Goal: Task Accomplishment & Management: Manage account settings

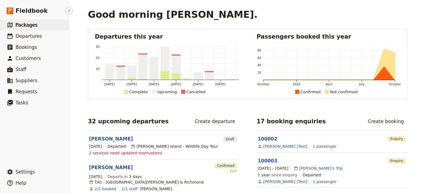
click at [19, 29] on link "​ Packages" at bounding box center [34, 24] width 69 height 11
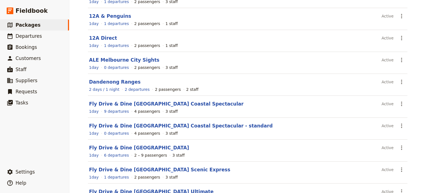
scroll to position [109, 0]
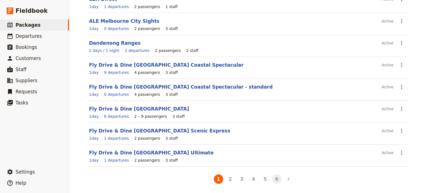
click at [280, 180] on li "6" at bounding box center [277, 179] width 12 height 12
click at [273, 177] on button "6" at bounding box center [276, 178] width 9 height 9
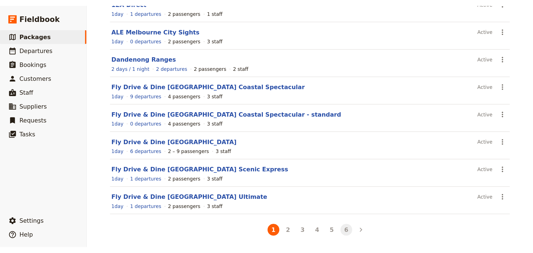
scroll to position [0, 0]
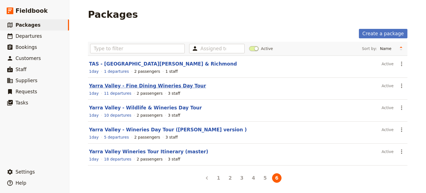
click at [140, 85] on link "Yarra Valley - Fine Dining Wineries Day Tour" at bounding box center [147, 86] width 117 height 6
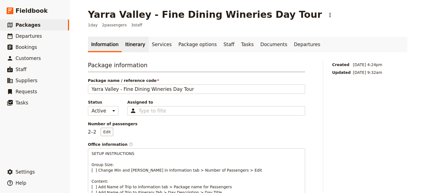
click at [125, 49] on link "Itinerary" at bounding box center [135, 45] width 27 height 16
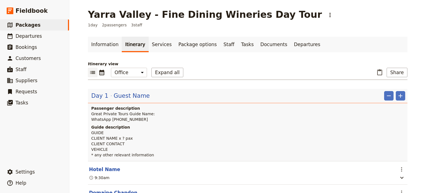
click at [124, 43] on link "Itinerary" at bounding box center [135, 45] width 27 height 16
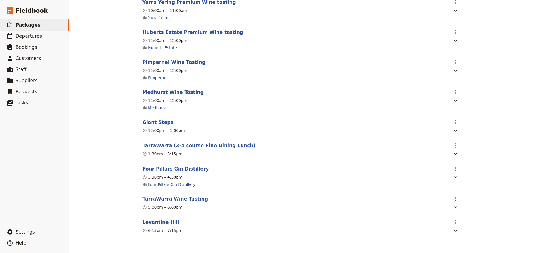
scroll to position [406, 0]
drag, startPoint x: 164, startPoint y: 221, endPoint x: 162, endPoint y: 219, distance: 3.0
click at [164, 193] on button "Levantine Hill" at bounding box center [160, 222] width 37 height 7
select select "2"
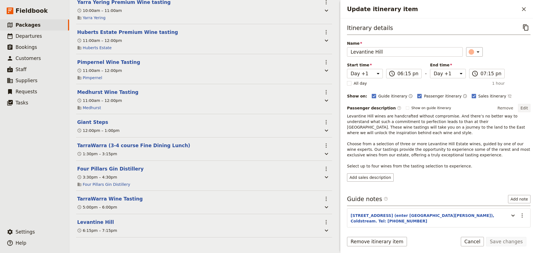
click at [426, 106] on button "Edit" at bounding box center [524, 108] width 12 height 8
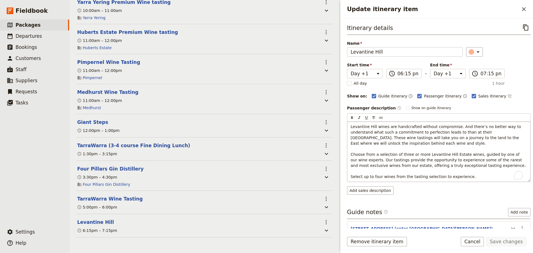
click at [381, 142] on p "Levantine Hill wines are handcrafted without compromise. And there’s no better …" at bounding box center [439, 152] width 176 height 56
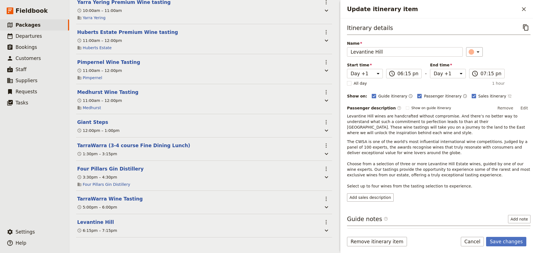
click at [426, 95] on icon "Time not shown on sales itinerary" at bounding box center [510, 96] width 4 height 4
click at [426, 108] on button "Edit" at bounding box center [524, 108] width 12 height 8
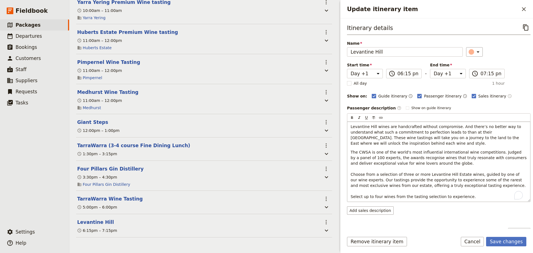
click at [351, 153] on span "The CWSA is one of the world's most influential international wine competitions…" at bounding box center [439, 174] width 177 height 49
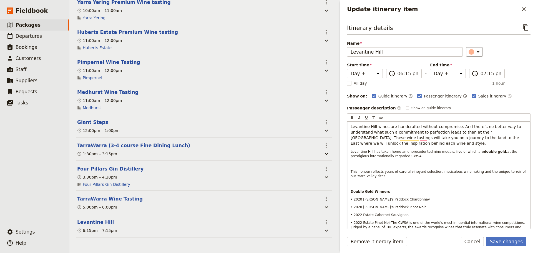
scroll to position [0, 0]
click at [384, 142] on p "Levantine Hill wines are handcrafted without compromise. And there’s no better …" at bounding box center [439, 135] width 176 height 22
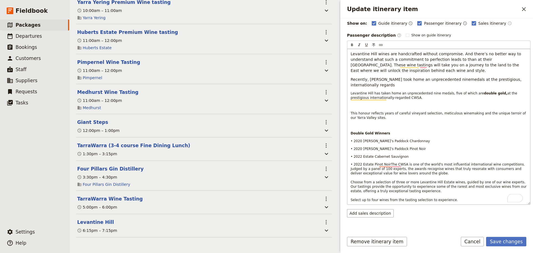
scroll to position [84, 0]
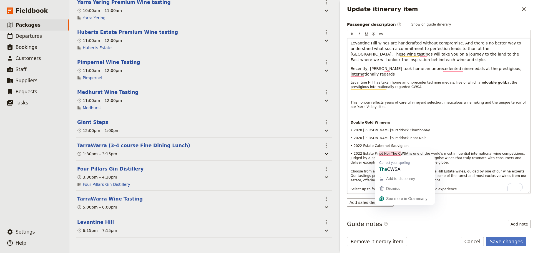
click at [387, 153] on span "• 2022 Estate Pinot NoirThe CWSA is one of the world's most influential interna…" at bounding box center [439, 171] width 177 height 39
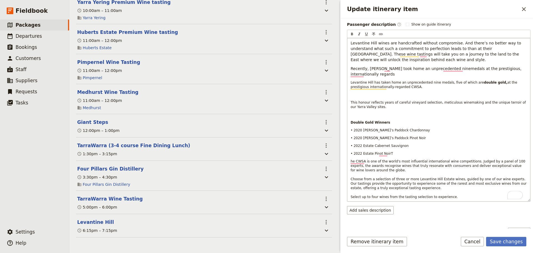
click at [378, 73] on p "Recently, Levantine HIll took home an unprecedented ninemedals at the prestigio…" at bounding box center [439, 71] width 176 height 11
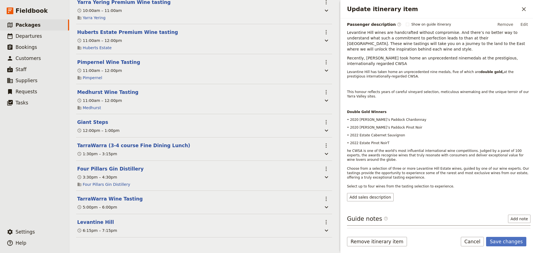
click at [386, 59] on p "Recently, Levantine HIll took home an unprecedented ninemedals at the prestigio…" at bounding box center [439, 60] width 184 height 11
click at [426, 26] on button "Edit" at bounding box center [524, 24] width 12 height 8
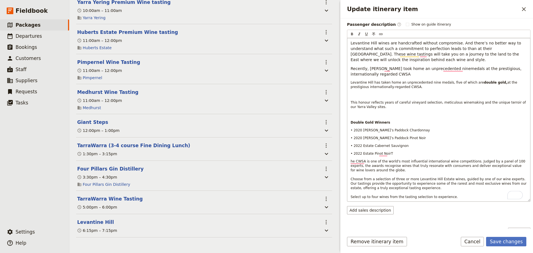
click at [413, 74] on p "Recently, Levantine HIll took home an unprecedented ninemedals at the prestigio…" at bounding box center [439, 71] width 176 height 11
click at [426, 71] on p "Recently, Levantine HIll took home an unprecedented ninemedals at the prestigio…" at bounding box center [439, 71] width 176 height 11
click at [426, 71] on span "Recently, Levantine HIll took home an unprecedented ninemedals at the prestigio…" at bounding box center [437, 71] width 172 height 10
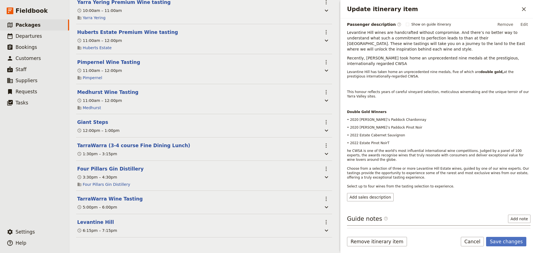
click at [426, 28] on div "Passenger description ​ Show on guide itinerary Remove Edit Levantine Hill wine…" at bounding box center [439, 104] width 184 height 168
click at [426, 27] on button "Edit" at bounding box center [524, 24] width 12 height 8
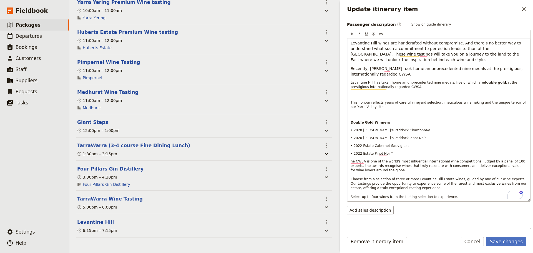
click at [397, 76] on p "Recently, Levantine HIll took home an unprecedented nine medals at the prestigi…" at bounding box center [439, 71] width 176 height 11
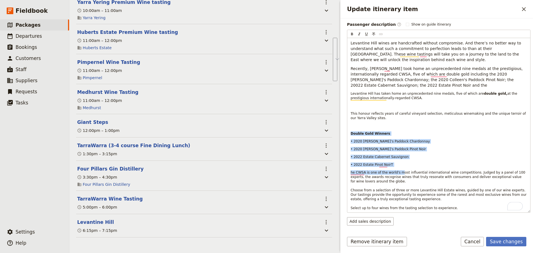
drag, startPoint x: 395, startPoint y: 167, endPoint x: 341, endPoint y: 131, distance: 65.3
click at [341, 131] on div "Itinerary details ​ Name Levantine Hill ​ Start time Day 1 Day +1 18:15 ​ 06:15…" at bounding box center [436, 123] width 193 height 210
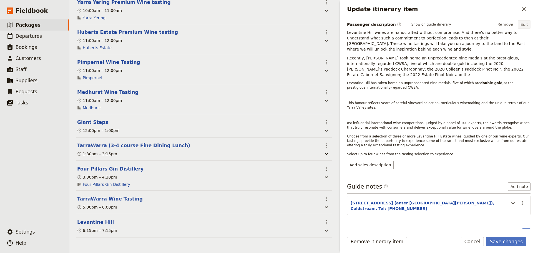
click at [426, 24] on button "Edit" at bounding box center [524, 24] width 12 height 8
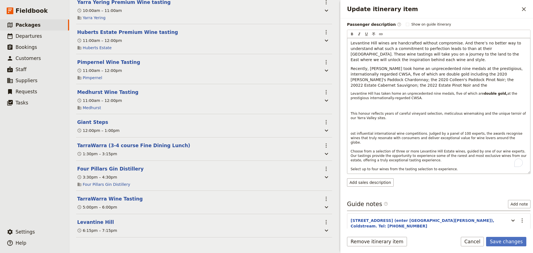
click at [384, 86] on p "Recently, Levantine HIll took home an unprecedented nine medals at the prestigi…" at bounding box center [439, 77] width 176 height 22
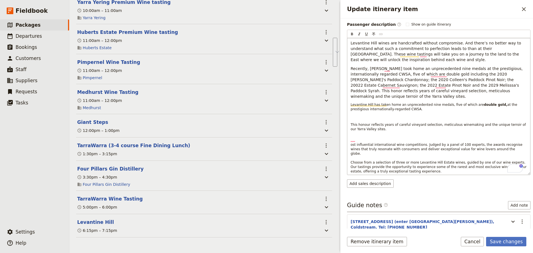
drag, startPoint x: 380, startPoint y: 123, endPoint x: 348, endPoint y: 98, distance: 40.7
click at [348, 98] on div "Levantine Hill wines are handcrafted without compromise. And there’s no better …" at bounding box center [438, 106] width 183 height 137
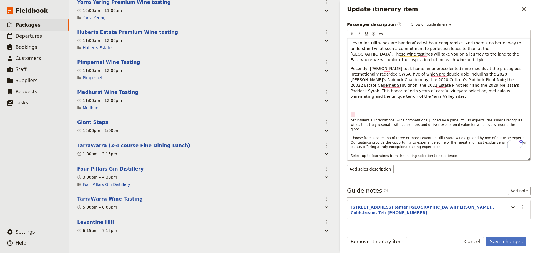
click at [351, 118] on span "ost influential international wine competitions. Judged by a panel of 100 exper…" at bounding box center [439, 137] width 177 height 39
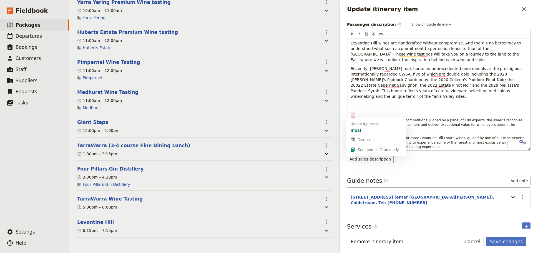
click at [351, 118] on span "ost influential international wine competitions. Judged by a panel of 100 exper…" at bounding box center [439, 137] width 177 height 39
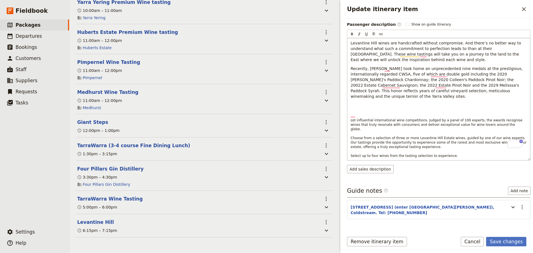
click at [351, 118] on span "ost influential international wine competitions. Judged by a panel of 100 exper…" at bounding box center [439, 137] width 177 height 39
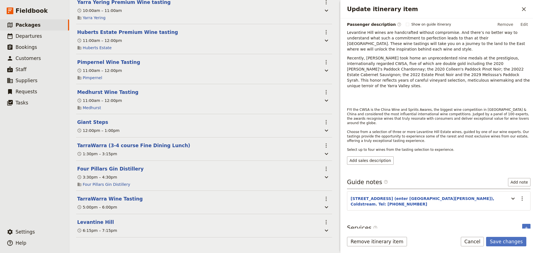
scroll to position [70, 0]
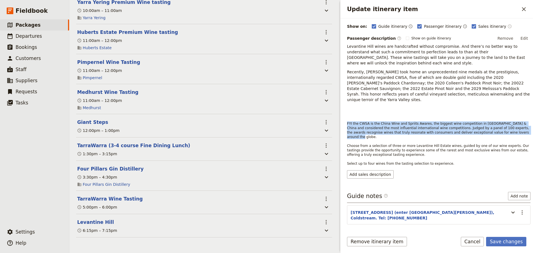
drag, startPoint x: 490, startPoint y: 122, endPoint x: 347, endPoint y: 113, distance: 142.7
click at [345, 113] on div "Itinerary details ​ Name Levantine Hill ​ Start time Day 1 Day +1 18:15 ​ 06:15…" at bounding box center [436, 123] width 193 height 210
copy span "FYI the CWSA is the China Wine and Spriits Awares, the biggest wine competition…"
click at [426, 193] on icon "Actions" at bounding box center [522, 212] width 7 height 7
click at [426, 193] on span "Edit note" at bounding box center [501, 209] width 17 height 6
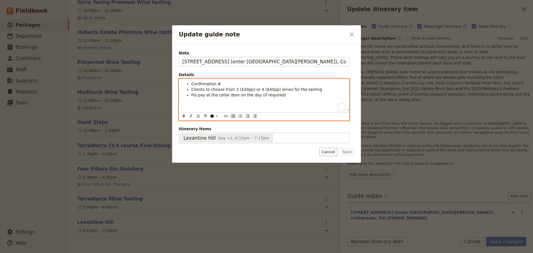
click at [278, 93] on li "Pls pay at the cellar door on the day (if required)" at bounding box center [268, 95] width 155 height 6
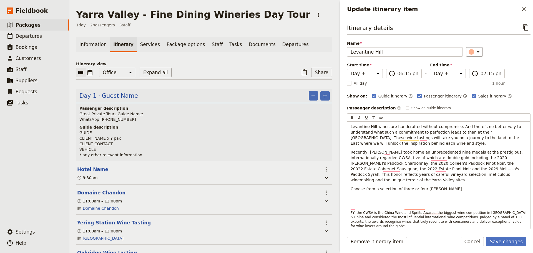
select select "2"
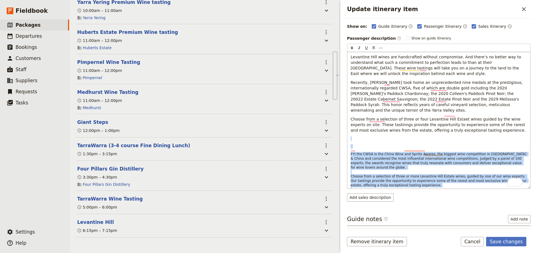
drag, startPoint x: 353, startPoint y: 133, endPoint x: 458, endPoint y: 183, distance: 116.6
click at [458, 183] on div "Levantine Hill wines are handcrafted without compromise. And there’s no better …" at bounding box center [438, 120] width 183 height 137
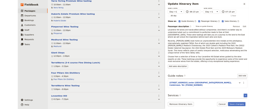
scroll to position [0, 0]
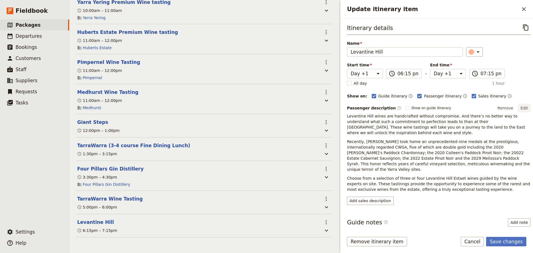
click at [518, 110] on button "Edit" at bounding box center [524, 108] width 12 height 8
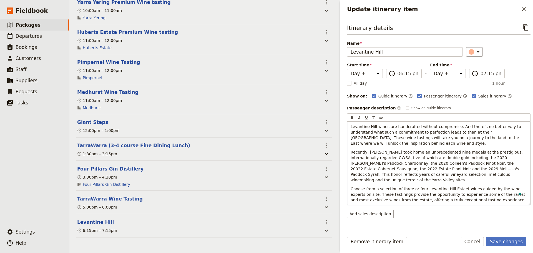
click at [432, 164] on span "Recently, [PERSON_NAME] took home an unprecedented nine medals at the prestigio…" at bounding box center [437, 166] width 173 height 32
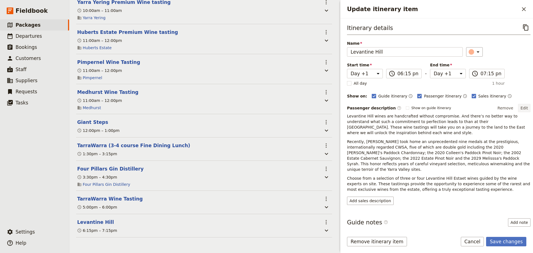
click at [520, 109] on button "Edit" at bounding box center [524, 108] width 12 height 8
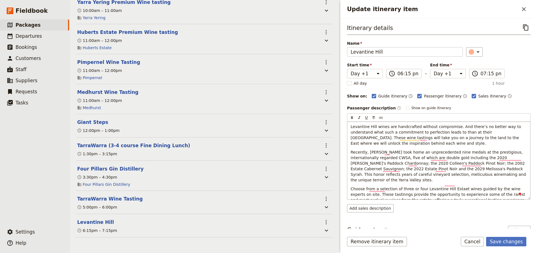
click at [388, 152] on span "Recently, [PERSON_NAME] took home an unprecedented nine medals at the prestigio…" at bounding box center [439, 166] width 177 height 32
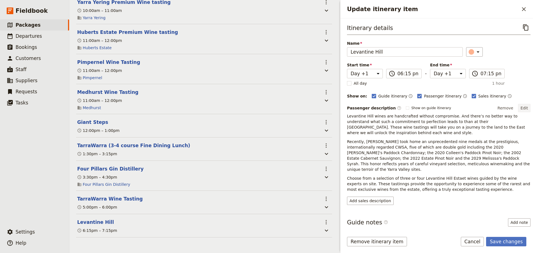
click at [521, 108] on button "Edit" at bounding box center [524, 108] width 12 height 8
click at [518, 106] on button "Edit" at bounding box center [524, 108] width 12 height 8
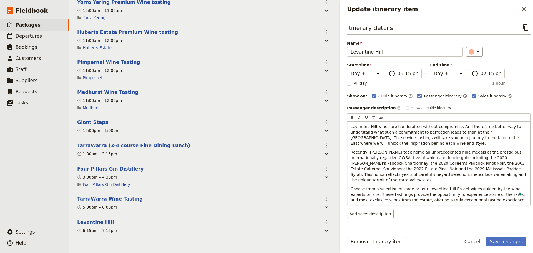
click at [394, 170] on span "Recently, Levantine Hill took home an unprecedented nine medals at the prestigi…" at bounding box center [439, 166] width 177 height 32
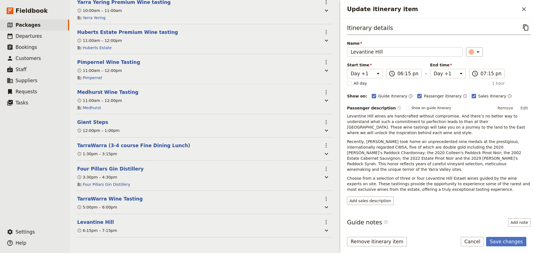
drag, startPoint x: 523, startPoint y: 105, endPoint x: 520, endPoint y: 106, distance: 3.5
click at [523, 106] on button "Edit" at bounding box center [524, 108] width 12 height 8
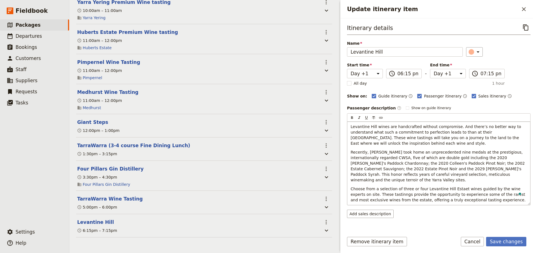
click at [443, 169] on span "Recently, Levantine Hill took home an unprecedented nine medals at the prestigi…" at bounding box center [438, 166] width 175 height 32
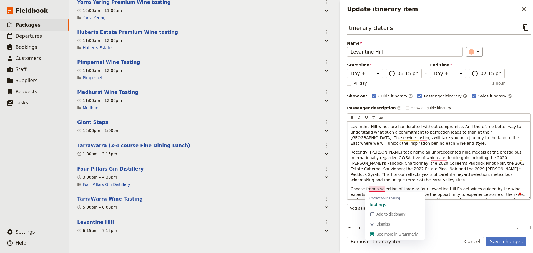
click at [380, 190] on span "Choose from a selection of three or four Levantine Hill Estaet wines guided by …" at bounding box center [439, 195] width 176 height 16
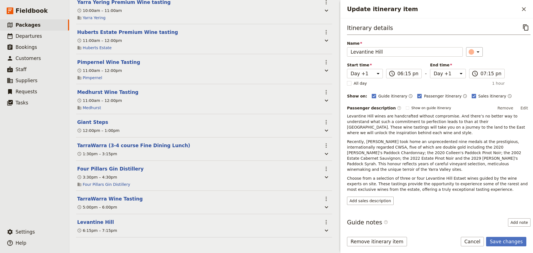
click at [444, 176] on span "Choose from a selection of three or four Levantine Hill Estaet wines guided by …" at bounding box center [438, 184] width 182 height 16
click at [525, 104] on button "Edit" at bounding box center [524, 108] width 12 height 8
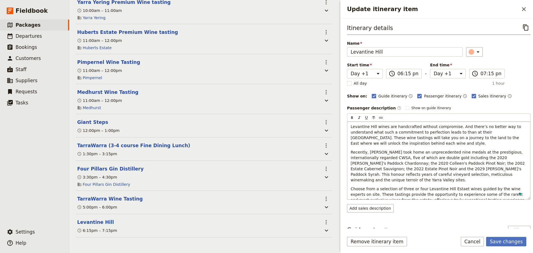
click at [452, 187] on span "Choose from a selection of three or four Levantine Hill Estaet wines guided by …" at bounding box center [438, 195] width 175 height 16
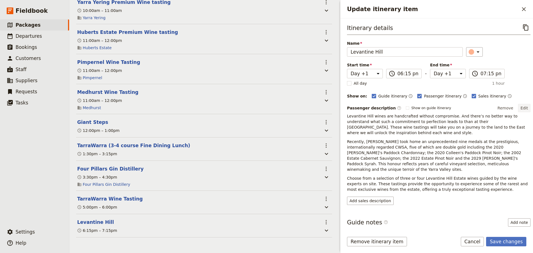
click at [524, 106] on button "Edit" at bounding box center [524, 108] width 12 height 8
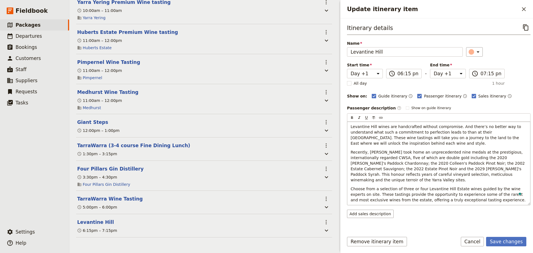
click at [446, 156] on span "Recently, Levantine Hill took home an unprecedented nine medals at the prestigi…" at bounding box center [438, 166] width 175 height 32
click at [426, 158] on span "Recently, Levantine Hill took home an unprecedented nine medals at the prestigi…" at bounding box center [438, 166] width 175 height 32
click at [426, 137] on span "Levantine Hill wines are handcrafted without compromise. And there’s no better …" at bounding box center [437, 134] width 172 height 21
click at [515, 236] on form "Itinerary details ​ Name Levantine Hill ​ Start time Day 1 Day +1 18:15 ​ 06:15…" at bounding box center [436, 135] width 193 height 235
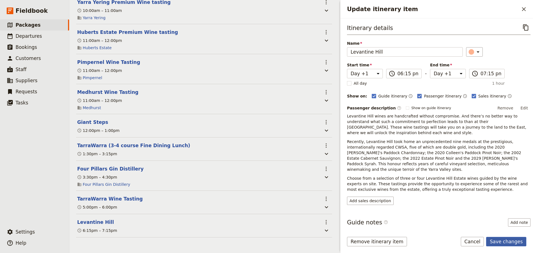
click at [506, 240] on button "Save changes" at bounding box center [506, 241] width 40 height 9
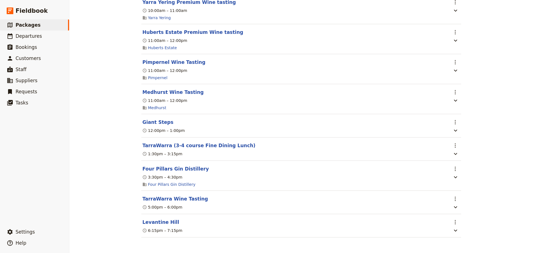
scroll to position [406, 0]
drag, startPoint x: 21, startPoint y: 26, endPoint x: 6, endPoint y: 29, distance: 14.8
click at [21, 26] on span "Packages" at bounding box center [28, 25] width 25 height 6
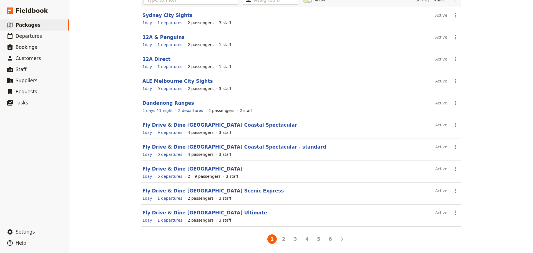
scroll to position [49, 0]
drag, startPoint x: 50, startPoint y: 34, endPoint x: 51, endPoint y: 27, distance: 7.7
click at [50, 34] on link "​ Departures" at bounding box center [34, 36] width 69 height 11
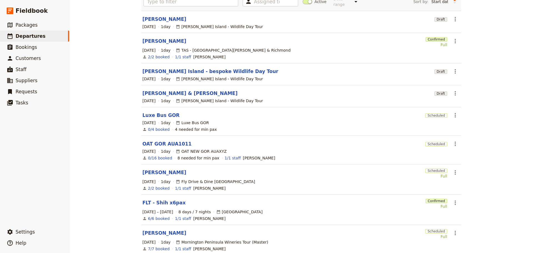
scroll to position [56, 0]
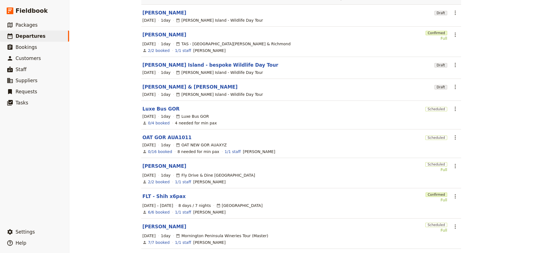
click at [159, 193] on link "FLT - Shih x6pax" at bounding box center [163, 196] width 43 height 7
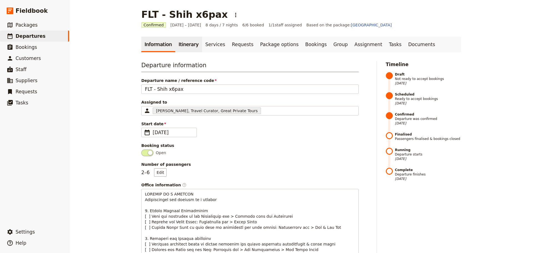
click at [185, 45] on link "Itinerary" at bounding box center [188, 45] width 27 height 16
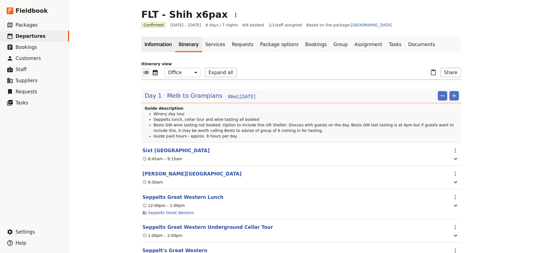
click at [147, 46] on link "Information" at bounding box center [158, 45] width 34 height 16
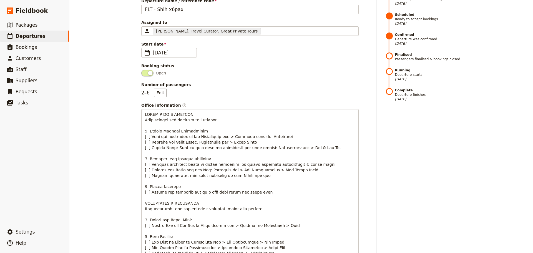
scroll to position [28, 0]
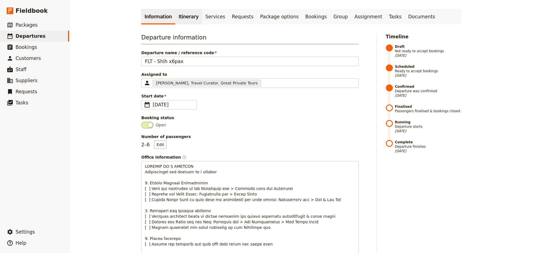
click at [181, 10] on link "Itinerary" at bounding box center [188, 17] width 27 height 16
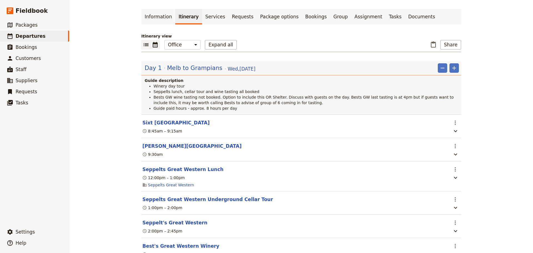
click at [154, 43] on icon "Calendar view" at bounding box center [155, 45] width 5 height 6
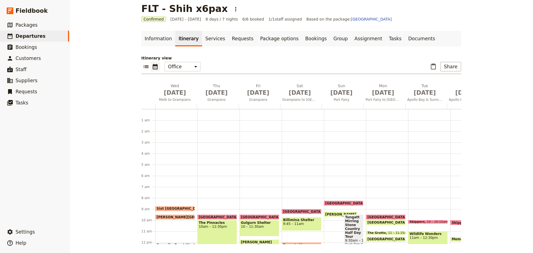
scroll to position [72, 0]
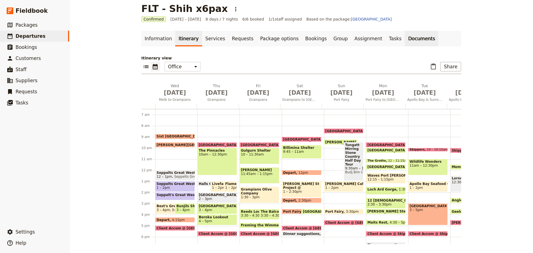
click at [405, 41] on link "Documents" at bounding box center [422, 39] width 34 height 16
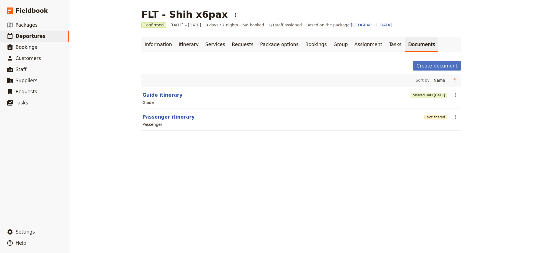
click at [161, 93] on button "Guide itinerary" at bounding box center [162, 95] width 40 height 7
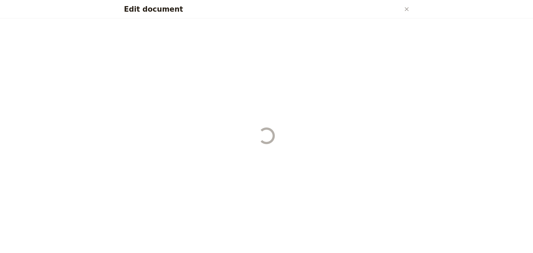
select select "STAFF"
select select "RUN_SHEET"
select select "DEFAULT"
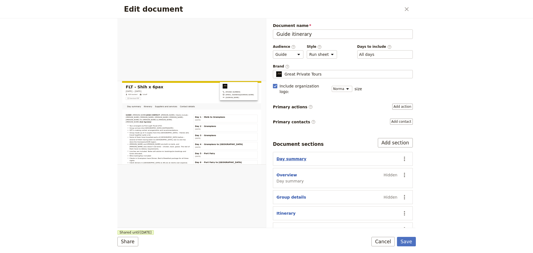
click at [285, 156] on button "Day summary" at bounding box center [292, 159] width 30 height 6
select select "DAY_SUMMARY"
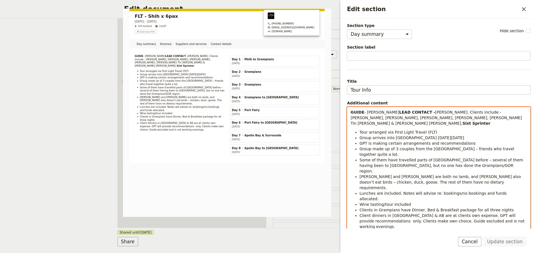
click at [458, 124] on p "GUIDE - Cory LEAD CONTACT - Christopher Shih. Clients include - Stella Liang, V…" at bounding box center [439, 117] width 176 height 17
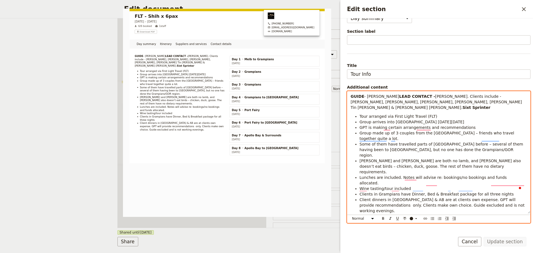
scroll to position [31, 0]
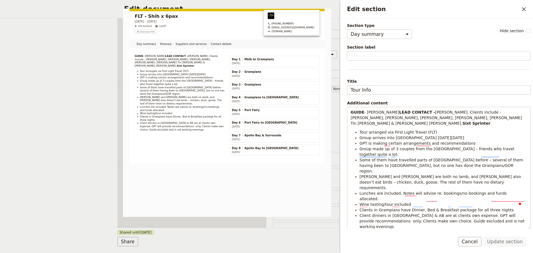
select select "DAY_SUMMARY"
select select "STAFF"
select select "RUN_SHEET"
select select "DEFAULT"
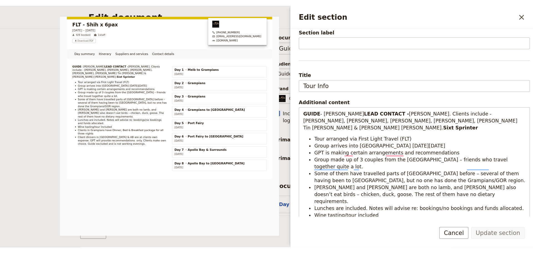
scroll to position [26, 0]
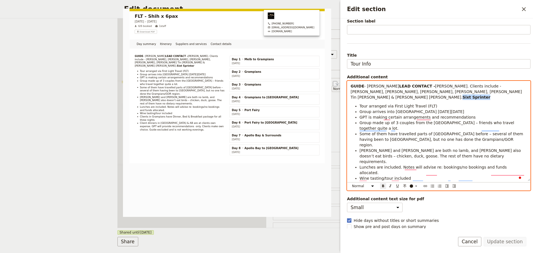
drag, startPoint x: 382, startPoint y: 101, endPoint x: 355, endPoint y: 102, distance: 26.4
click at [350, 104] on div "GUIDE - [PERSON_NAME] LEAD CONTACT - [PERSON_NAME]. Clients include - [PERSON_N…" at bounding box center [438, 131] width 183 height 100
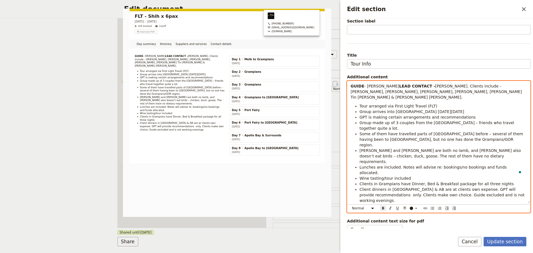
scroll to position [7, 0]
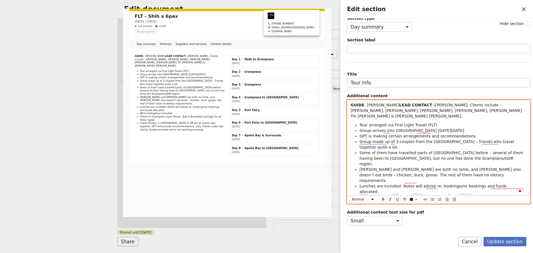
click at [377, 106] on p "GUIDE - Cory LEAD CONTACT - Christopher Shih. Clients include - Stella Liang, V…" at bounding box center [439, 110] width 176 height 17
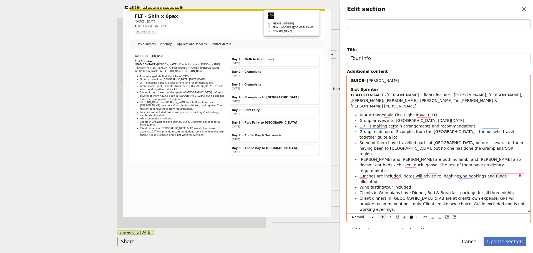
scroll to position [34, 0]
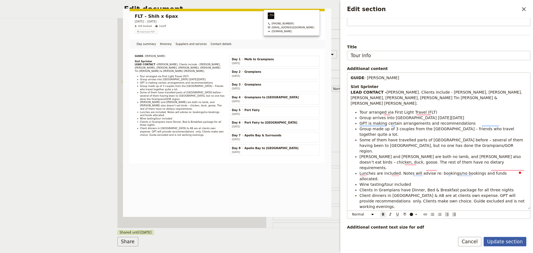
click at [495, 237] on button "Update section" at bounding box center [505, 241] width 43 height 9
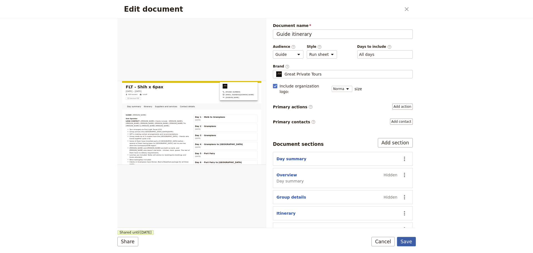
click at [410, 243] on button "Save" at bounding box center [406, 241] width 19 height 9
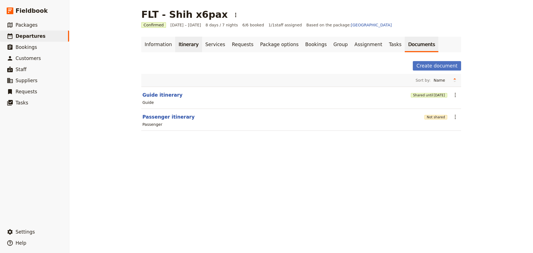
click at [177, 50] on link "Itinerary" at bounding box center [188, 45] width 27 height 16
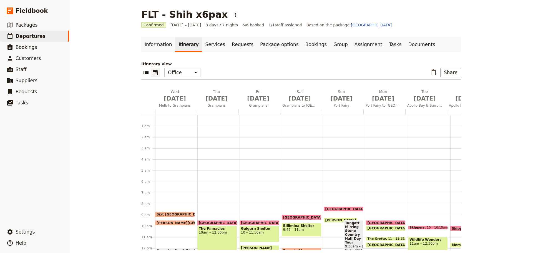
scroll to position [72, 0]
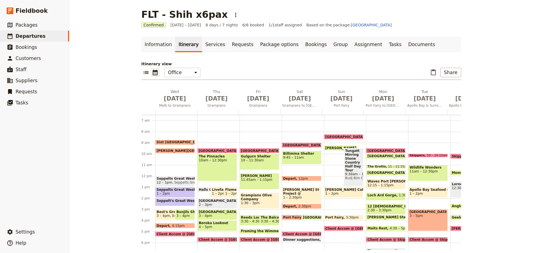
click at [179, 233] on span "Client Accom @ [GEOGRAPHIC_DATA]" at bounding box center [193, 234] width 72 height 4
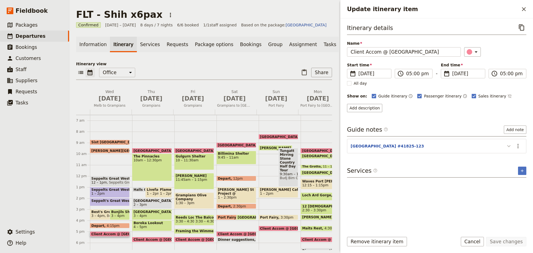
click at [507, 147] on icon "Update itinerary item" at bounding box center [509, 146] width 7 height 7
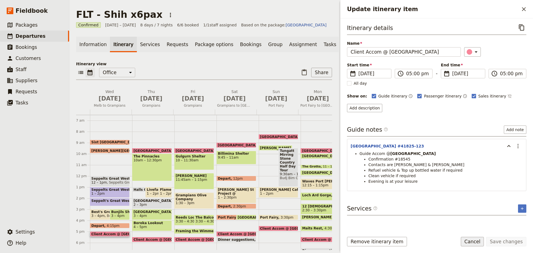
click at [475, 238] on button "Cancel" at bounding box center [472, 241] width 23 height 9
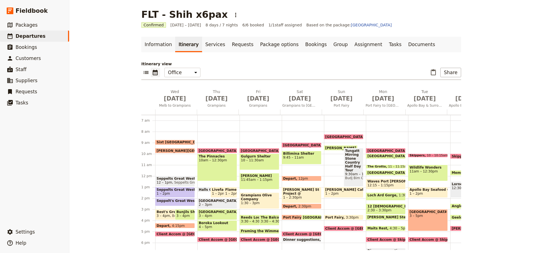
click at [291, 232] on span "Client Accom @ Drift House #LH24071537542401" at bounding box center [339, 234] width 113 height 4
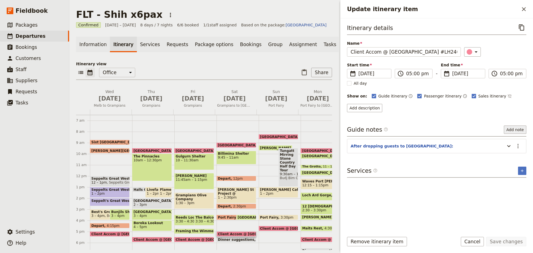
click at [515, 131] on button "Add note" at bounding box center [515, 130] width 22 height 8
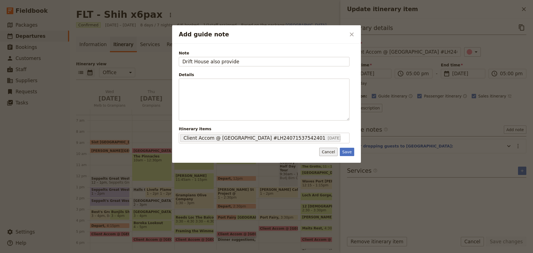
type input "Drift House also provide"
click at [328, 154] on button "Cancel" at bounding box center [328, 152] width 18 height 8
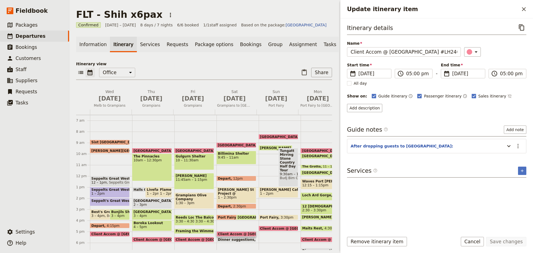
click at [236, 241] on span "Dinner suggestions" at bounding box center [237, 240] width 39 height 4
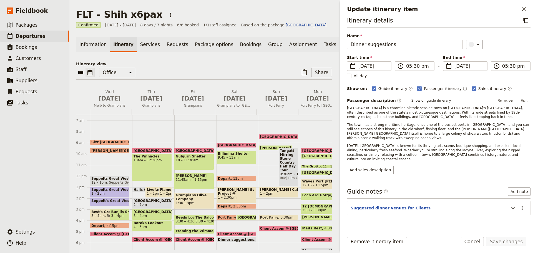
scroll to position [10, 0]
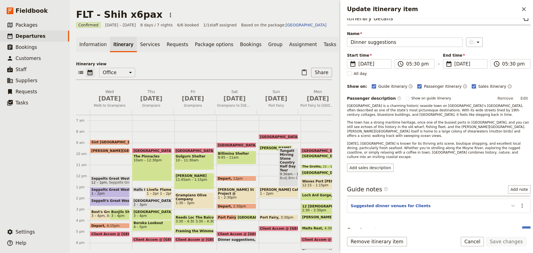
click at [510, 202] on icon "Update itinerary item" at bounding box center [513, 205] width 7 height 7
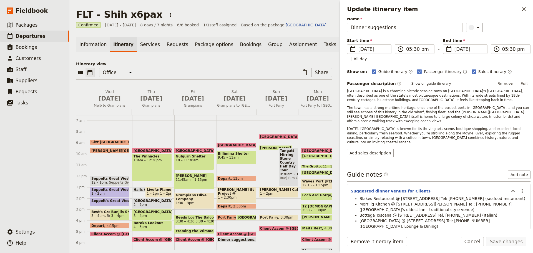
scroll to position [32, 0]
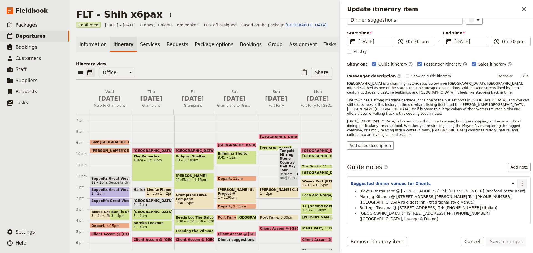
click at [519, 180] on icon "Actions" at bounding box center [522, 183] width 7 height 7
click at [513, 188] on span "Edit note" at bounding box center [506, 187] width 26 height 6
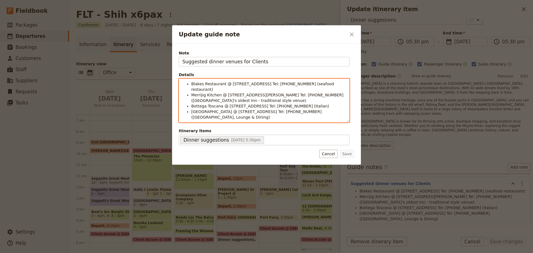
click at [192, 84] on span "Blakes Restaurant @ 57 Bank St. Tel: 5568 1287 (seafood restaurant)" at bounding box center [263, 87] width 144 height 10
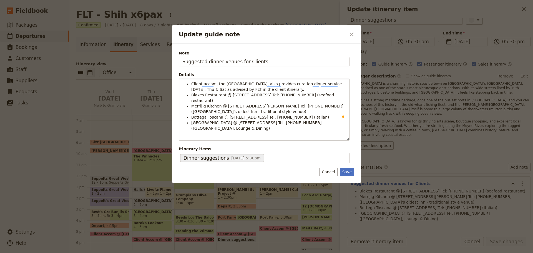
drag, startPoint x: 352, startPoint y: 159, endPoint x: 388, endPoint y: 170, distance: 37.9
click at [352, 168] on button "Save" at bounding box center [347, 172] width 14 height 8
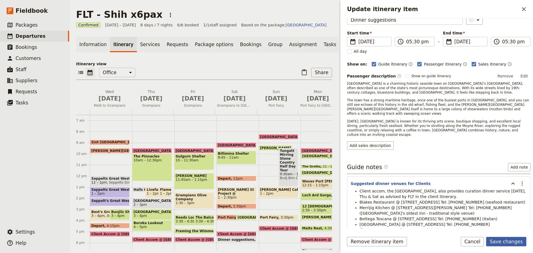
click at [521, 239] on button "Save changes" at bounding box center [506, 241] width 40 height 9
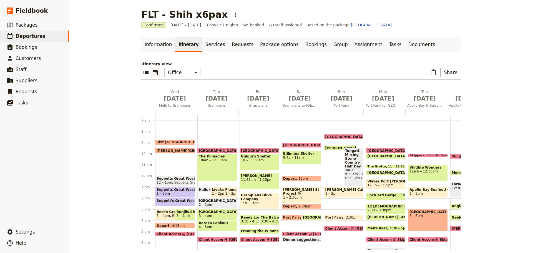
click at [303, 233] on span "Client Accom @ Drift House #LH24071537542401" at bounding box center [339, 234] width 113 height 4
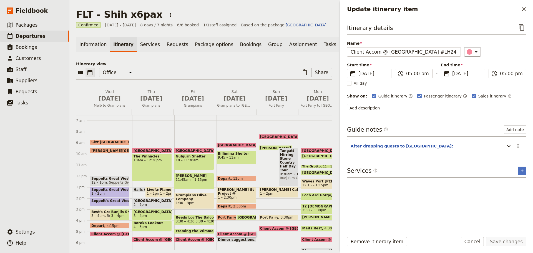
click at [510, 154] on div "Itinerary details ​ Name Client Accom @ Drift House #LH24071537542401 ​ Start t…" at bounding box center [436, 125] width 179 height 205
click at [473, 244] on button "Cancel" at bounding box center [472, 241] width 23 height 9
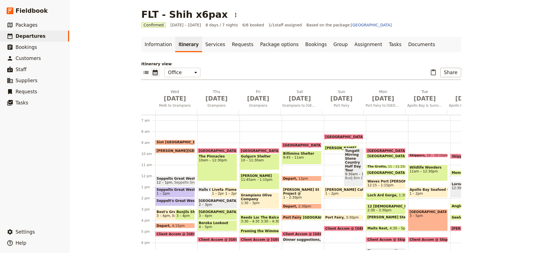
click at [334, 147] on span "Tae Rak Aquaculture Centre @ Budj Bim National Park" at bounding box center [383, 148] width 116 height 4
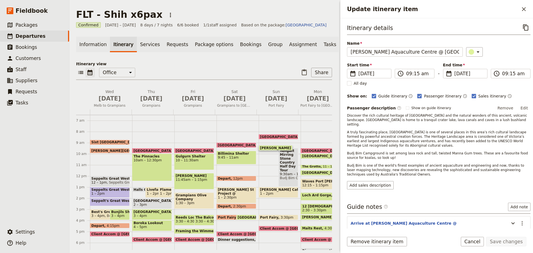
click at [289, 170] on span "Tungatt Mirring Stone Country Half Day Tour" at bounding box center [288, 160] width 17 height 23
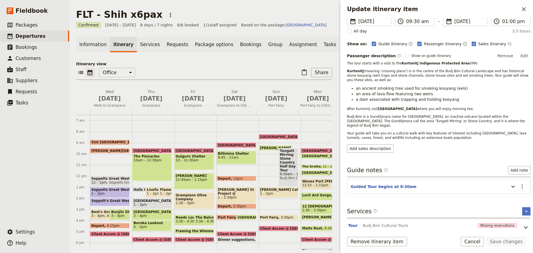
scroll to position [53, 0]
click at [519, 183] on icon "Actions" at bounding box center [522, 186] width 7 height 7
click at [514, 188] on span "Edit note" at bounding box center [506, 189] width 26 height 6
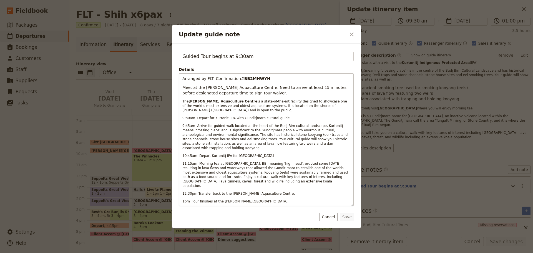
scroll to position [0, 0]
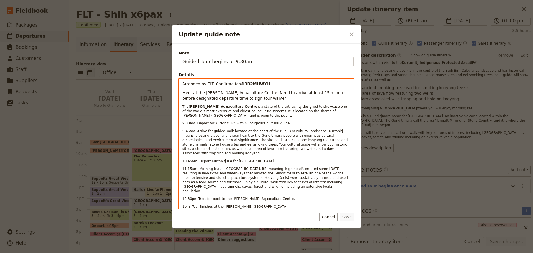
click at [272, 80] on div "Arranged by FLT. Confirmation #BB2MHWYH Meet at the Tae Rak Aquaculture Centre.…" at bounding box center [266, 145] width 174 height 132
click at [184, 212] on icon "Format bold" at bounding box center [184, 214] width 4 height 4
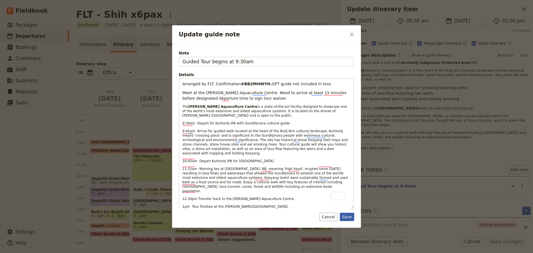
click at [347, 216] on button "Save" at bounding box center [347, 217] width 14 height 8
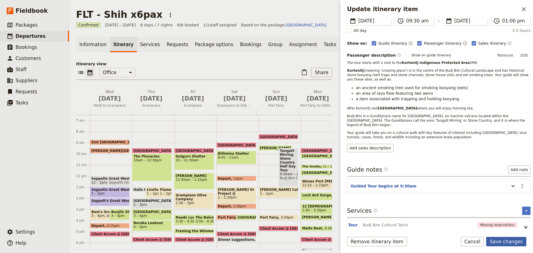
click at [519, 239] on button "Save changes" at bounding box center [506, 241] width 40 height 9
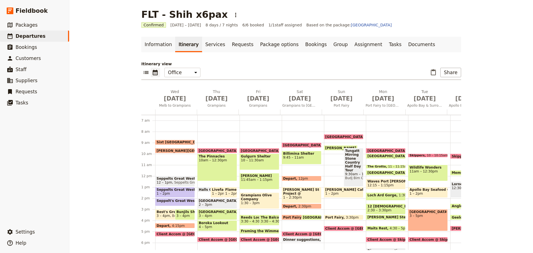
click at [345, 163] on span "Tungatt Mirring Stone Country Half Day Tour" at bounding box center [353, 160] width 17 height 23
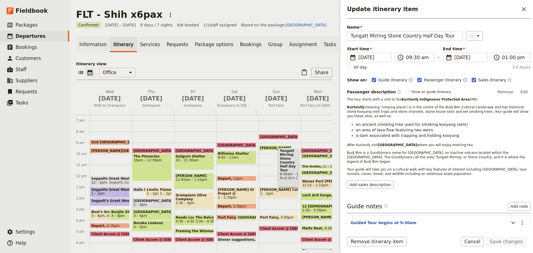
scroll to position [53, 0]
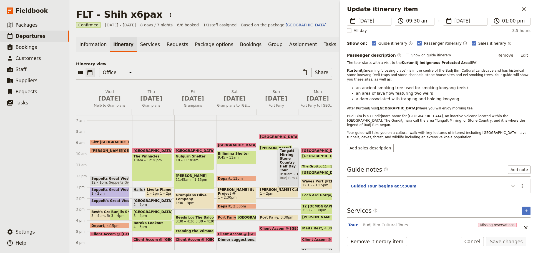
click at [510, 183] on icon "Update itinerary item" at bounding box center [513, 186] width 7 height 7
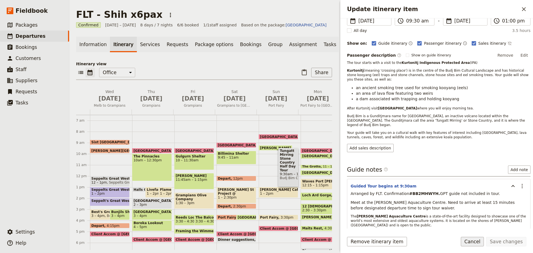
click at [475, 240] on button "Cancel" at bounding box center [472, 241] width 23 height 9
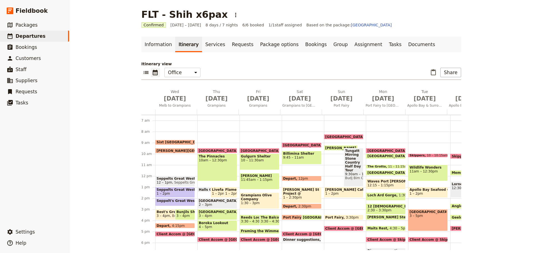
click at [386, 239] on span "Client Accom @ Skippers Apollo Bay" at bounding box center [411, 240] width 89 height 4
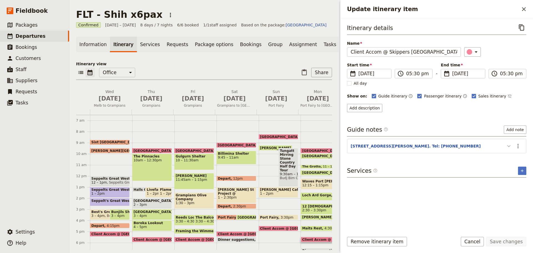
click at [508, 143] on icon "Update itinerary item" at bounding box center [509, 146] width 7 height 7
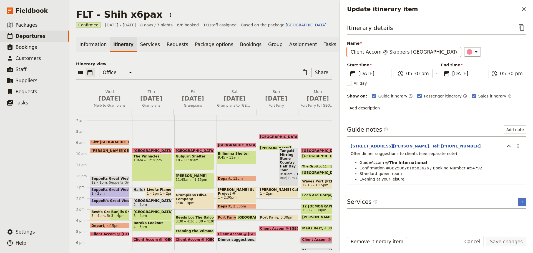
click at [429, 52] on input "Client Accom @ Skippers Apollo Bay" at bounding box center [404, 51] width 114 height 9
paste input "BB24070416404210"
type input "Client Accom @ Skippers Apollo Bay #BB24070416404210"
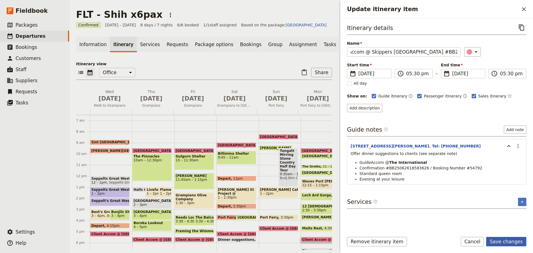
click at [520, 240] on button "Save changes" at bounding box center [506, 241] width 40 height 9
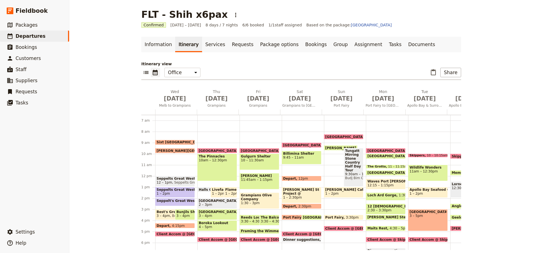
click at [423, 169] on span "11am – 12:30pm" at bounding box center [428, 171] width 37 height 4
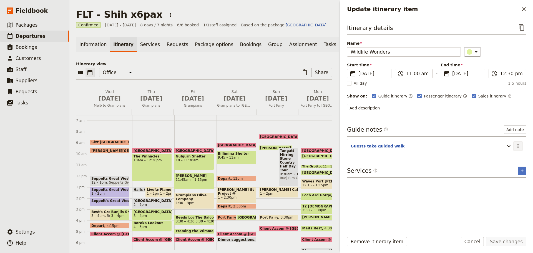
click at [520, 144] on icon "Actions" at bounding box center [518, 146] width 7 height 7
click at [513, 156] on span "Edit note" at bounding box center [506, 158] width 26 height 6
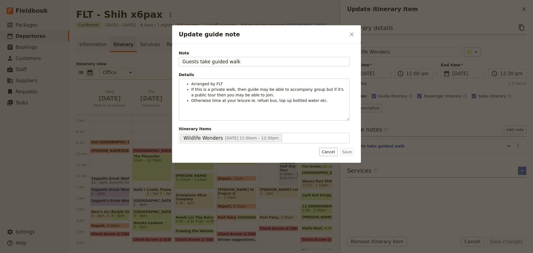
drag, startPoint x: 224, startPoint y: 51, endPoint x: 234, endPoint y: 56, distance: 11.1
click at [224, 51] on span "Note" at bounding box center [264, 53] width 171 height 6
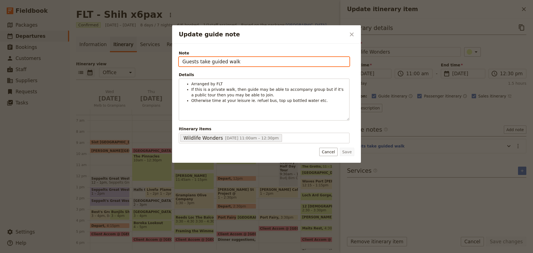
click at [224, 57] on input "Guests take guided walk" at bounding box center [264, 61] width 171 height 9
paste input "RW6L0LZ"
type input "Guests take guided walk #RW6L0LZ"
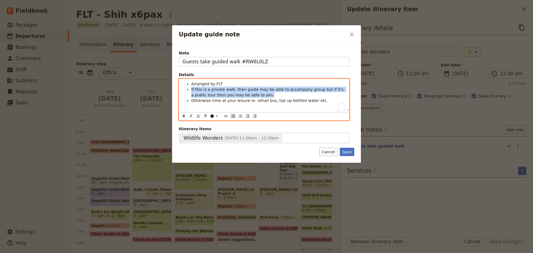
drag, startPoint x: 235, startPoint y: 96, endPoint x: 187, endPoint y: 92, distance: 48.5
click at [191, 92] on li "If this is a private walk, then guide may be able to accompany group but if it'…" at bounding box center [268, 92] width 155 height 11
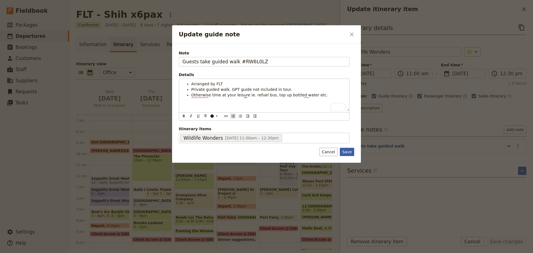
click at [343, 153] on button "Save" at bounding box center [347, 152] width 14 height 8
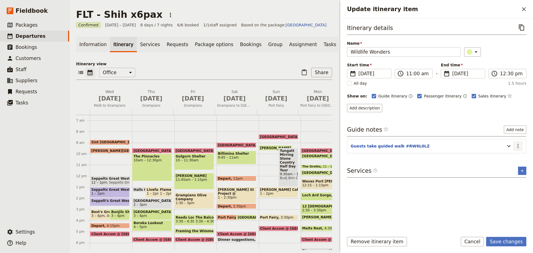
click at [517, 144] on icon "Actions" at bounding box center [518, 146] width 7 height 7
click at [513, 157] on span "Edit note" at bounding box center [506, 158] width 26 height 6
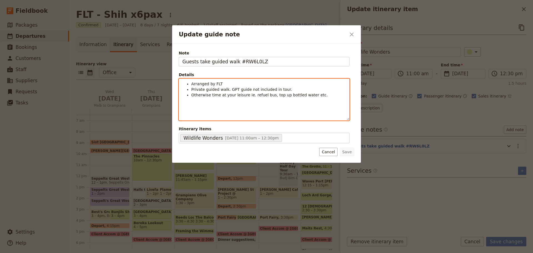
click at [222, 82] on li "Arranged by FLT" at bounding box center [268, 84] width 155 height 6
click at [289, 90] on li "Private guided walk. GPT guide not included in tour." at bounding box center [268, 90] width 155 height 6
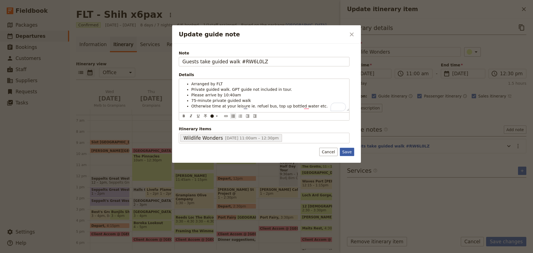
click at [345, 152] on button "Save" at bounding box center [347, 152] width 14 height 8
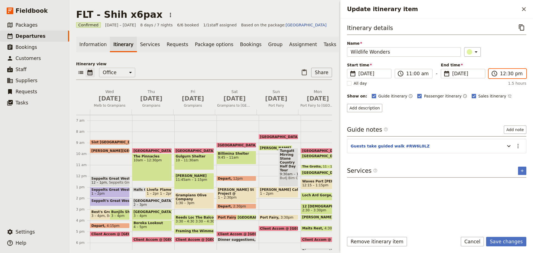
click at [503, 74] on input "12:30 pm" at bounding box center [511, 73] width 23 height 7
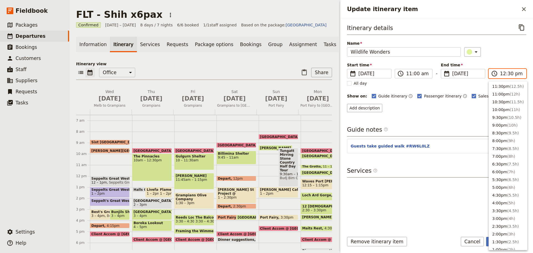
scroll to position [172, 0]
click at [508, 74] on input "12:30 pm" at bounding box center [511, 73] width 23 height 7
type input "12:15 pm"
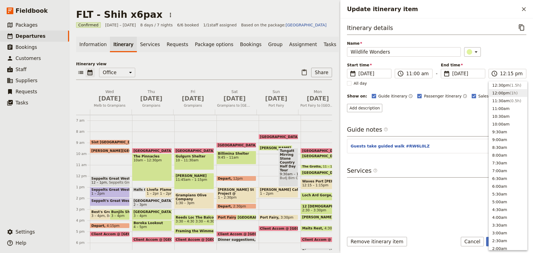
click at [511, 62] on div "Itinerary details ​ Name Wildlife Wonders ​ Start time ​ 21 Oct 2025 21/10/2025…" at bounding box center [436, 67] width 179 height 89
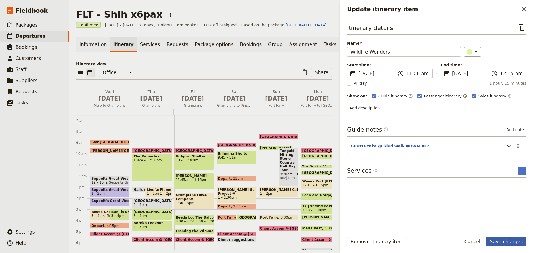
click at [509, 243] on button "Save changes" at bounding box center [506, 241] width 40 height 9
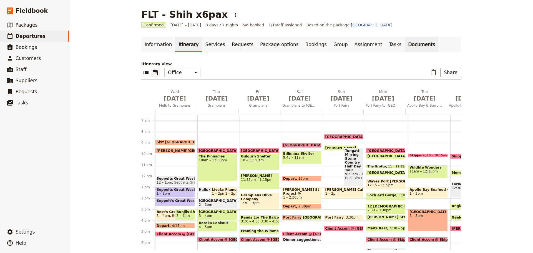
click at [405, 47] on link "Documents" at bounding box center [422, 45] width 34 height 16
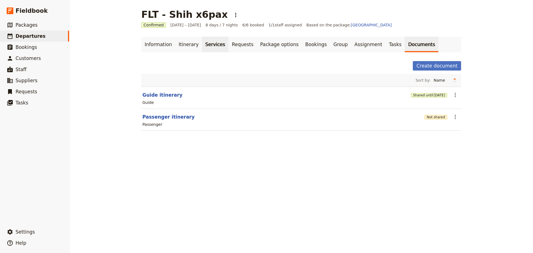
click at [209, 46] on link "Services" at bounding box center [215, 45] width 27 height 16
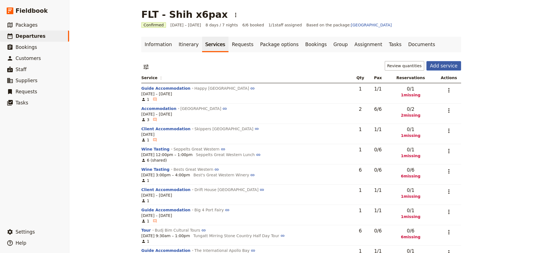
click at [449, 66] on button "Add service" at bounding box center [443, 65] width 35 height 9
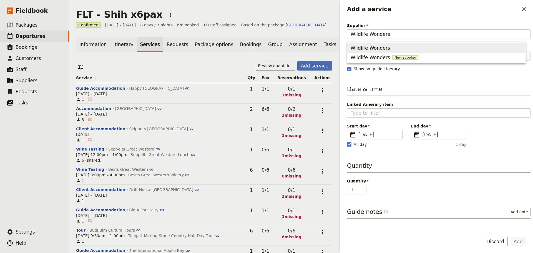
click at [368, 49] on span "Wildlife Wonders" at bounding box center [370, 48] width 39 height 7
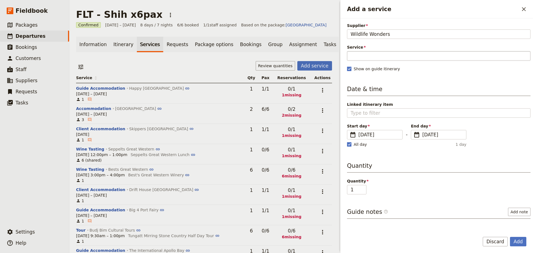
type input "Wildlife Wonders"
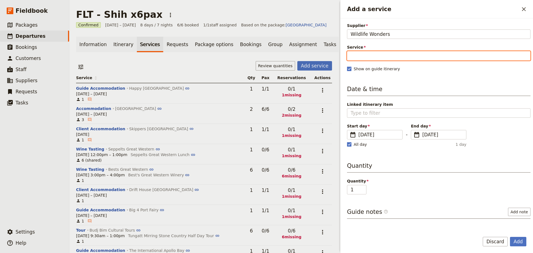
click at [368, 56] on input "Service" at bounding box center [439, 55] width 184 height 9
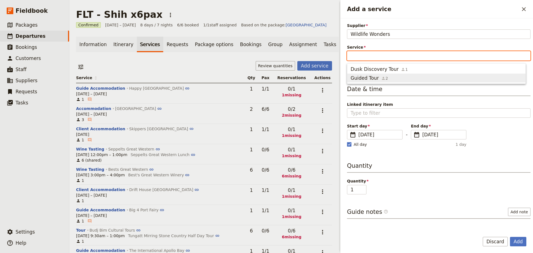
click at [366, 75] on span "Guided Tour" at bounding box center [365, 78] width 28 height 7
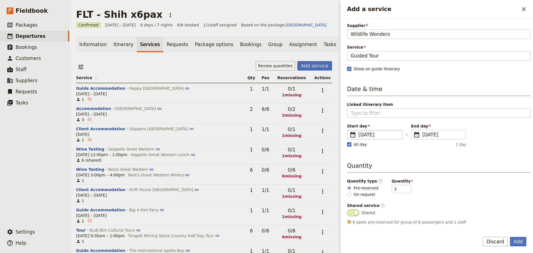
click at [353, 135] on span "​" at bounding box center [353, 134] width 7 height 7
click at [350, 130] on input "15/10/2025" at bounding box center [349, 130] width 0 height 0
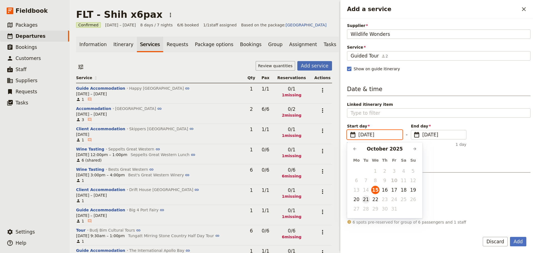
click at [367, 200] on button "21" at bounding box center [366, 199] width 8 height 8
type input "21/10/2025"
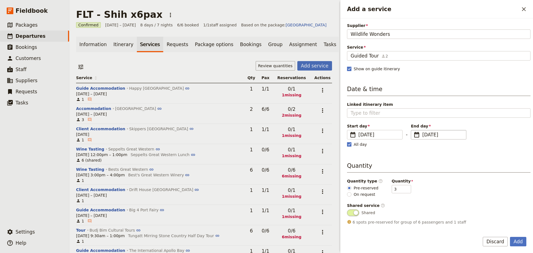
type input "21/10/2025"
click at [416, 133] on span "​" at bounding box center [416, 134] width 7 height 7
click at [413, 130] on input "21/10/2025" at bounding box center [413, 130] width 0 height 0
click at [347, 144] on rect "Add a service" at bounding box center [349, 144] width 4 height 4
click at [347, 142] on input "All day" at bounding box center [347, 141] width 0 height 0
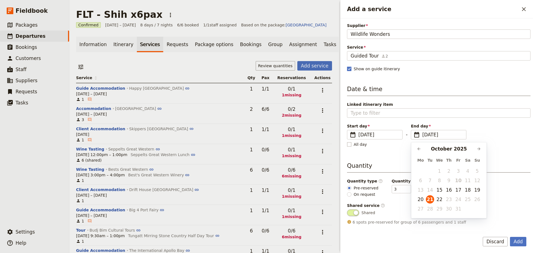
checkbox input "false"
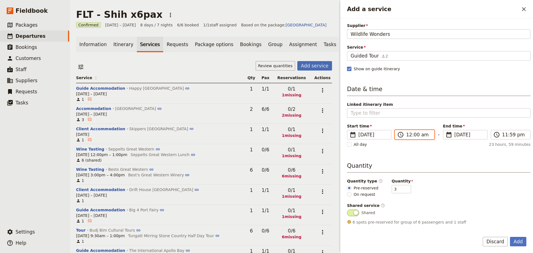
click at [417, 134] on input "12:00 am" at bounding box center [418, 134] width 25 height 7
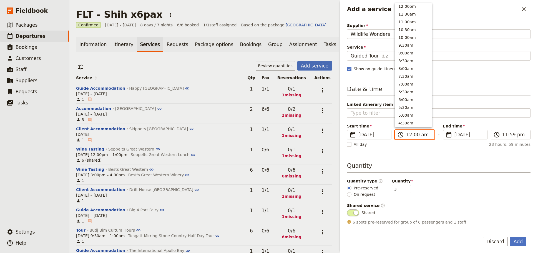
scroll to position [140, 0]
drag, startPoint x: 404, startPoint y: 62, endPoint x: 413, endPoint y: 65, distance: 9.4
click at [404, 62] on button "11:00am" at bounding box center [413, 62] width 37 height 8
type input "11:00 am"
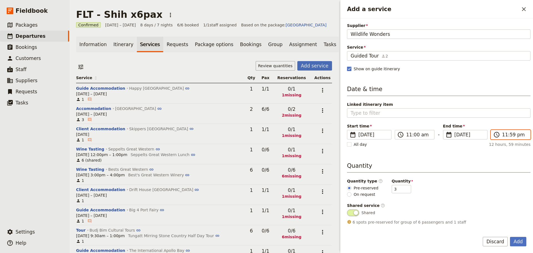
click at [505, 133] on input "11:59 pm" at bounding box center [514, 134] width 25 height 7
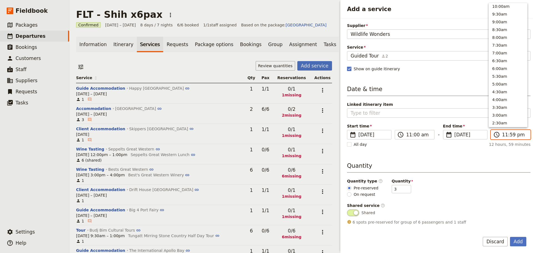
scroll to position [252, 0]
click at [516, 121] on button "12:00am" at bounding box center [508, 122] width 38 height 8
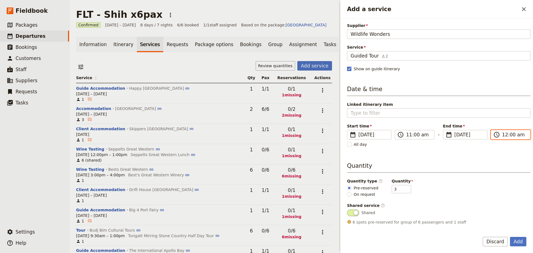
click at [507, 134] on input "12:00 am" at bounding box center [514, 134] width 25 height 7
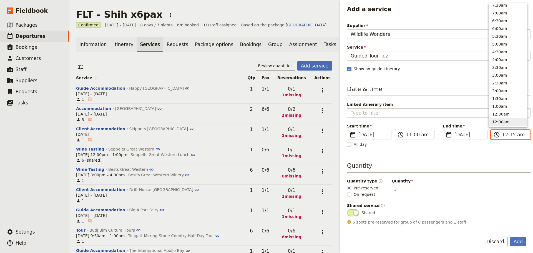
type input "12:15 pm"
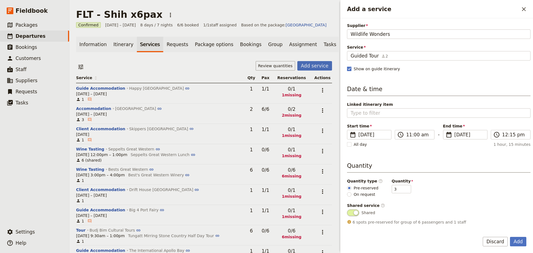
click at [473, 147] on div "Date & time Linked itinerary item Start time ​ 21 Oct 2025 21/10/2025 2025-10-2…" at bounding box center [439, 116] width 184 height 63
click at [520, 240] on button "Add" at bounding box center [518, 241] width 16 height 9
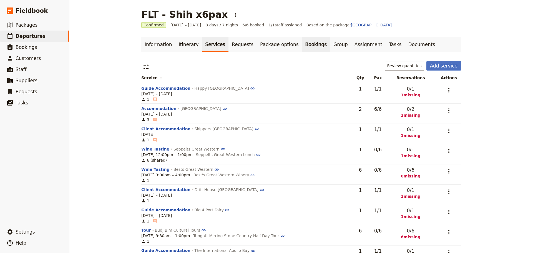
click at [302, 46] on link "Bookings" at bounding box center [316, 45] width 28 height 16
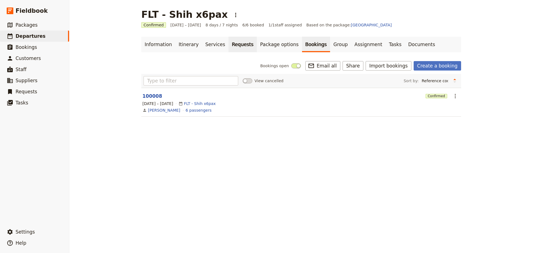
click at [229, 45] on link "Requests" at bounding box center [243, 45] width 28 height 16
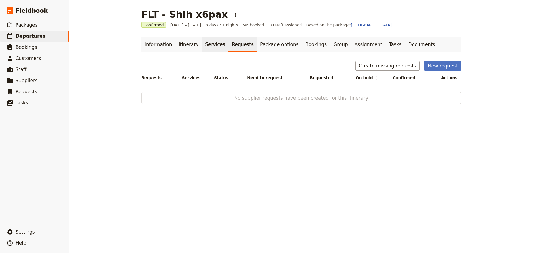
click at [202, 45] on link "Services" at bounding box center [215, 45] width 27 height 16
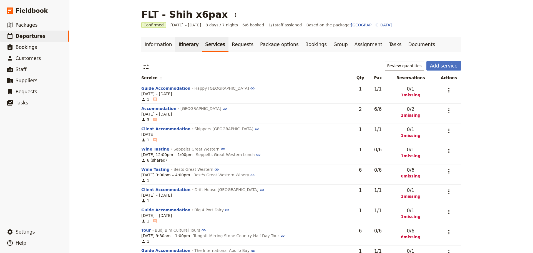
click at [183, 41] on link "Itinerary" at bounding box center [188, 45] width 27 height 16
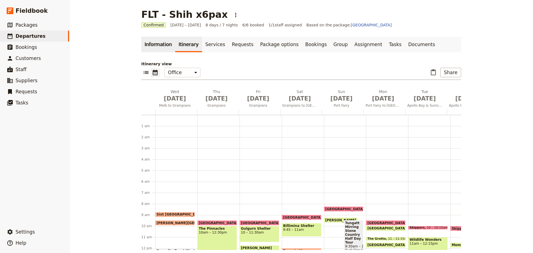
scroll to position [72, 0]
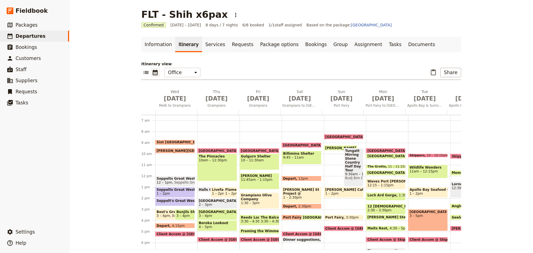
click at [410, 172] on span "11am – 12:15pm" at bounding box center [428, 171] width 37 height 4
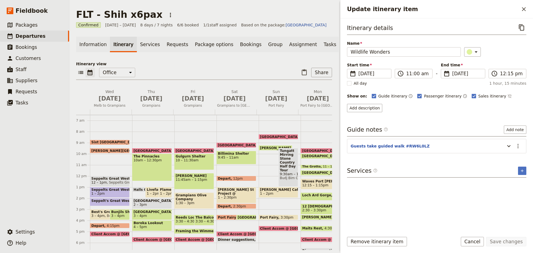
click at [517, 173] on div "Services ​ ​" at bounding box center [436, 172] width 179 height 11
click at [522, 172] on icon "Add service inclusion" at bounding box center [522, 171] width 4 height 4
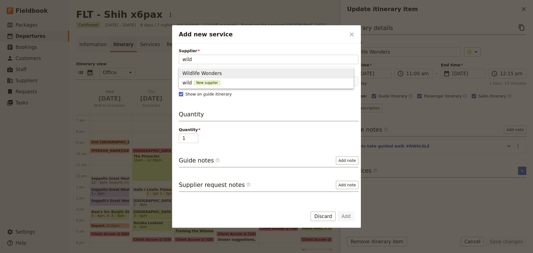
click at [229, 69] on button "Wildlife Wonders" at bounding box center [266, 73] width 174 height 10
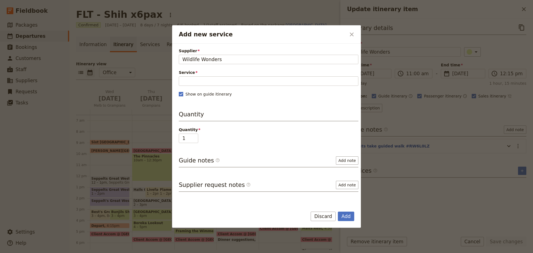
type input "Wildlife Wonders"
click at [182, 94] on icon "Add new service" at bounding box center [181, 94] width 4 height 4
click at [179, 91] on input "Show on guide itinerary" at bounding box center [179, 91] width 0 height 0
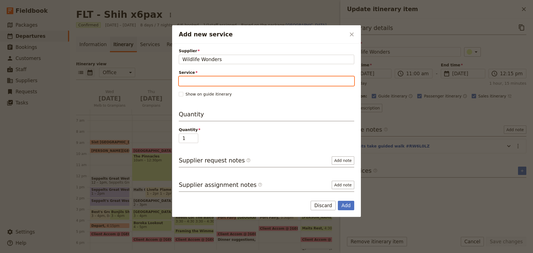
click at [192, 79] on input "Service" at bounding box center [266, 80] width 175 height 9
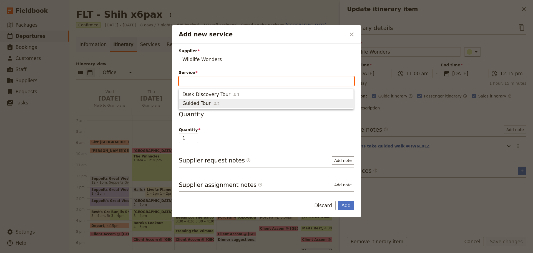
click at [194, 101] on span "Guided Tour" at bounding box center [196, 103] width 28 height 7
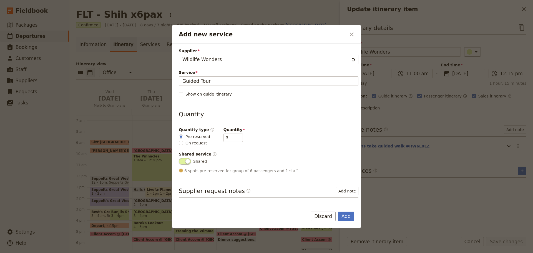
scroll to position [0, 0]
click at [178, 94] on div "Supplier Wildlife Wonders Wildlife Wonders Service Guided Tour Show on guide it…" at bounding box center [266, 124] width 189 height 160
click at [182, 94] on rect "Add new service" at bounding box center [181, 94] width 4 height 4
click at [179, 91] on input "Show on guide itinerary" at bounding box center [179, 91] width 0 height 0
checkbox input "true"
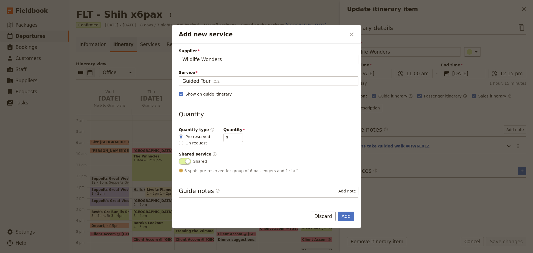
scroll to position [44, 0]
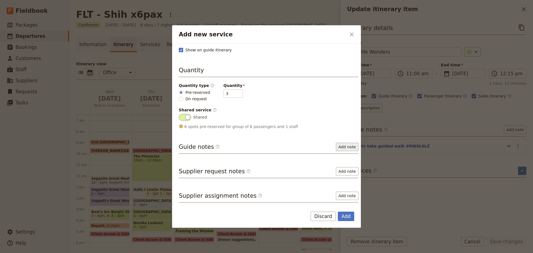
click at [348, 147] on button "Add note" at bounding box center [347, 147] width 22 height 8
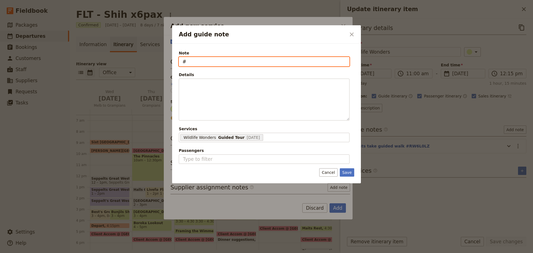
paste input "RW6L0LZ"
type input "#RW6L0LZ"
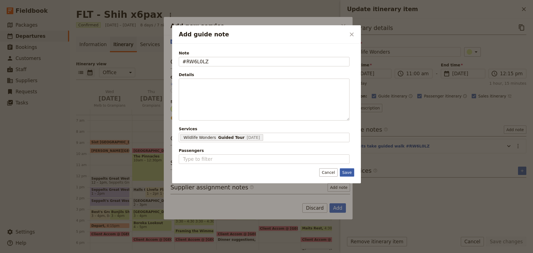
click at [348, 170] on button "Save" at bounding box center [347, 172] width 14 height 8
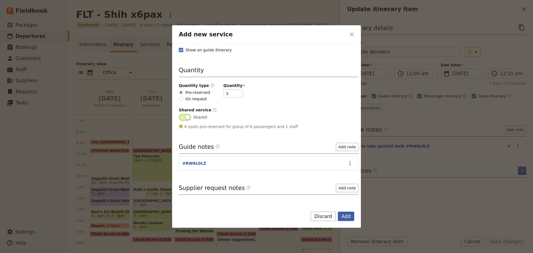
click at [347, 215] on button "Add" at bounding box center [346, 216] width 16 height 9
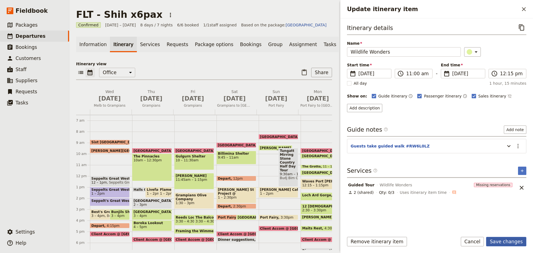
click at [516, 242] on button "Save changes" at bounding box center [506, 241] width 40 height 9
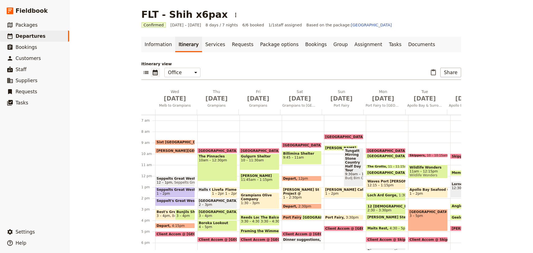
click at [414, 171] on span "11am – 12:15pm" at bounding box center [428, 171] width 37 height 4
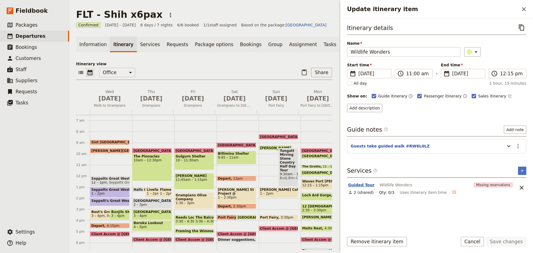
click at [355, 184] on button "Guided Tour" at bounding box center [361, 185] width 26 height 6
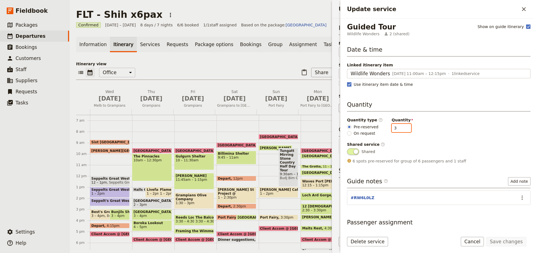
click at [402, 125] on input "3" at bounding box center [401, 128] width 19 height 8
click at [402, 128] on input "4" at bounding box center [401, 128] width 19 height 8
click at [402, 128] on input "5" at bounding box center [401, 128] width 19 height 8
click at [402, 127] on input "6" at bounding box center [401, 128] width 19 height 8
click at [404, 131] on input "5" at bounding box center [401, 128] width 19 height 8
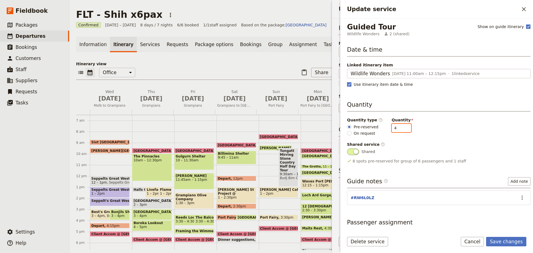
click at [403, 130] on input "4" at bounding box center [401, 128] width 19 height 8
type input "3"
click at [402, 129] on input "3" at bounding box center [401, 128] width 19 height 8
click at [504, 240] on button "Save changes" at bounding box center [506, 241] width 40 height 9
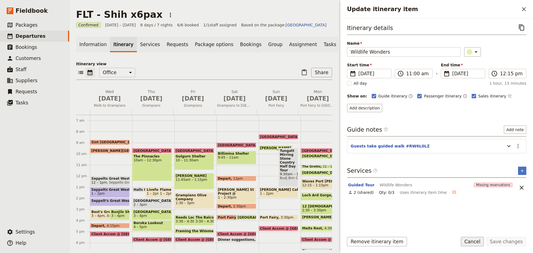
click at [479, 241] on button "Cancel" at bounding box center [472, 241] width 23 height 9
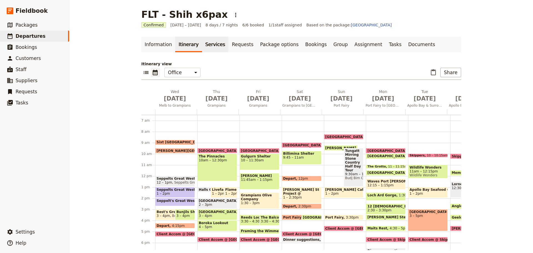
click at [209, 41] on link "Services" at bounding box center [215, 45] width 27 height 16
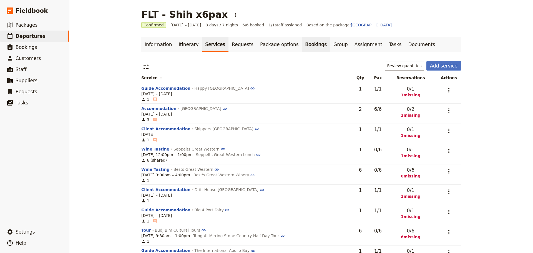
click at [302, 45] on link "Bookings" at bounding box center [316, 45] width 28 height 16
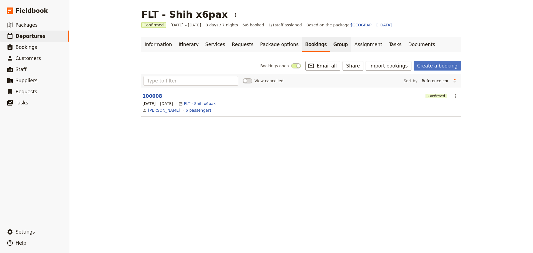
click at [330, 45] on link "Group" at bounding box center [340, 45] width 21 height 16
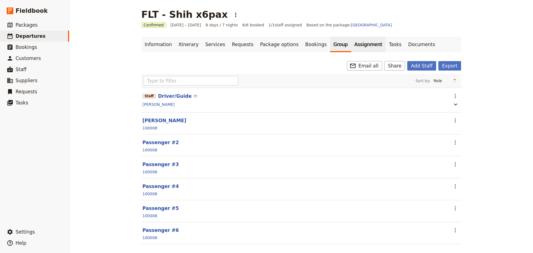
click at [351, 42] on link "Assignment" at bounding box center [368, 45] width 34 height 16
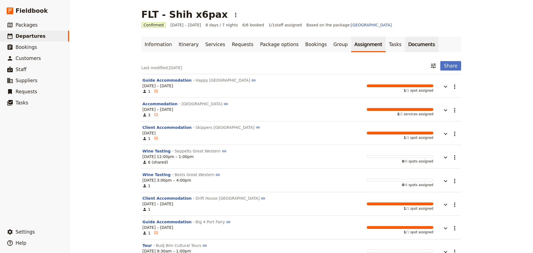
click at [405, 42] on link "Documents" at bounding box center [422, 45] width 34 height 16
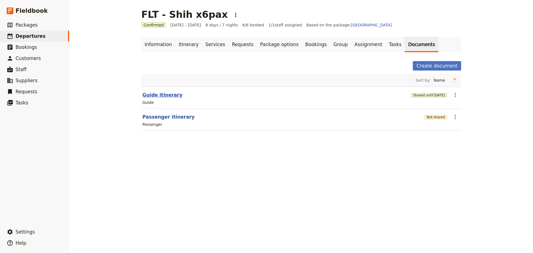
click at [167, 94] on button "Guide itinerary" at bounding box center [162, 95] width 40 height 7
select select "STAFF"
select select "RUN_SHEET"
select select "DEFAULT"
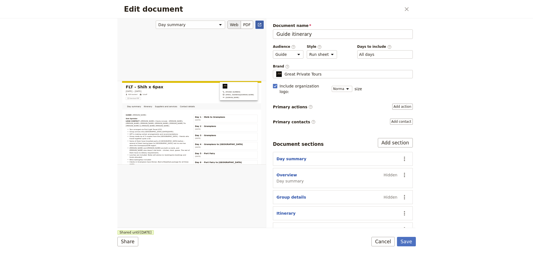
click at [260, 24] on icon "Open full preview" at bounding box center [259, 24] width 4 height 4
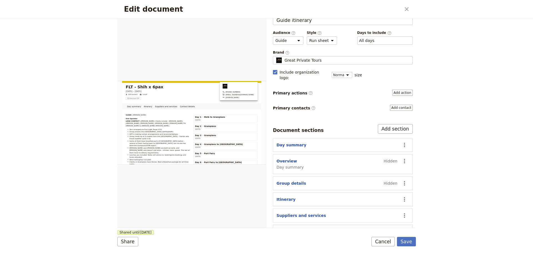
scroll to position [21, 0]
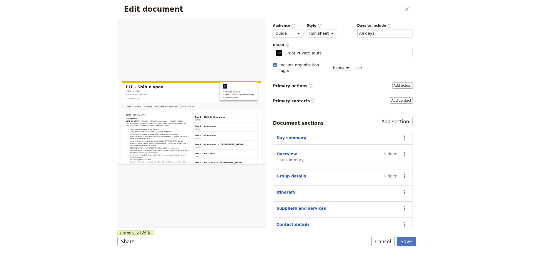
click at [281, 222] on button "Contact details" at bounding box center [293, 225] width 33 height 6
select select "CONTACT_DETAILS"
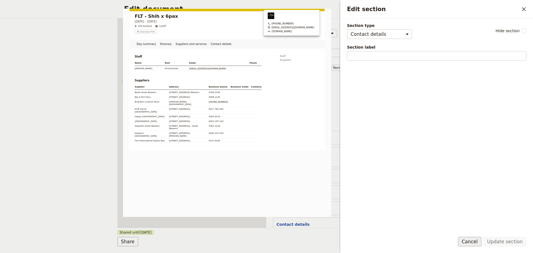
click at [464, 239] on button "Cancel" at bounding box center [469, 241] width 23 height 9
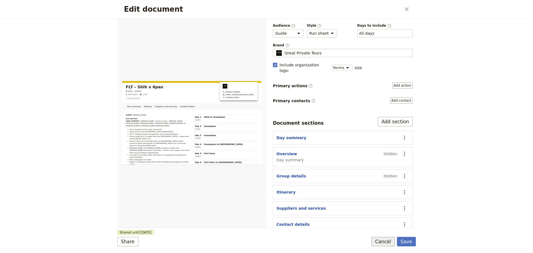
click at [395, 242] on button "Cancel" at bounding box center [383, 241] width 23 height 9
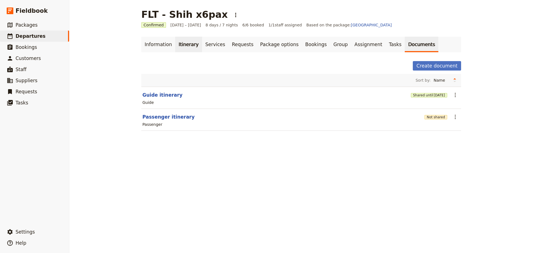
click at [175, 43] on link "Itinerary" at bounding box center [188, 45] width 27 height 16
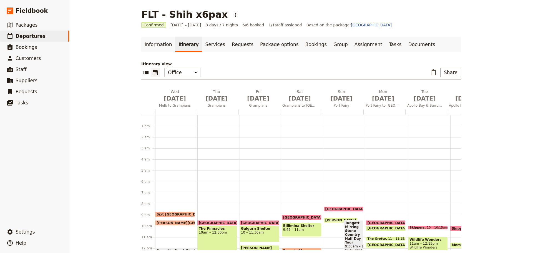
scroll to position [72, 0]
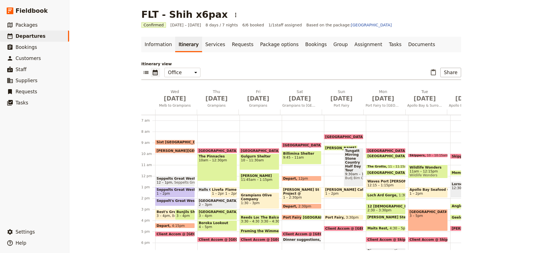
click at [421, 173] on span "11am – 12:15pm" at bounding box center [428, 171] width 37 height 4
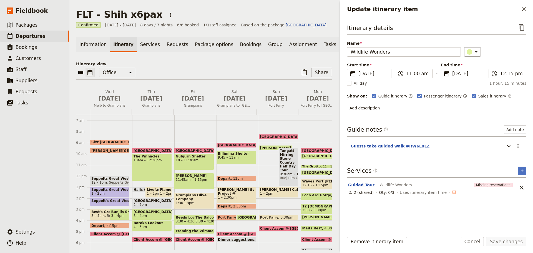
click at [365, 183] on button "Guided Tour" at bounding box center [361, 185] width 26 height 6
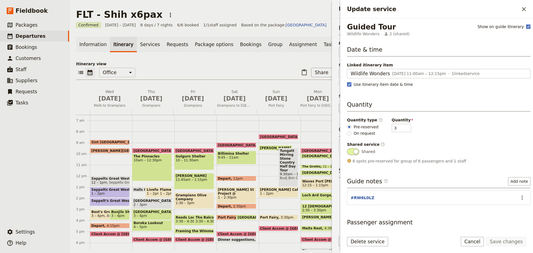
scroll to position [26, 0]
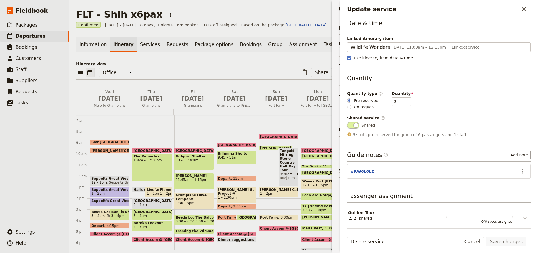
click at [522, 216] on icon "Update service" at bounding box center [525, 218] width 7 height 7
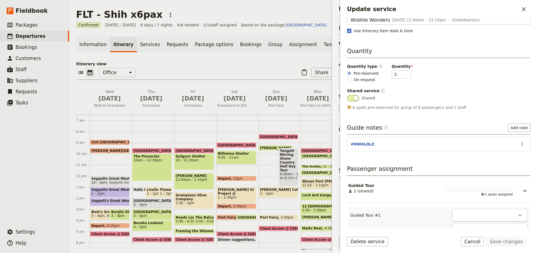
scroll to position [110, 0]
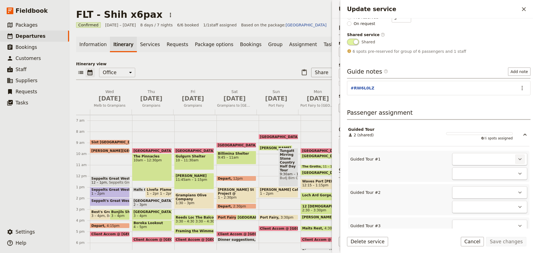
click at [517, 157] on icon "Actions" at bounding box center [520, 159] width 7 height 7
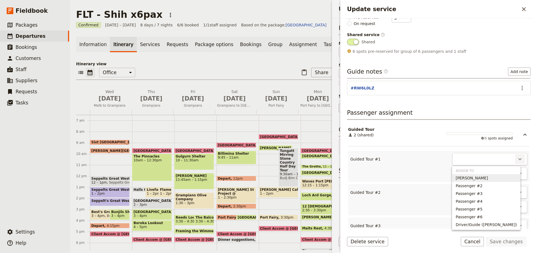
click at [501, 179] on span "Christopher Shih" at bounding box center [486, 178] width 61 height 6
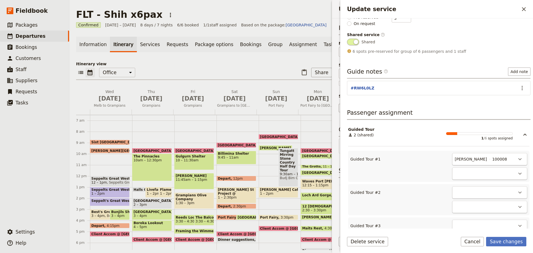
click at [491, 173] on div "​" at bounding box center [489, 173] width 75 height 12
click at [483, 243] on button "Cancel" at bounding box center [472, 241] width 23 height 9
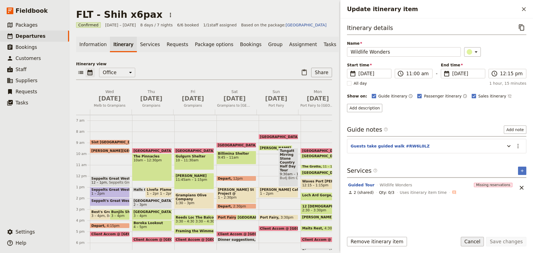
click at [478, 241] on button "Cancel" at bounding box center [472, 241] width 23 height 9
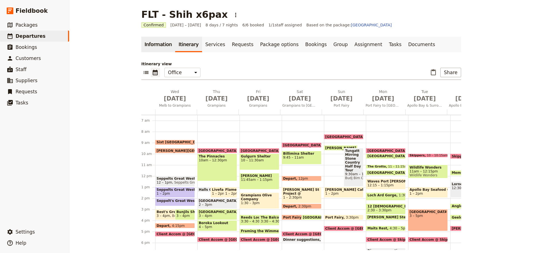
click at [153, 46] on link "Information" at bounding box center [158, 45] width 34 height 16
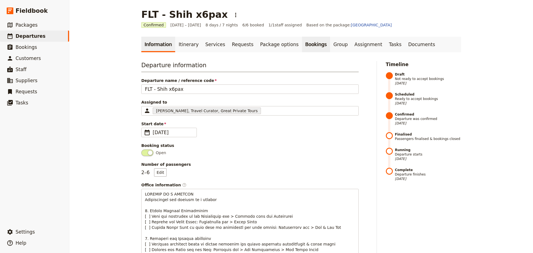
click at [302, 44] on link "Bookings" at bounding box center [316, 45] width 28 height 16
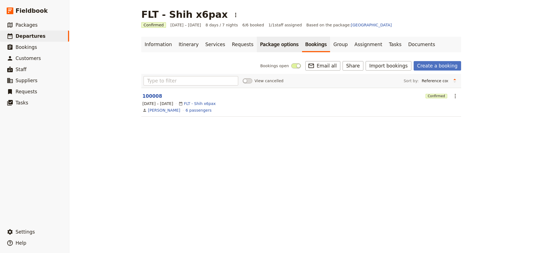
click at [269, 43] on link "Package options" at bounding box center [279, 45] width 45 height 16
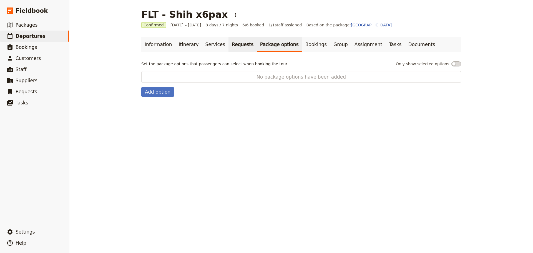
click at [229, 43] on link "Requests" at bounding box center [243, 45] width 28 height 16
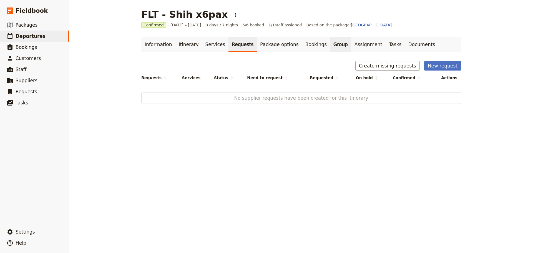
click at [330, 48] on link "Group" at bounding box center [340, 45] width 21 height 16
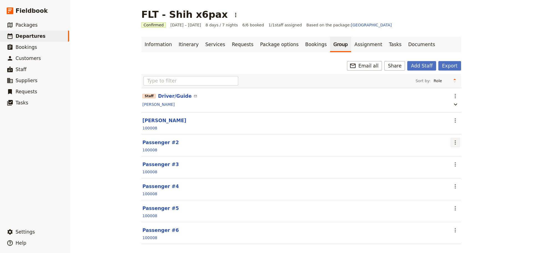
click at [455, 139] on button "​" at bounding box center [455, 142] width 9 height 9
click at [456, 155] on span "Edit passenger" at bounding box center [466, 155] width 29 height 6
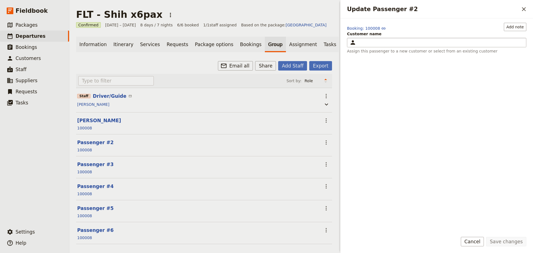
click at [391, 44] on div "Update Passenger #2" at bounding box center [440, 42] width 164 height 7
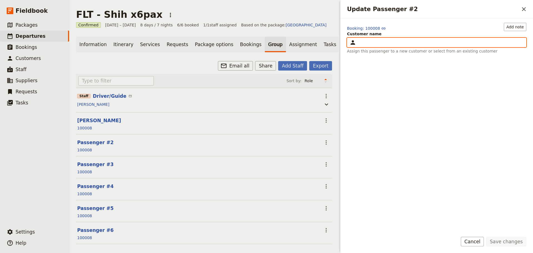
click at [350, 38] on input "Customer name ​" at bounding box center [349, 38] width 0 height 0
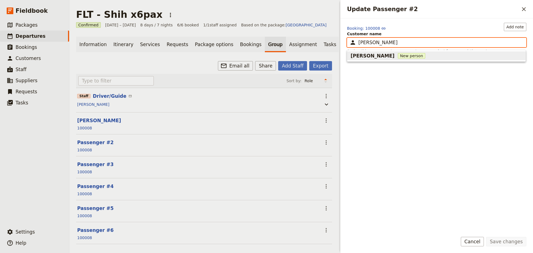
click at [398, 54] on span "New person" at bounding box center [411, 56] width 27 height 6
type input "Nora Shih"
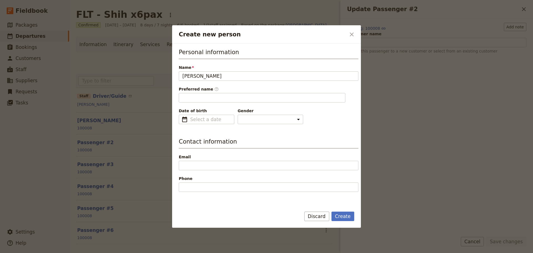
type input "Nora"
click at [341, 221] on div "Create Discard" at bounding box center [266, 220] width 189 height 16
click at [343, 216] on button "Create" at bounding box center [343, 216] width 23 height 9
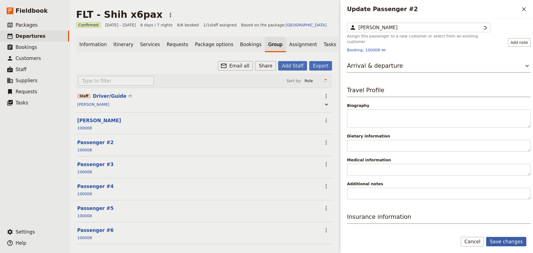
click at [509, 244] on button "Save changes" at bounding box center [506, 241] width 40 height 9
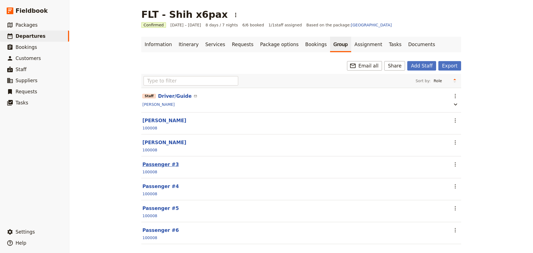
click at [145, 165] on button "Passenger #3" at bounding box center [160, 164] width 36 height 7
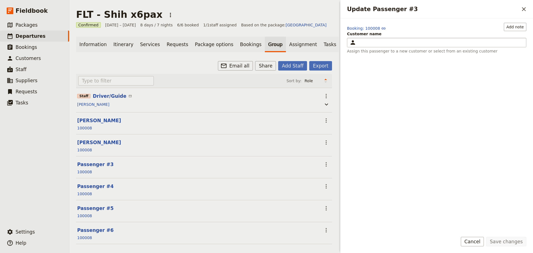
click at [411, 40] on div "Update Passenger #3" at bounding box center [440, 42] width 164 height 7
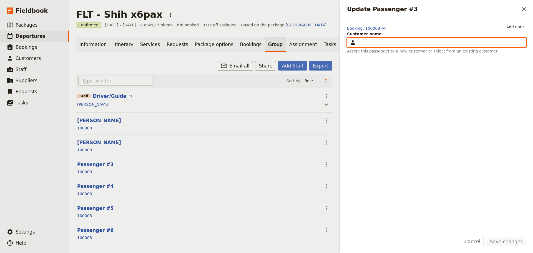
click at [350, 38] on input "Customer name ​" at bounding box center [349, 38] width 0 height 0
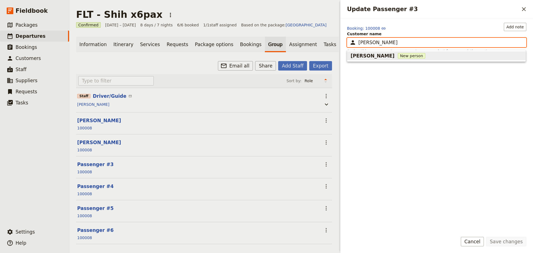
click at [367, 42] on input "Stell Liang" at bounding box center [440, 42] width 164 height 7
click at [398, 53] on span "New person" at bounding box center [411, 56] width 27 height 6
type input "Stella Liang"
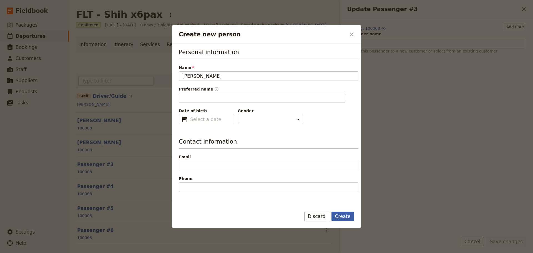
type input "Stella"
click at [342, 213] on button "Create" at bounding box center [343, 216] width 23 height 9
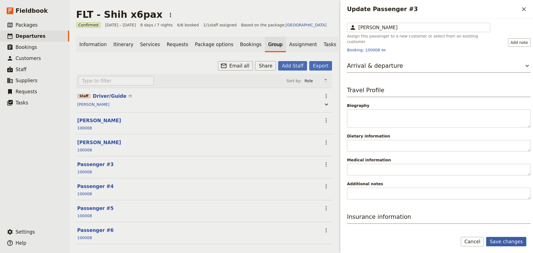
click at [510, 242] on button "Save changes" at bounding box center [506, 241] width 40 height 9
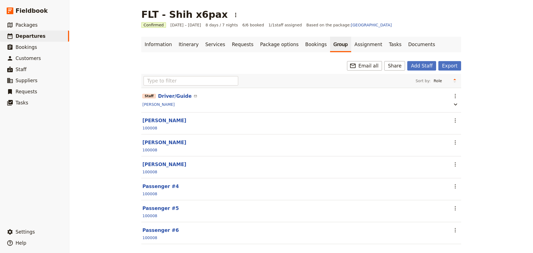
scroll to position [7, 0]
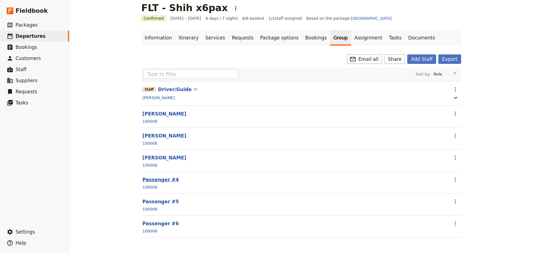
click at [159, 179] on button "Passenger #4" at bounding box center [160, 179] width 36 height 7
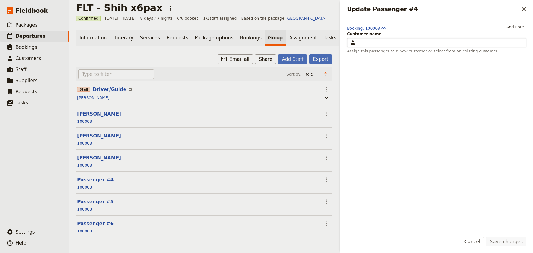
click at [379, 43] on div "Update Passenger #4" at bounding box center [440, 42] width 164 height 7
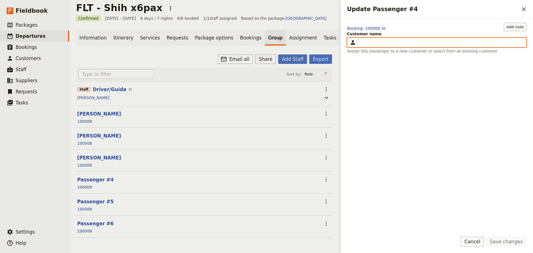
click at [350, 38] on input "Customer name ​" at bounding box center [349, 38] width 0 height 0
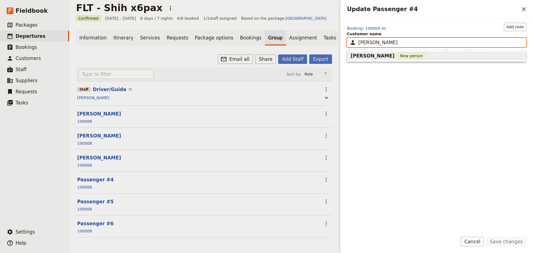
click at [398, 55] on span "New person" at bounding box center [411, 56] width 27 height 6
type input "Victor Liang"
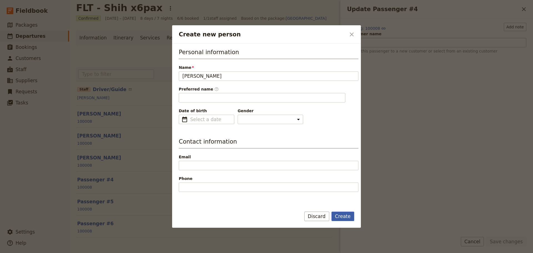
type input "Victor"
drag, startPoint x: 345, startPoint y: 214, endPoint x: 355, endPoint y: 218, distance: 10.8
click at [345, 214] on button "Create" at bounding box center [343, 216] width 23 height 9
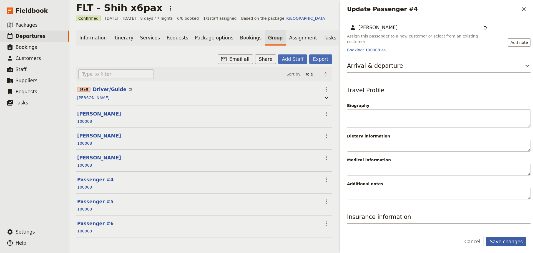
click at [517, 243] on button "Save changes" at bounding box center [506, 241] width 40 height 9
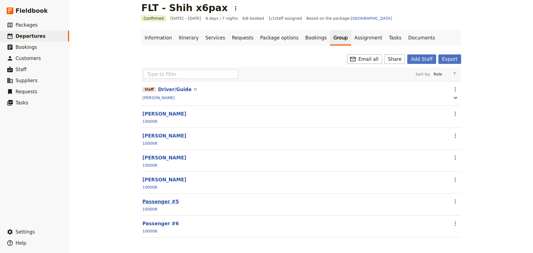
click at [158, 200] on button "Passenger #5" at bounding box center [160, 201] width 36 height 7
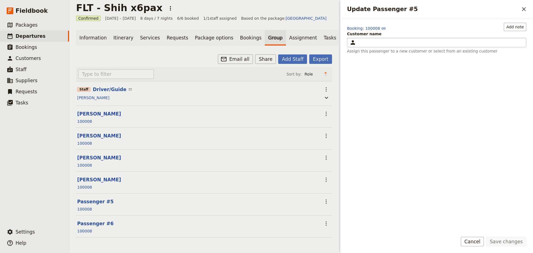
click at [400, 42] on div "Update Passenger #5" at bounding box center [440, 42] width 164 height 7
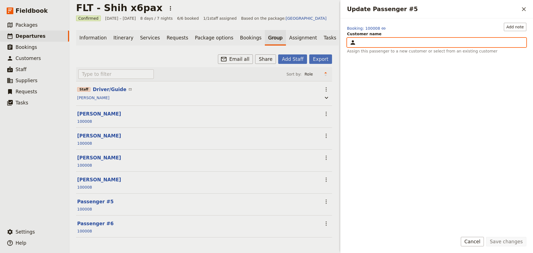
click at [350, 38] on input "Customer name ​" at bounding box center [349, 38] width 0 height 0
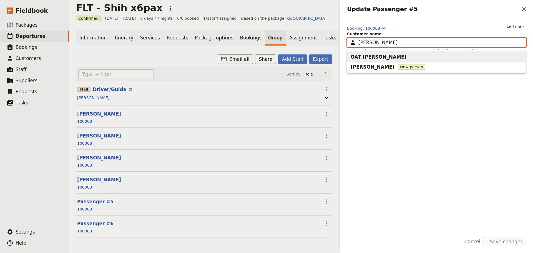
paste input "Tin Choi Wong"
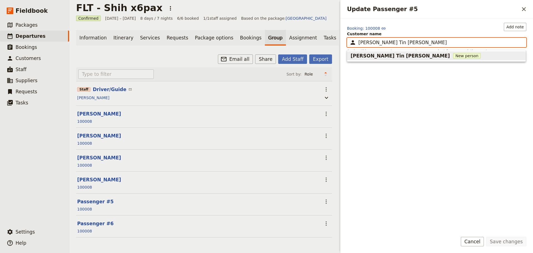
click at [453, 55] on span "New person" at bounding box center [466, 56] width 27 height 6
type input "Patrick Tin Choi Wong"
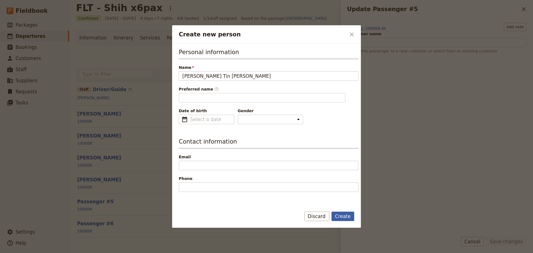
type input "Patrick"
drag, startPoint x: 344, startPoint y: 213, endPoint x: 351, endPoint y: 212, distance: 6.4
click at [345, 213] on button "Create" at bounding box center [343, 216] width 23 height 9
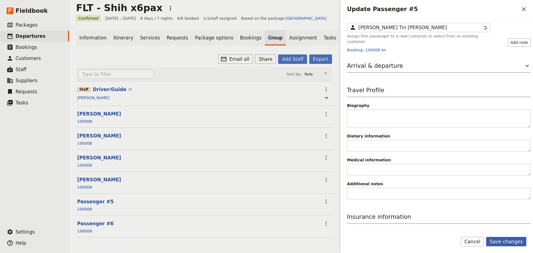
drag, startPoint x: 521, startPoint y: 242, endPoint x: 517, endPoint y: 238, distance: 5.9
click at [521, 242] on button "Save changes" at bounding box center [506, 241] width 40 height 9
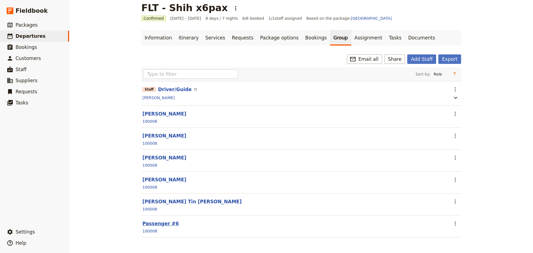
click at [159, 225] on button "Passenger #6" at bounding box center [160, 223] width 36 height 7
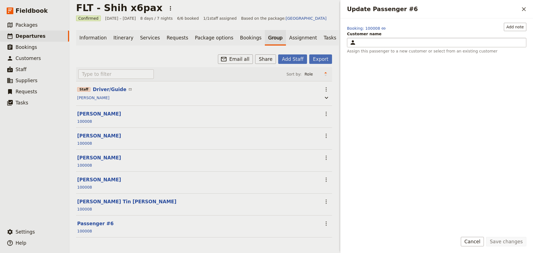
click at [360, 41] on div "Update Passenger #6" at bounding box center [440, 42] width 164 height 7
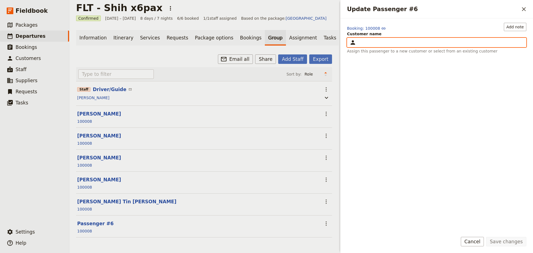
click at [350, 38] on input "Customer name ​" at bounding box center [349, 38] width 0 height 0
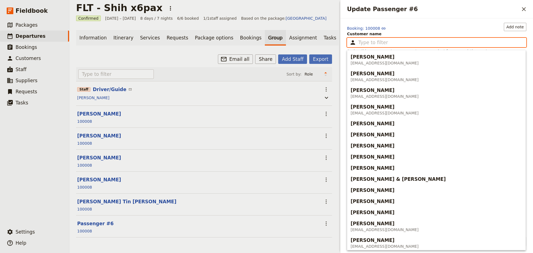
paste input "Vivian Wei Ling Wong"
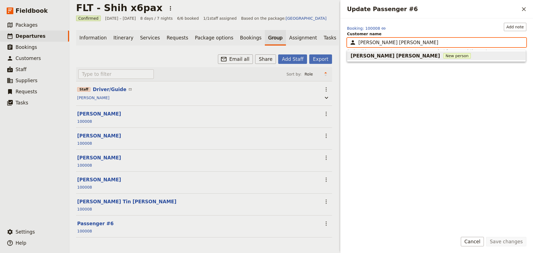
click at [443, 54] on span "New person" at bounding box center [456, 56] width 27 height 6
type input "Vivian Wei Ling Wong"
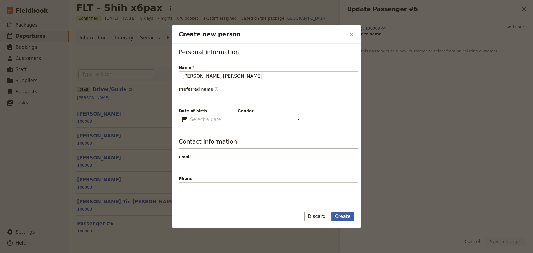
type input "Vivian"
click at [348, 217] on button "Create" at bounding box center [343, 216] width 23 height 9
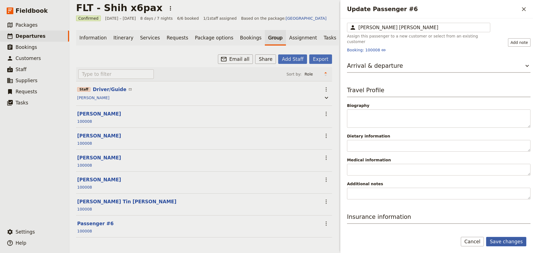
click at [501, 240] on button "Save changes" at bounding box center [506, 241] width 40 height 9
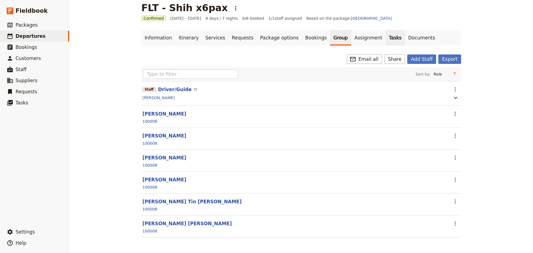
click at [386, 34] on link "Tasks" at bounding box center [395, 38] width 19 height 16
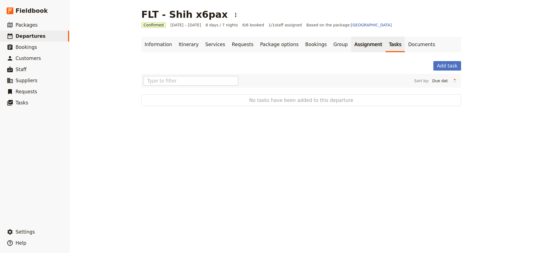
click at [351, 44] on link "Assignment" at bounding box center [368, 45] width 34 height 16
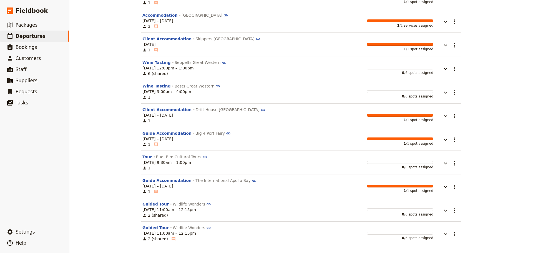
scroll to position [90, 0]
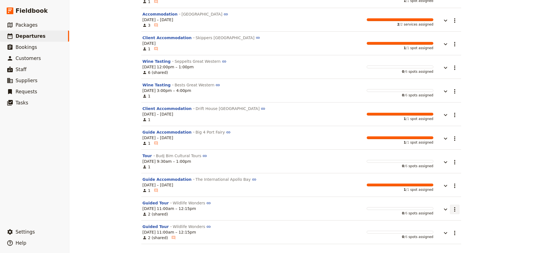
click at [451, 208] on icon "Actions" at bounding box center [454, 209] width 7 height 7
click at [435, 228] on span "Assign all passengers" at bounding box center [433, 230] width 42 height 6
click at [451, 232] on icon "Actions" at bounding box center [454, 233] width 7 height 7
click at [453, 233] on icon "Actions" at bounding box center [454, 233] width 7 height 7
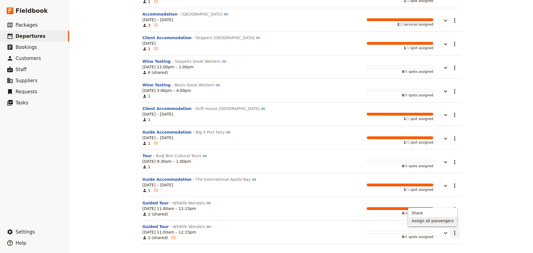
click at [432, 222] on span "Assign all passengers" at bounding box center [433, 221] width 42 height 6
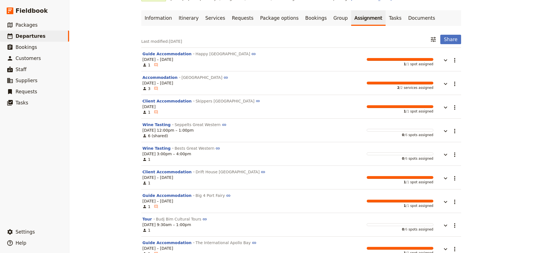
scroll to position [0, 0]
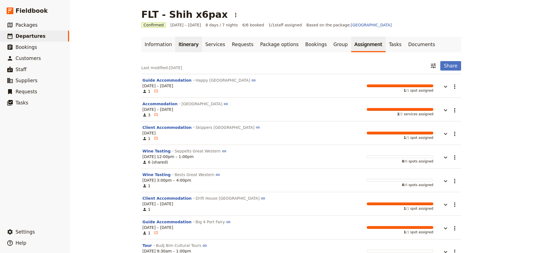
click at [188, 48] on link "Itinerary" at bounding box center [188, 45] width 27 height 16
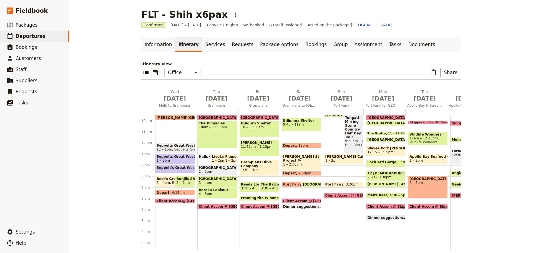
scroll to position [52, 0]
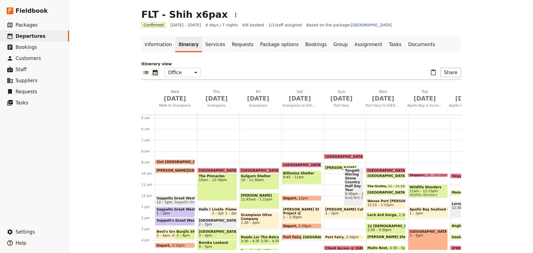
click at [422, 190] on span "11am – 12:15pm" at bounding box center [428, 191] width 37 height 4
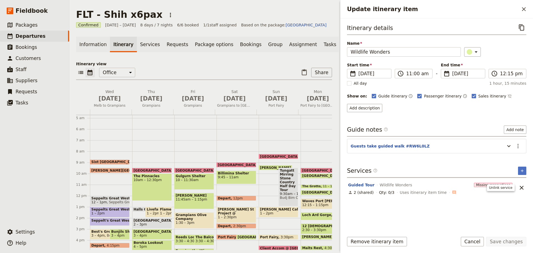
click at [520, 190] on icon "Unlink service" at bounding box center [521, 187] width 7 height 7
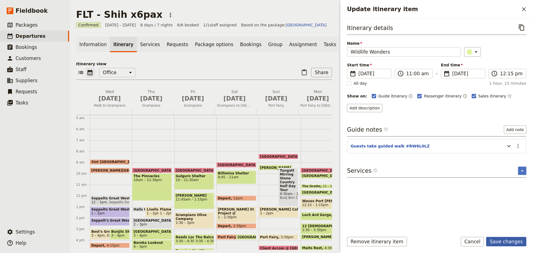
click at [506, 240] on button "Save changes" at bounding box center [506, 241] width 40 height 9
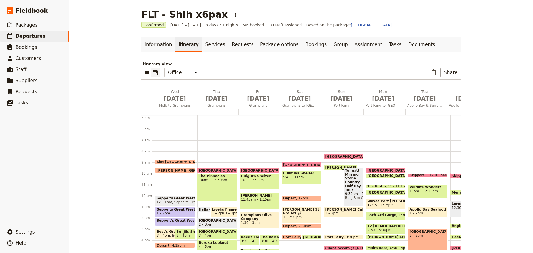
click at [410, 187] on span "Wildlife Wonders" at bounding box center [428, 187] width 37 height 4
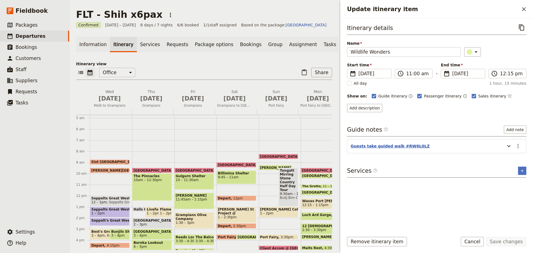
click at [409, 145] on button "Guests take guided walk #RW6L0LZ" at bounding box center [390, 146] width 79 height 6
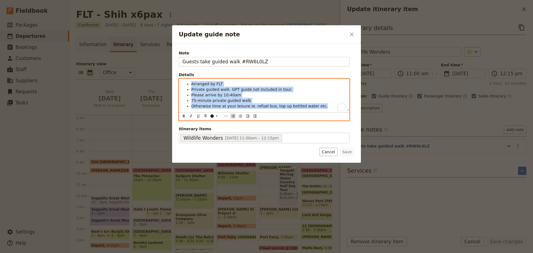
drag, startPoint x: 322, startPoint y: 106, endPoint x: 179, endPoint y: 77, distance: 146.7
click at [179, 77] on div "Note Guests take guided walk #RW6L0LZ Details Arranged by FLT Private guided wa…" at bounding box center [265, 97] width 175 height 94
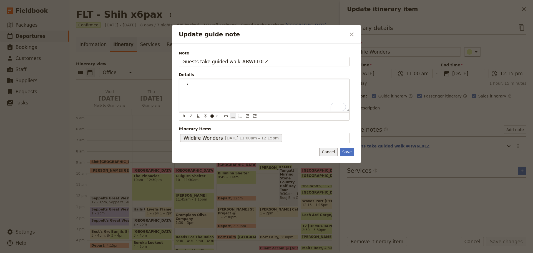
click at [335, 152] on button "Cancel" at bounding box center [328, 152] width 18 height 8
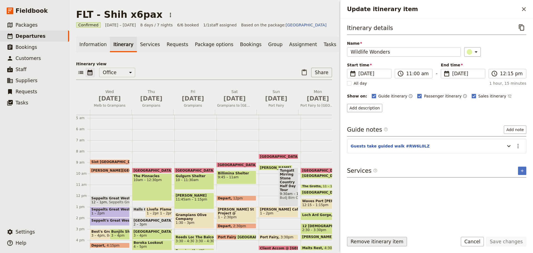
click at [364, 242] on button "Remove itinerary item" at bounding box center [377, 241] width 60 height 9
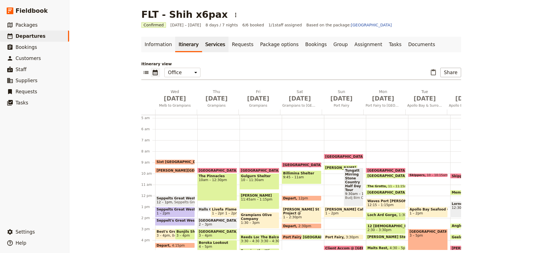
click at [208, 47] on link "Services" at bounding box center [215, 45] width 27 height 16
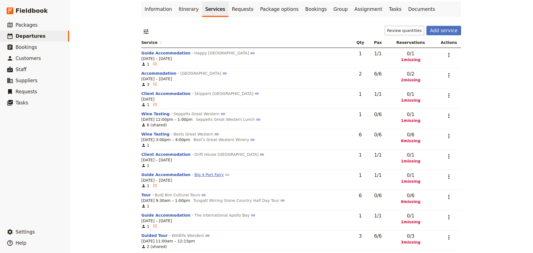
scroll to position [62, 0]
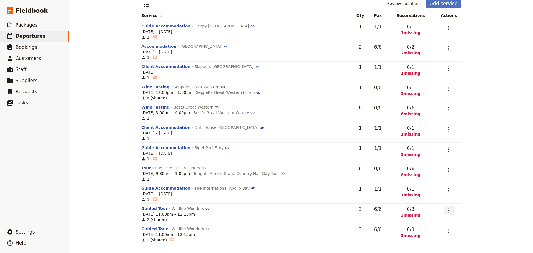
click at [449, 211] on icon "Actions" at bounding box center [449, 210] width 7 height 7
click at [428, 192] on span "Add to supplier request" at bounding box center [427, 191] width 46 height 6
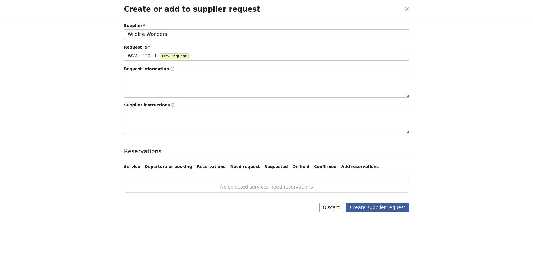
click at [388, 207] on button "Create supplier request" at bounding box center [377, 207] width 63 height 9
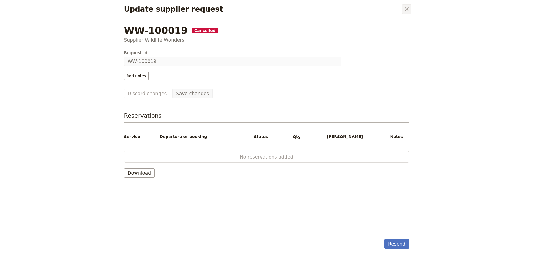
click at [408, 10] on icon "Close dialog" at bounding box center [406, 9] width 7 height 7
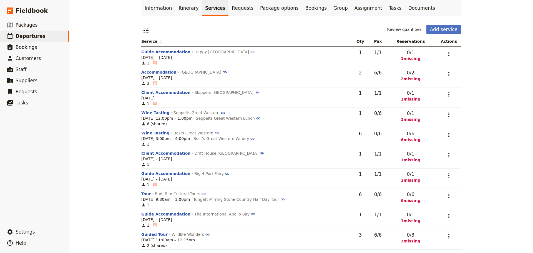
scroll to position [0, 0]
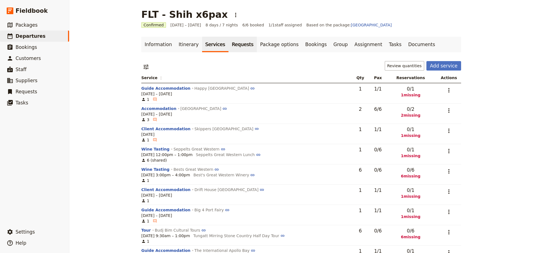
click at [235, 46] on link "Requests" at bounding box center [243, 45] width 28 height 16
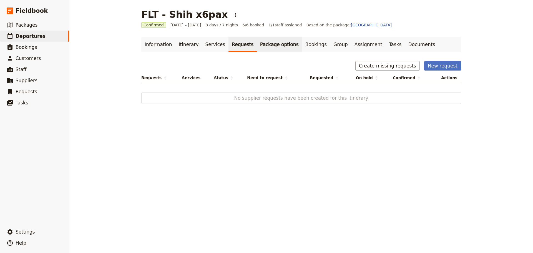
click at [264, 44] on link "Package options" at bounding box center [279, 45] width 45 height 16
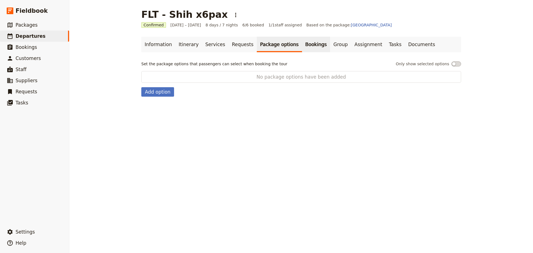
click at [304, 44] on link "Bookings" at bounding box center [316, 45] width 28 height 16
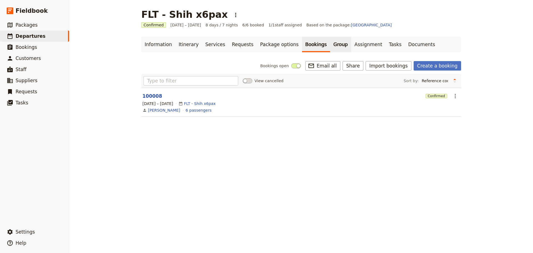
click at [330, 46] on link "Group" at bounding box center [340, 45] width 21 height 16
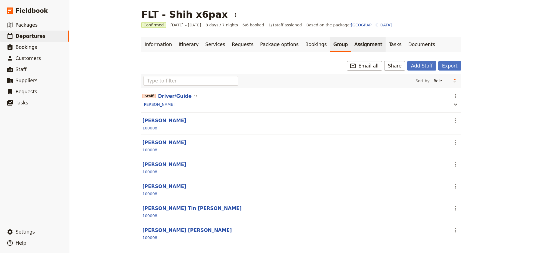
click at [351, 45] on link "Assignment" at bounding box center [368, 45] width 34 height 16
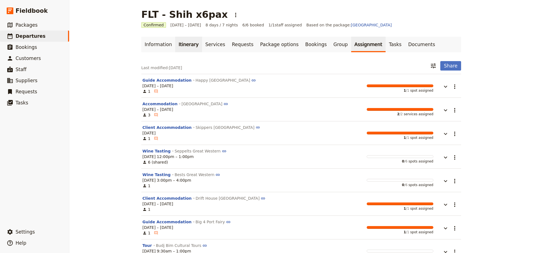
click at [185, 44] on link "Itinerary" at bounding box center [188, 45] width 27 height 16
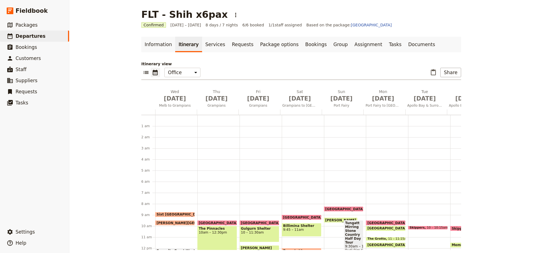
scroll to position [72, 0]
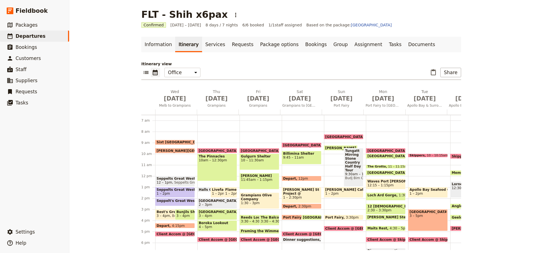
click at [413, 166] on div "Skippers 10 – 10:15am Apollo Bay Seafood Coop 1 – 2pm Otway Ranges National Par…" at bounding box center [429, 176] width 42 height 267
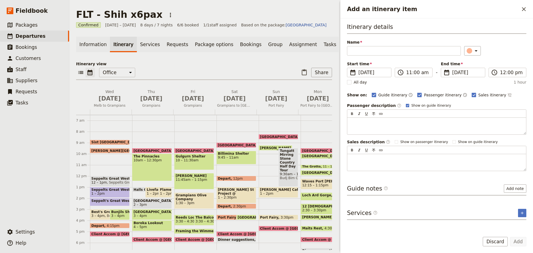
click at [406, 103] on label "Show on guide itinerary" at bounding box center [428, 105] width 45 height 4
click at [406, 103] on input "Show on guide itinerary" at bounding box center [406, 103] width 0 height 0
checkbox input "false"
click at [382, 52] on input "Name" at bounding box center [404, 50] width 114 height 9
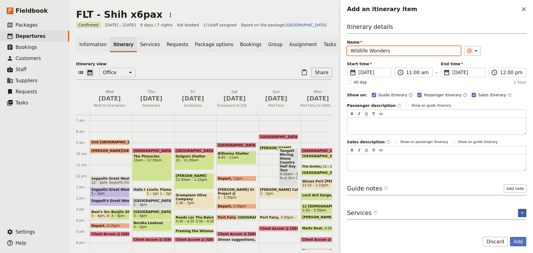
type input "Wildlife Wonders"
click at [519, 214] on button "​" at bounding box center [522, 213] width 8 height 8
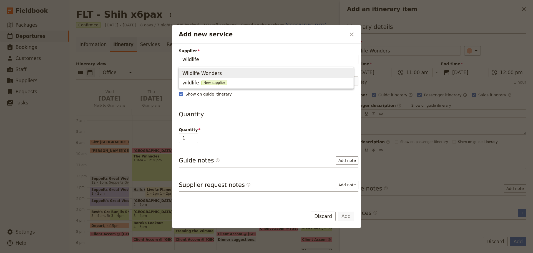
click at [208, 73] on span "Wildlife Wonders" at bounding box center [201, 73] width 39 height 7
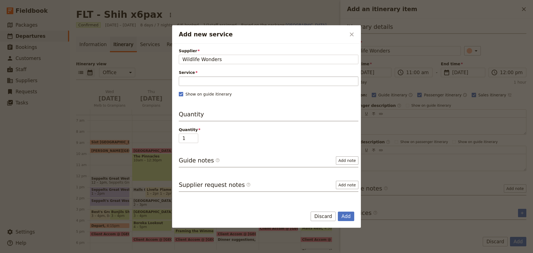
type input "Wildlife Wonders"
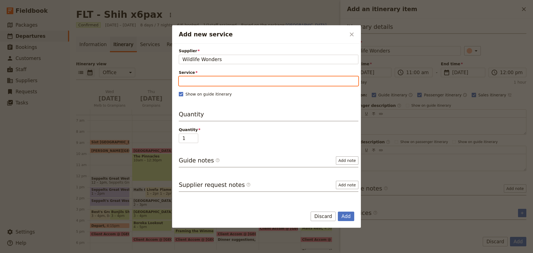
click at [211, 80] on input "Service" at bounding box center [269, 80] width 180 height 9
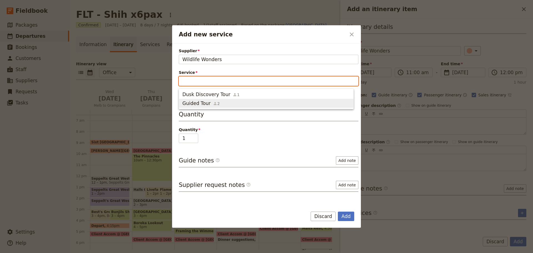
click at [199, 100] on span "Guided Tour" at bounding box center [196, 103] width 28 height 7
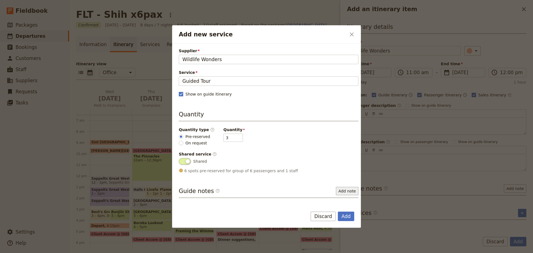
click at [345, 192] on button "Add note" at bounding box center [347, 191] width 22 height 8
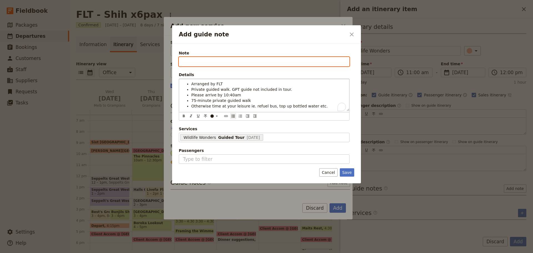
click at [193, 64] on input "Note" at bounding box center [264, 61] width 171 height 9
click at [210, 61] on input "Note" at bounding box center [264, 61] width 171 height 9
click at [196, 61] on input "#" at bounding box center [264, 61] width 171 height 9
paste input "RW6L0LZ"
type input "#RW6L0LZ"
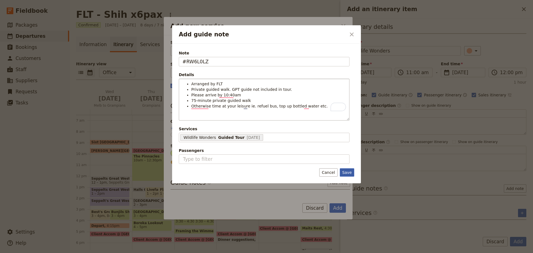
click at [347, 174] on button "Save" at bounding box center [347, 172] width 14 height 8
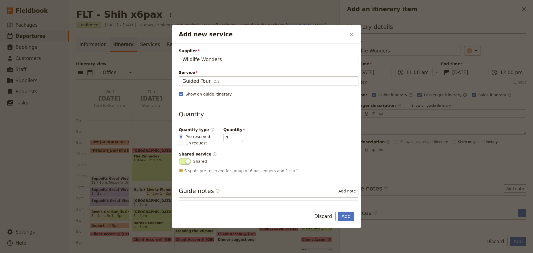
click at [193, 79] on span "Guided Tour" at bounding box center [196, 81] width 28 height 7
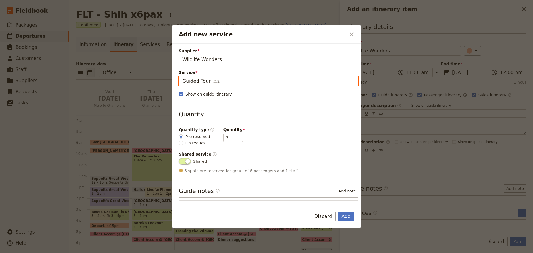
click at [182, 77] on input "Guided Tour" at bounding box center [182, 76] width 0 height 0
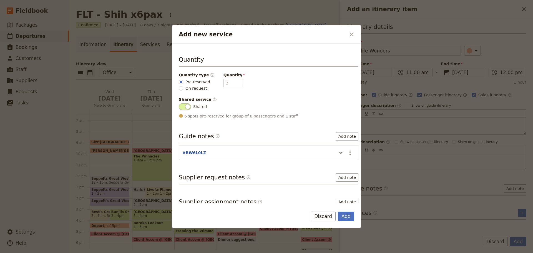
scroll to position [61, 0]
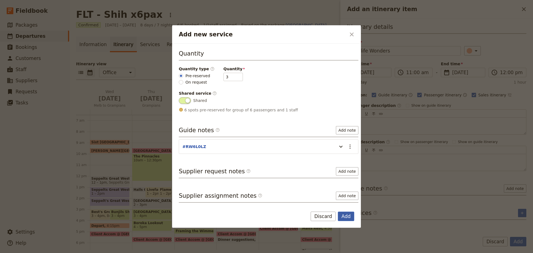
click at [343, 213] on button "Add" at bounding box center [346, 216] width 16 height 9
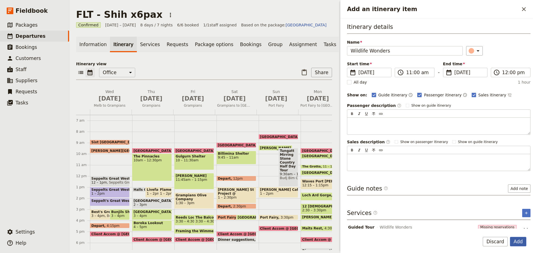
click at [514, 240] on button "Add" at bounding box center [518, 241] width 16 height 9
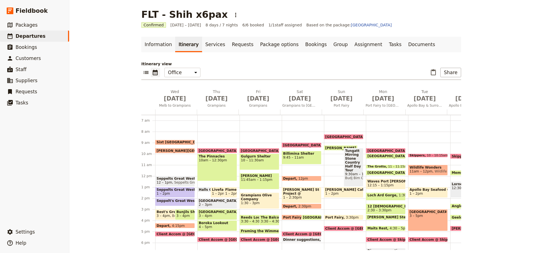
click at [433, 170] on span "Wildlife Wonders" at bounding box center [448, 171] width 30 height 4
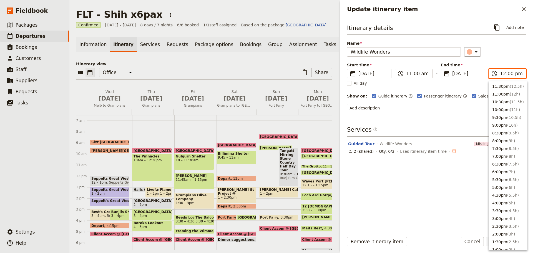
click at [503, 75] on input "12:00 pm" at bounding box center [511, 73] width 23 height 7
click at [508, 74] on input "12:00 pm" at bounding box center [511, 73] width 23 height 7
type input "12:15 pm"
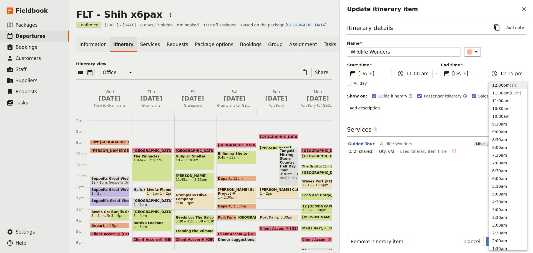
click at [511, 52] on div "​" at bounding box center [495, 51] width 62 height 9
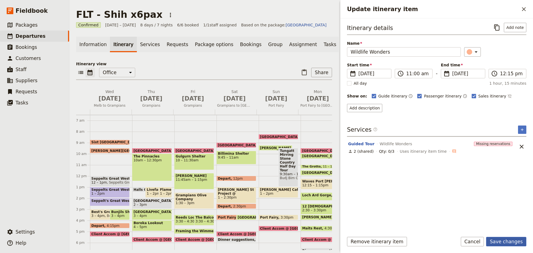
click at [507, 243] on button "Save changes" at bounding box center [506, 241] width 40 height 9
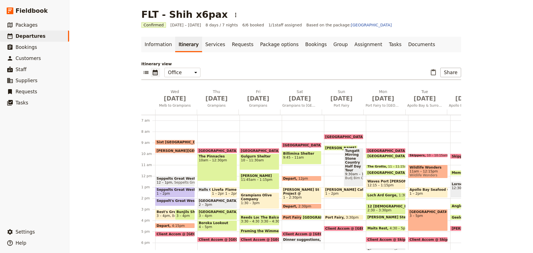
click at [420, 169] on div "Wildlife Wonders 11am – 12:15pm Wildlife Wonders" at bounding box center [428, 172] width 40 height 14
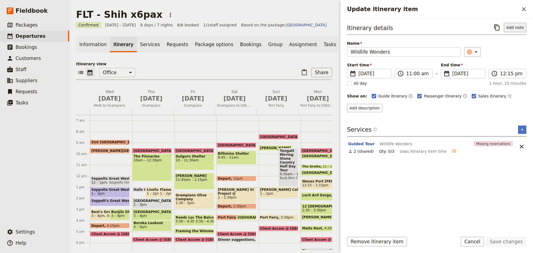
click at [524, 31] on button "Add note" at bounding box center [515, 27] width 22 height 9
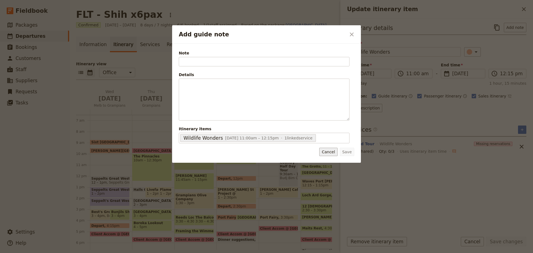
click at [337, 152] on button "Cancel" at bounding box center [328, 152] width 18 height 8
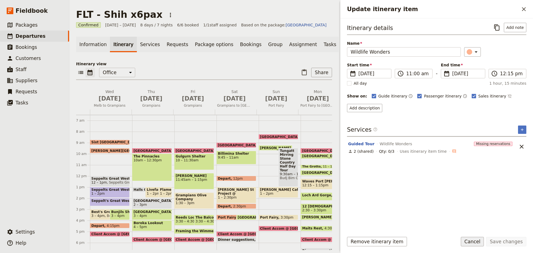
click at [473, 242] on button "Cancel" at bounding box center [472, 241] width 23 height 9
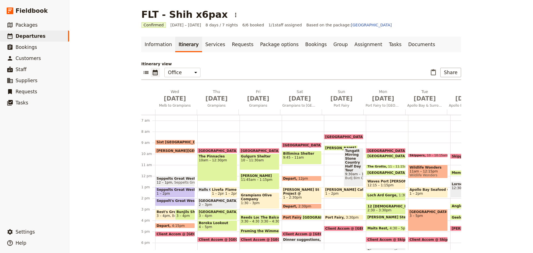
click at [426, 170] on span "11am – 12:15pm" at bounding box center [428, 171] width 37 height 4
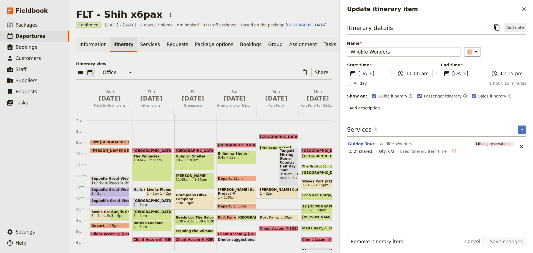
click at [515, 27] on button "Add note" at bounding box center [515, 27] width 22 height 9
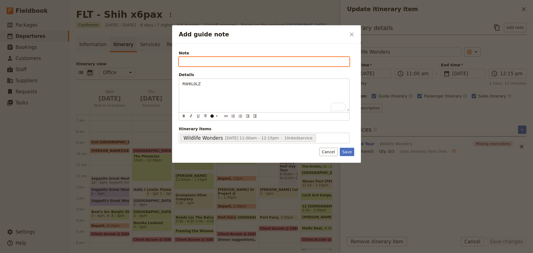
click at [199, 62] on input "Note" at bounding box center [264, 61] width 171 height 9
drag, startPoint x: 199, startPoint y: 62, endPoint x: 187, endPoint y: 64, distance: 12.6
click at [184, 66] on input "Note" at bounding box center [264, 61] width 171 height 9
paste input "RW6L0LZ"
type input "#RW6L0LZ"
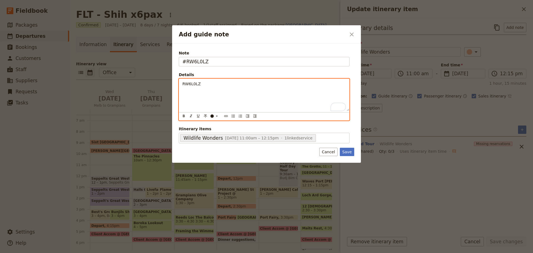
drag, startPoint x: 202, startPoint y: 87, endPoint x: 183, endPoint y: 84, distance: 19.4
click at [183, 84] on p "RW6L0LZ" at bounding box center [264, 84] width 164 height 6
click at [232, 119] on button "​" at bounding box center [233, 116] width 6 height 6
click at [216, 90] on span "Private guided walk arranged by FLT" at bounding box center [226, 89] width 71 height 4
click at [271, 91] on li "Private guided 75-min walk arranged by FLT" at bounding box center [268, 90] width 155 height 6
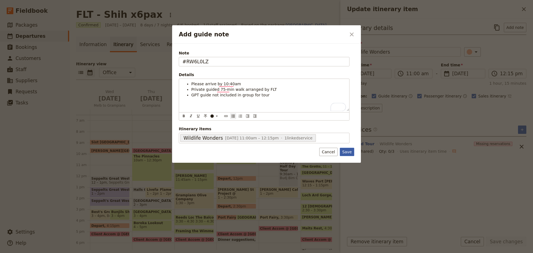
click at [350, 150] on button "Save" at bounding box center [347, 152] width 14 height 8
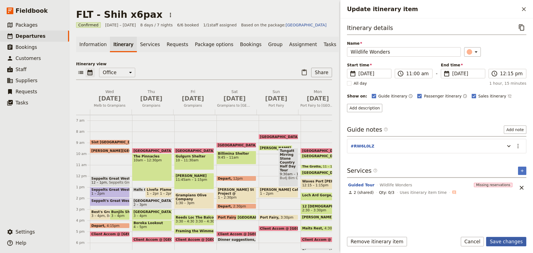
click at [509, 243] on button "Save changes" at bounding box center [506, 241] width 40 height 9
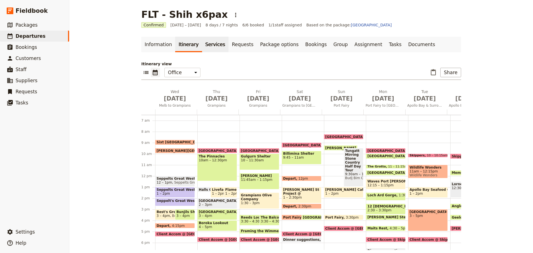
click at [209, 46] on link "Services" at bounding box center [215, 45] width 27 height 16
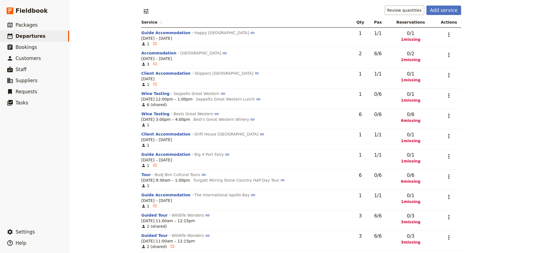
scroll to position [82, 0]
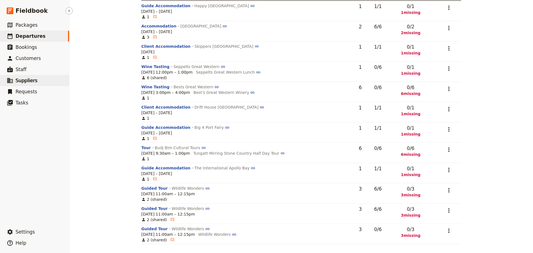
click at [18, 78] on span "Suppliers" at bounding box center [27, 81] width 22 height 6
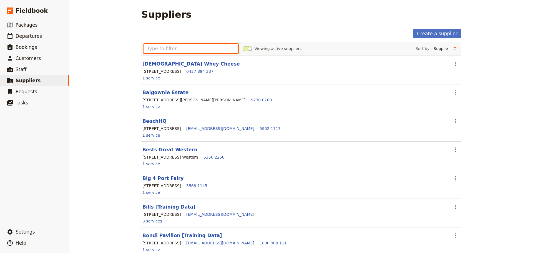
drag, startPoint x: 174, startPoint y: 52, endPoint x: 177, endPoint y: 48, distance: 5.3
click at [174, 51] on input "text" at bounding box center [191, 48] width 95 height 9
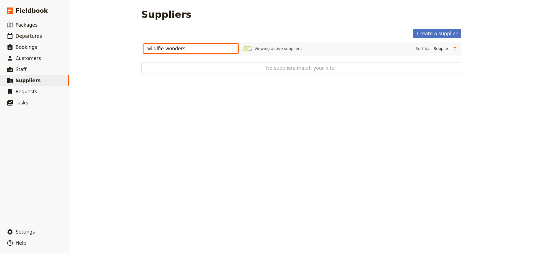
click at [155, 49] on input "wildlfie wonders" at bounding box center [191, 48] width 95 height 9
type input "wildlife wonders"
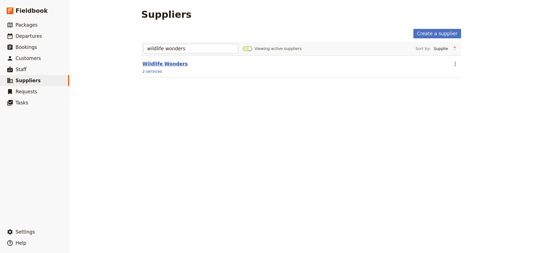
click at [159, 63] on link "Wildlife Wonders" at bounding box center [164, 64] width 45 height 6
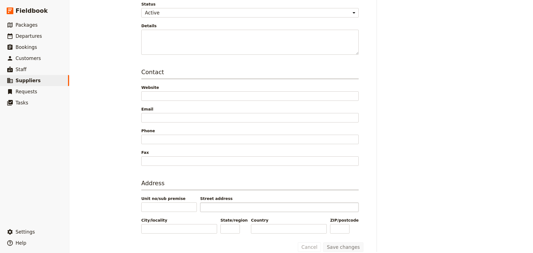
scroll to position [98, 0]
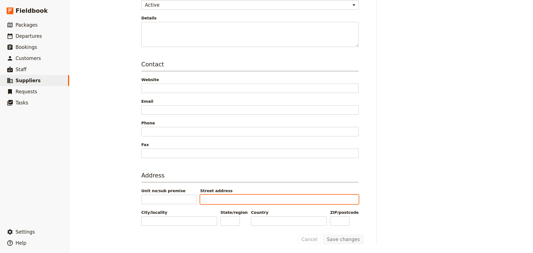
click at [242, 199] on input "Street address" at bounding box center [279, 199] width 159 height 9
type input "475 Great Ocean Road"
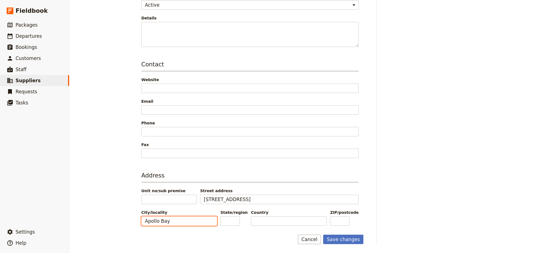
type input "Apollo Bay"
type input "VIC"
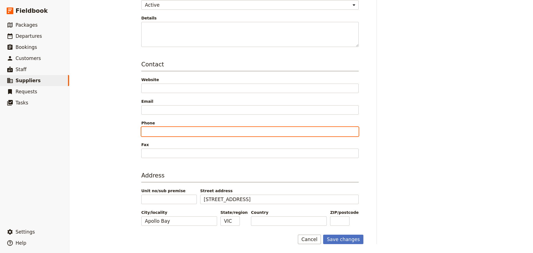
click at [172, 130] on input "Phone" at bounding box center [249, 131] width 217 height 9
type input "7046 1664"
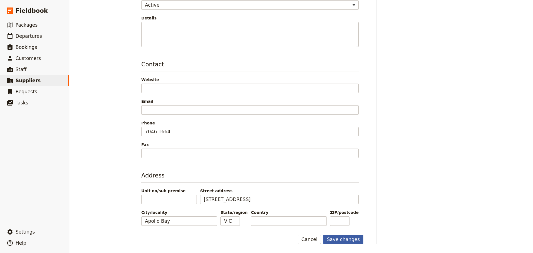
click at [346, 239] on button "Save changes" at bounding box center [343, 239] width 40 height 9
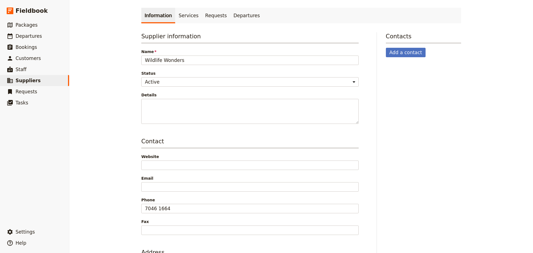
scroll to position [0, 0]
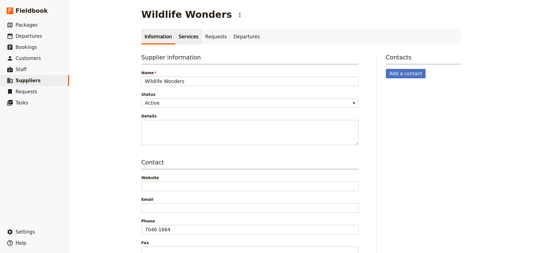
drag, startPoint x: 177, startPoint y: 44, endPoint x: 184, endPoint y: 38, distance: 8.5
click at [178, 43] on link "Services" at bounding box center [188, 37] width 27 height 16
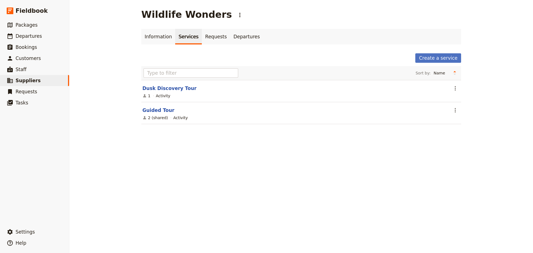
click at [460, 113] on main "Wildlife Wonders ​ Information Services Requests Departures Create a service So…" at bounding box center [301, 70] width 333 height 140
click at [452, 112] on icon "Actions" at bounding box center [455, 110] width 7 height 7
click at [453, 124] on span "View service" at bounding box center [464, 123] width 24 height 6
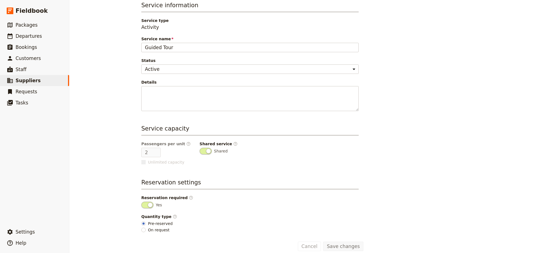
scroll to position [67, 0]
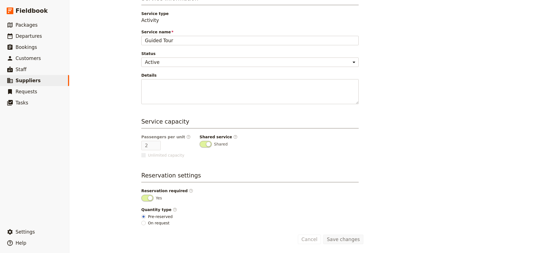
click at [200, 144] on span at bounding box center [206, 144] width 12 height 7
click at [200, 141] on input "Shared" at bounding box center [200, 141] width 0 height 0
click at [347, 241] on button "Save changes" at bounding box center [343, 239] width 40 height 9
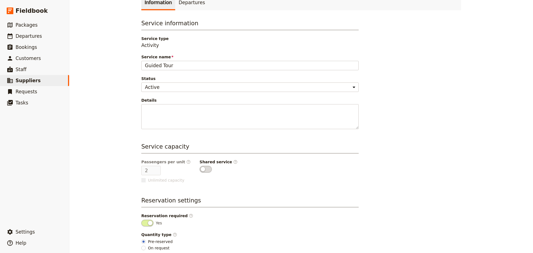
scroll to position [0, 0]
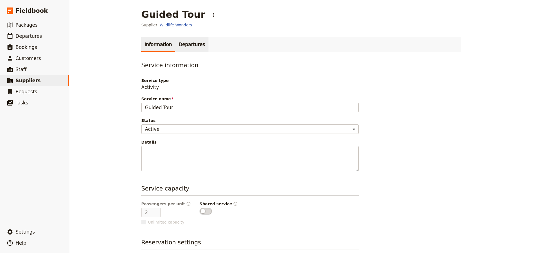
click at [177, 43] on link "Departures" at bounding box center [191, 45] width 33 height 16
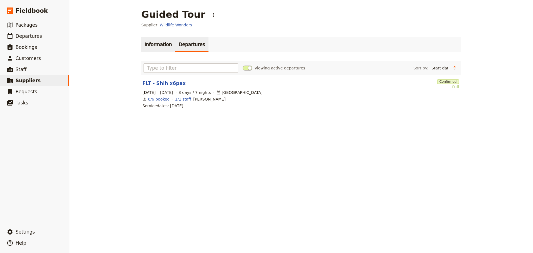
click at [146, 44] on link "Information" at bounding box center [158, 45] width 34 height 16
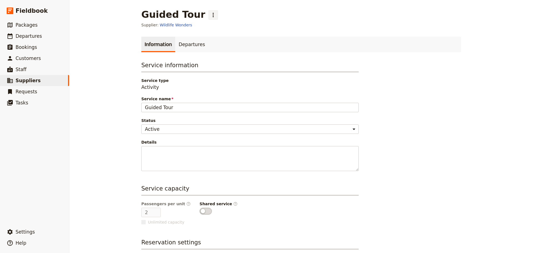
click at [210, 12] on icon "Actions" at bounding box center [213, 15] width 7 height 7
click at [206, 33] on span "Delete service..." at bounding box center [215, 35] width 32 height 6
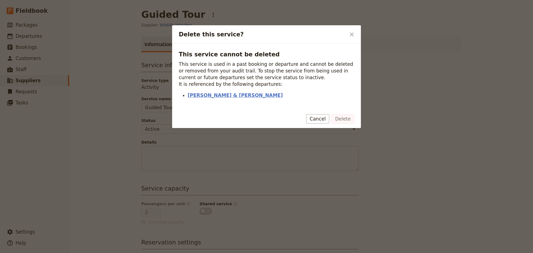
click at [199, 94] on link "Hankinson & Gahm" at bounding box center [271, 95] width 167 height 7
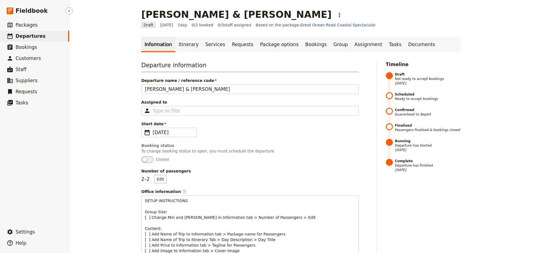
click at [32, 38] on span "Departures" at bounding box center [31, 36] width 30 height 6
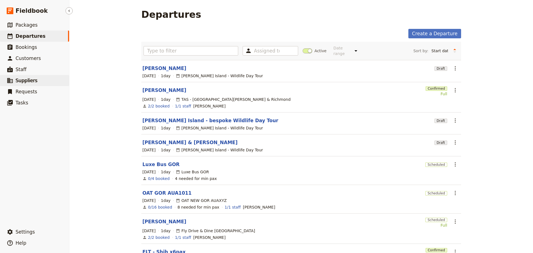
click at [27, 79] on span "Suppliers" at bounding box center [27, 81] width 22 height 6
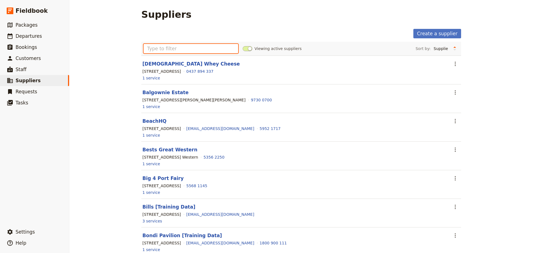
click at [152, 48] on input "text" at bounding box center [191, 48] width 95 height 9
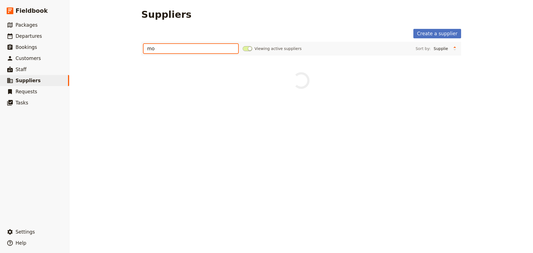
type input "m"
type input "wildlife wonders"
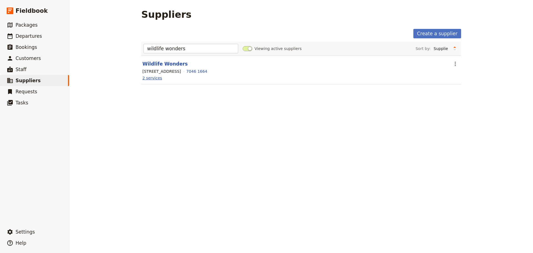
click at [146, 77] on link "2 services" at bounding box center [152, 78] width 20 height 6
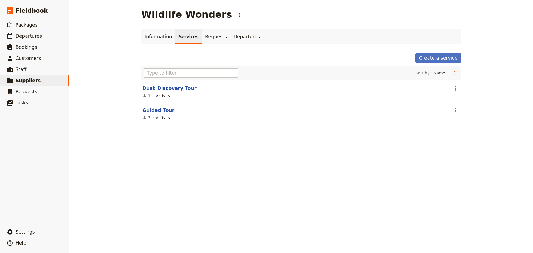
click at [144, 118] on icon at bounding box center [144, 118] width 4 height 4
click at [151, 110] on link "Guided Tour" at bounding box center [158, 110] width 32 height 6
click at [452, 110] on icon "Actions" at bounding box center [455, 110] width 7 height 7
click at [456, 132] on span "Make inactive" at bounding box center [465, 130] width 27 height 6
click at [435, 57] on link "Create a service" at bounding box center [438, 57] width 46 height 9
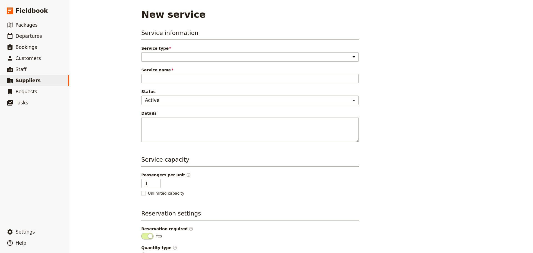
click at [201, 57] on select "Accommodation Activity Transport Flight Food and beverage Other" at bounding box center [249, 56] width 217 height 9
select select "ActivityService"
click at [141, 52] on select "Accommodation Activity Transport Flight Food and beverage Other" at bounding box center [249, 56] width 217 height 9
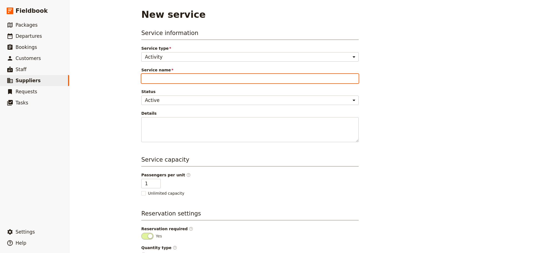
click at [173, 78] on input "Service name" at bounding box center [249, 78] width 217 height 9
type input "W"
type input "G"
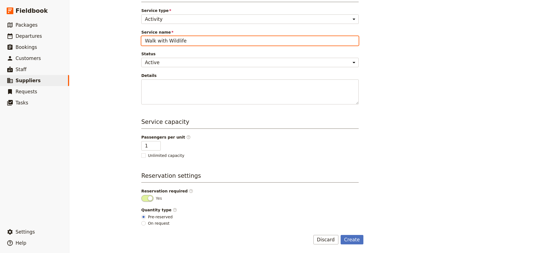
scroll to position [38, 0]
type input "Walk with Wildlife"
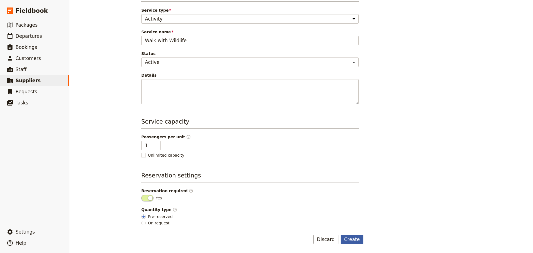
click at [353, 240] on button "Create" at bounding box center [352, 239] width 23 height 9
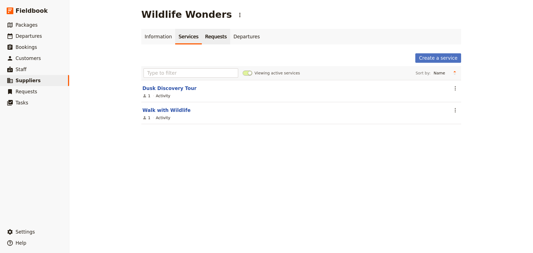
click at [210, 39] on link "Requests" at bounding box center [216, 37] width 28 height 16
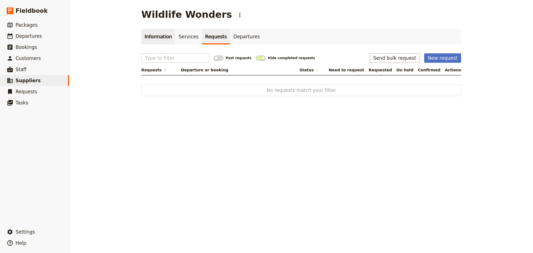
click at [147, 33] on link "Information" at bounding box center [158, 37] width 34 height 16
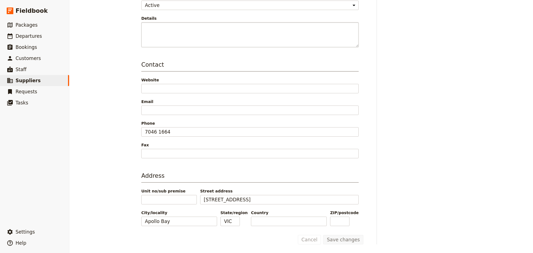
scroll to position [98, 0]
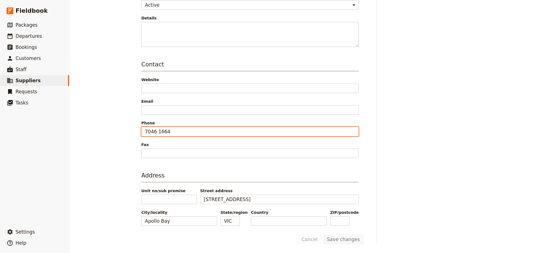
click at [143, 130] on input "7046 1664" at bounding box center [249, 131] width 217 height 9
type input "(03) 7046 1664"
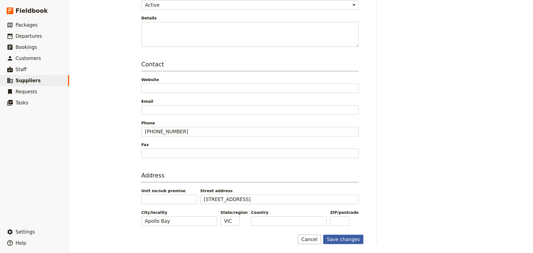
click at [344, 239] on button "Save changes" at bounding box center [343, 239] width 40 height 9
click at [30, 26] on span "Packages" at bounding box center [27, 25] width 22 height 6
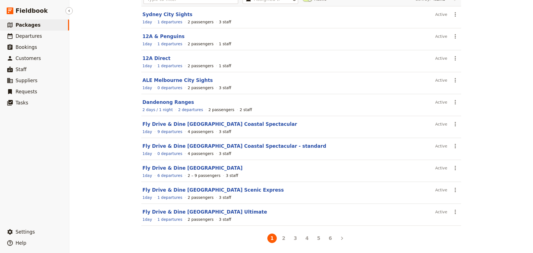
scroll to position [49, 0]
click at [44, 40] on link "​ Departures" at bounding box center [34, 36] width 69 height 11
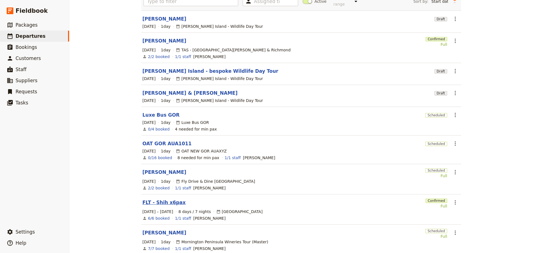
click at [157, 199] on link "FLT - Shih x6pax" at bounding box center [163, 202] width 43 height 7
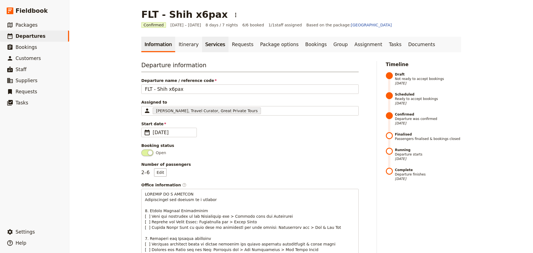
click at [204, 41] on link "Services" at bounding box center [215, 45] width 27 height 16
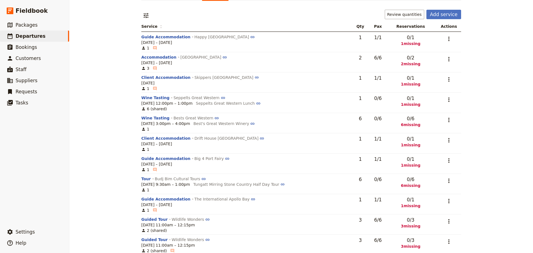
scroll to position [82, 0]
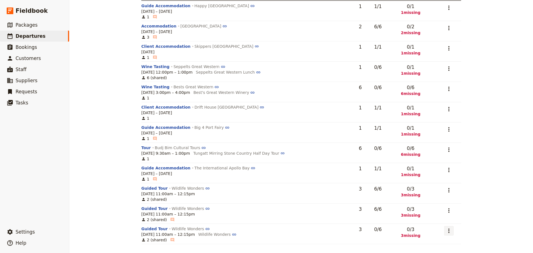
click at [448, 228] on icon "Actions" at bounding box center [449, 230] width 7 height 7
click at [432, 219] on span "Remove service" at bounding box center [419, 219] width 31 height 6
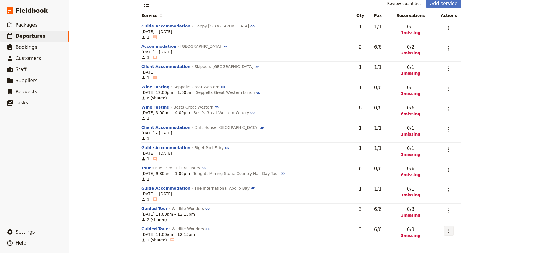
click at [449, 234] on button "​" at bounding box center [448, 230] width 9 height 9
click at [434, 218] on span "Remove service" at bounding box center [419, 219] width 31 height 6
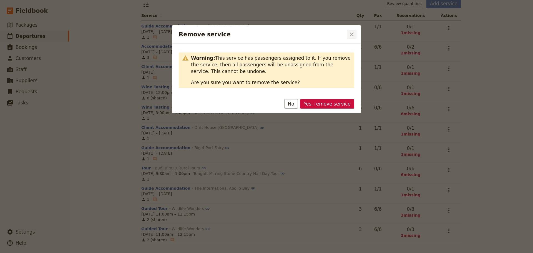
click at [350, 34] on icon "Close dialog" at bounding box center [351, 34] width 7 height 7
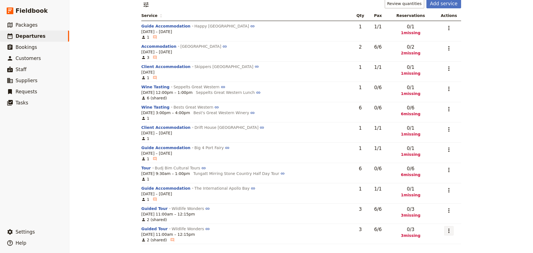
click at [447, 231] on icon "Actions" at bounding box center [449, 230] width 7 height 7
click at [441, 216] on span "Remove service" at bounding box center [427, 219] width 46 height 6
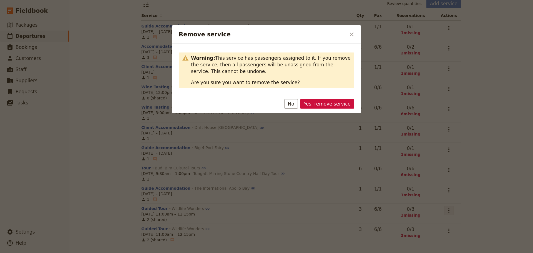
drag, startPoint x: 298, startPoint y: 106, endPoint x: 452, endPoint y: 212, distance: 186.1
click at [298, 106] on button "No" at bounding box center [291, 103] width 14 height 9
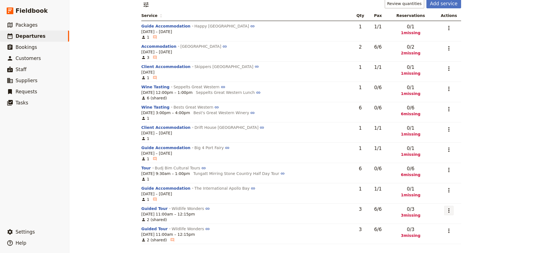
click at [444, 209] on button "​" at bounding box center [448, 210] width 9 height 9
click at [434, 197] on span "Remove service" at bounding box center [419, 198] width 31 height 6
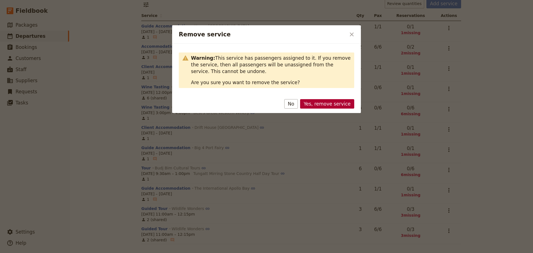
click at [322, 107] on button "Yes, remove service" at bounding box center [327, 103] width 54 height 9
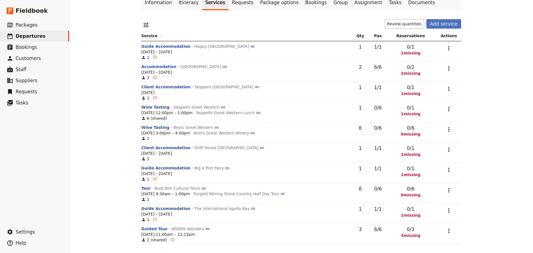
scroll to position [42, 0]
click at [448, 231] on icon "Actions" at bounding box center [448, 231] width 1 height 4
click at [438, 218] on span "Remove service" at bounding box center [427, 219] width 46 height 6
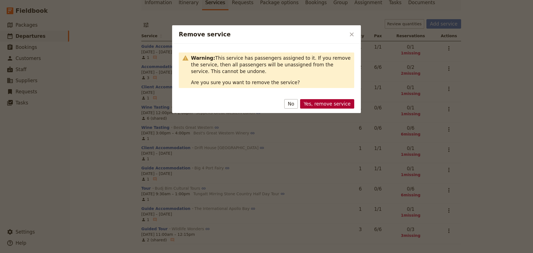
click at [339, 101] on button "Yes, remove service" at bounding box center [327, 103] width 54 height 9
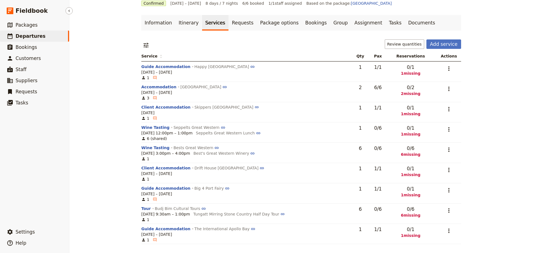
click at [36, 38] on span "Departures" at bounding box center [31, 36] width 30 height 6
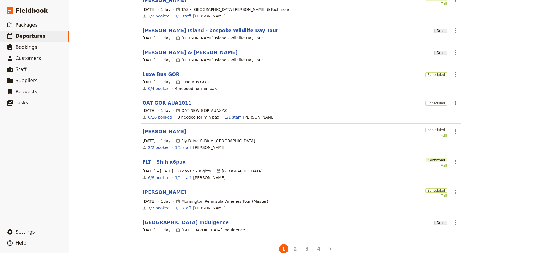
scroll to position [96, 0]
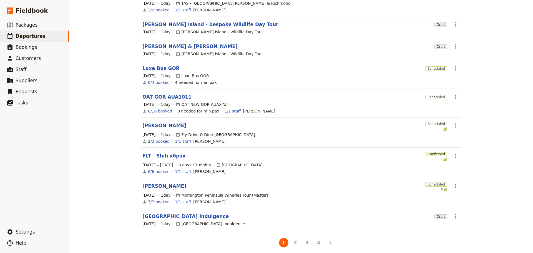
click at [160, 152] on link "FLT - Shih x6pax" at bounding box center [163, 155] width 43 height 7
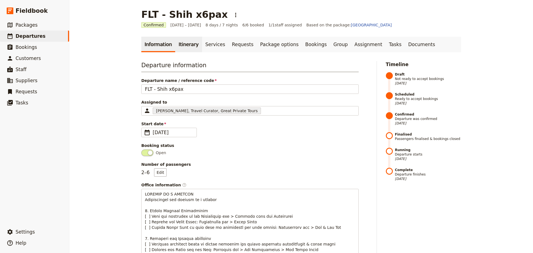
click at [179, 46] on link "Itinerary" at bounding box center [188, 45] width 27 height 16
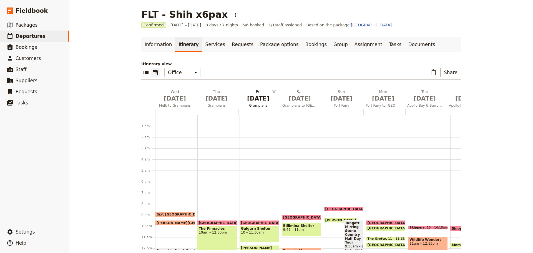
scroll to position [72, 0]
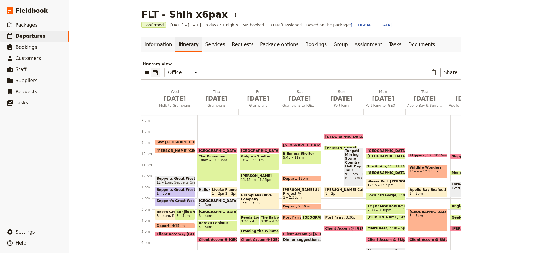
click at [410, 167] on span "Wildlife Wonders" at bounding box center [428, 167] width 37 height 4
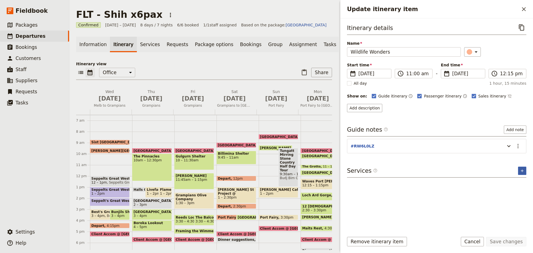
click at [521, 171] on icon "Add service inclusion" at bounding box center [522, 171] width 4 height 4
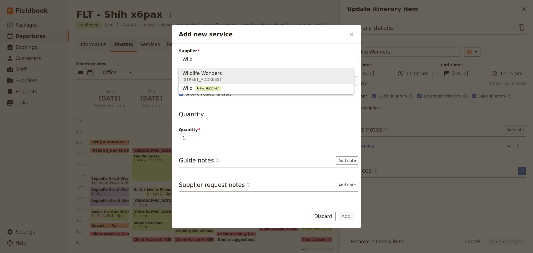
click at [188, 76] on span "Wildlife Wonders" at bounding box center [201, 73] width 39 height 7
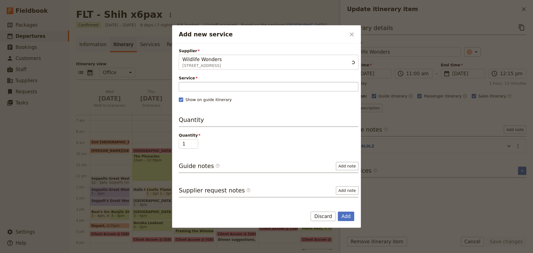
type input "Wildlife Wonders"
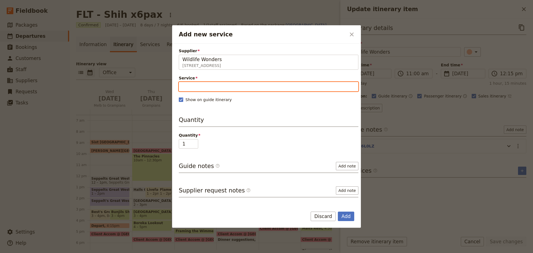
click at [188, 88] on input "Service" at bounding box center [269, 86] width 180 height 9
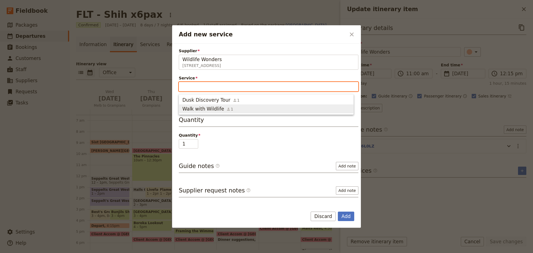
click at [190, 108] on span "Walk with Wildlife" at bounding box center [203, 109] width 42 height 7
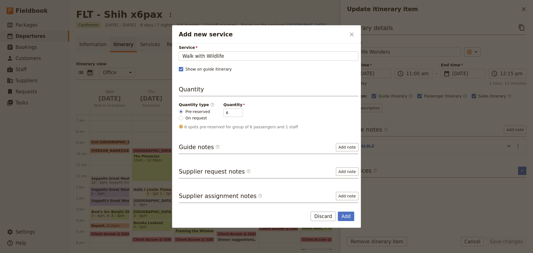
scroll to position [31, 0]
click at [343, 147] on button "Add note" at bounding box center [347, 147] width 22 height 8
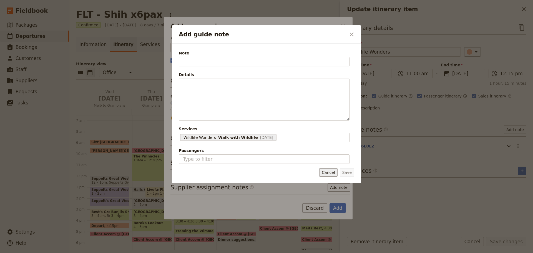
click at [330, 172] on button "Cancel" at bounding box center [328, 172] width 18 height 8
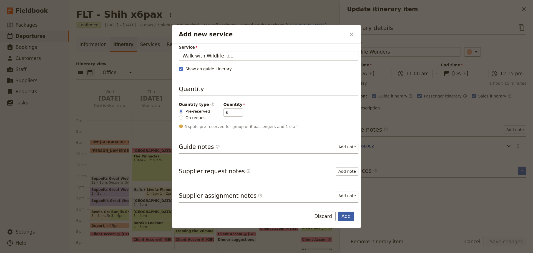
click at [346, 214] on button "Add" at bounding box center [346, 216] width 16 height 9
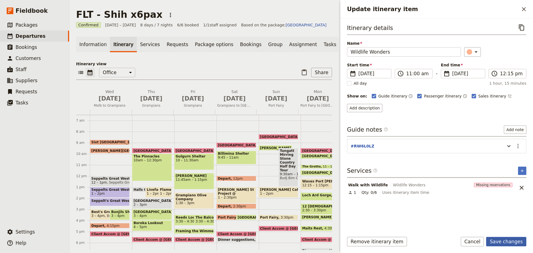
click at [507, 241] on button "Save changes" at bounding box center [506, 241] width 40 height 9
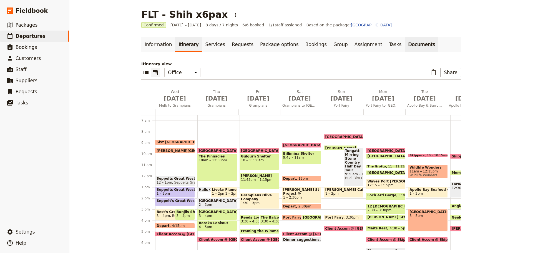
click at [405, 45] on link "Documents" at bounding box center [422, 45] width 34 height 16
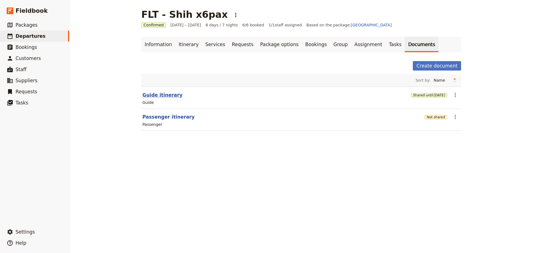
click at [157, 95] on button "Guide itinerary" at bounding box center [162, 95] width 40 height 7
select select "STAFF"
select select "RUN_SHEET"
select select "DEFAULT"
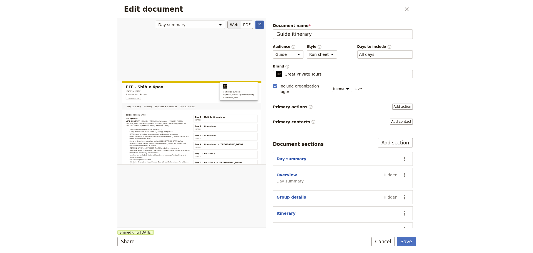
click at [257, 22] on icon "Open full preview" at bounding box center [259, 24] width 4 height 4
click at [382, 240] on button "Cancel" at bounding box center [383, 241] width 23 height 9
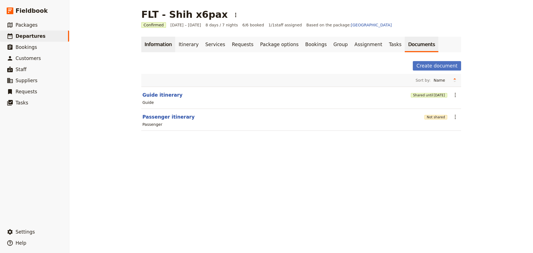
click at [149, 42] on link "Information" at bounding box center [158, 45] width 34 height 16
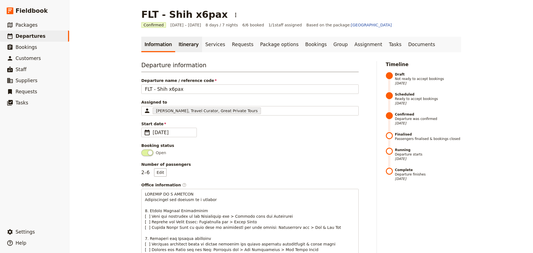
click at [179, 42] on link "Itinerary" at bounding box center [188, 45] width 27 height 16
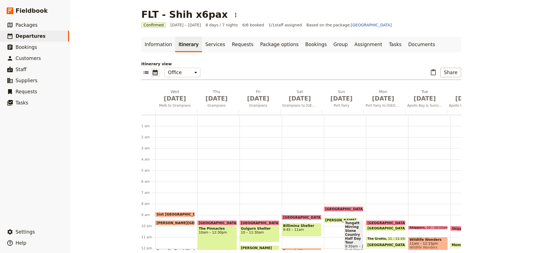
scroll to position [72, 0]
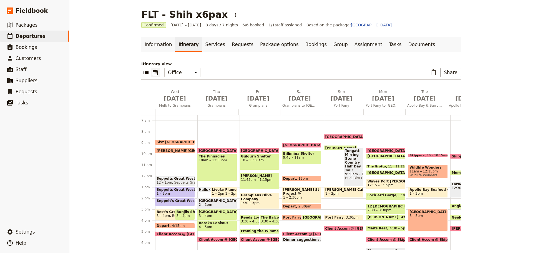
click at [417, 165] on div "Wildlife Wonders 11am – 12:15pm Wildlife Wonders" at bounding box center [428, 172] width 40 height 14
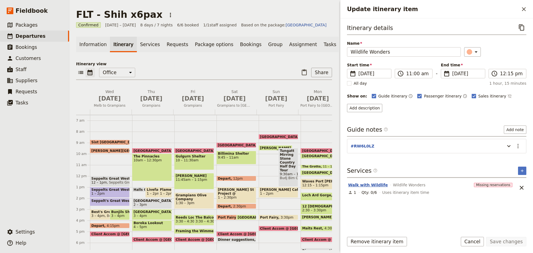
click at [362, 184] on button "Walk with Wildlife" at bounding box center [368, 185] width 40 height 6
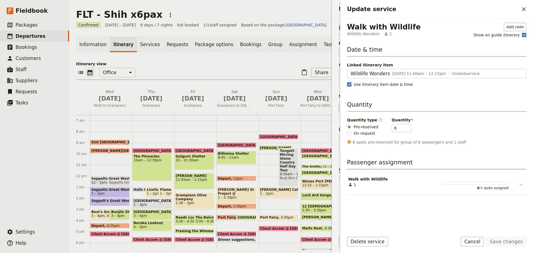
click at [523, 184] on icon "Update service" at bounding box center [521, 184] width 7 height 7
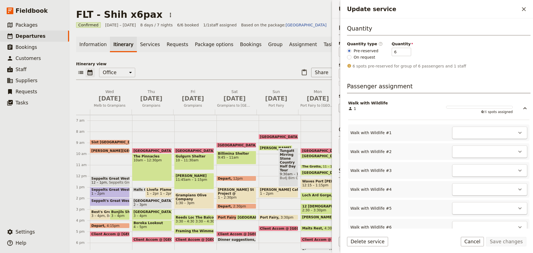
scroll to position [83, 0]
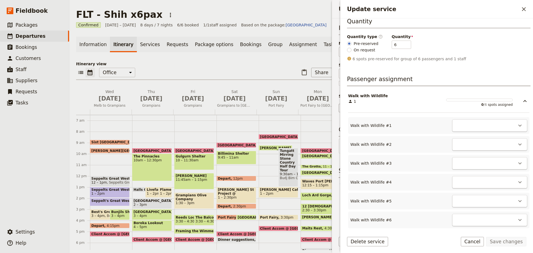
click at [521, 121] on div "​" at bounding box center [489, 125] width 75 height 12
click at [519, 123] on icon "Actions" at bounding box center [520, 125] width 7 height 7
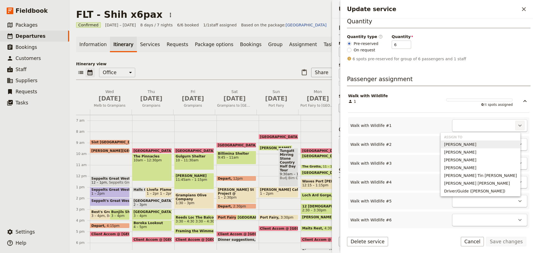
click at [499, 144] on span "Christopher Shih" at bounding box center [480, 145] width 73 height 6
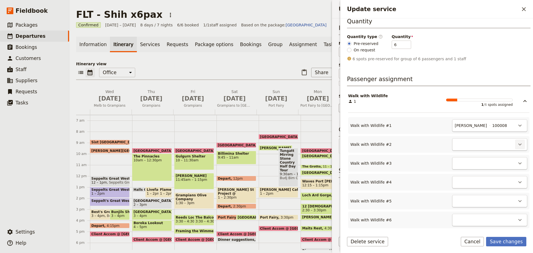
click at [517, 143] on icon "Actions" at bounding box center [520, 144] width 7 height 7
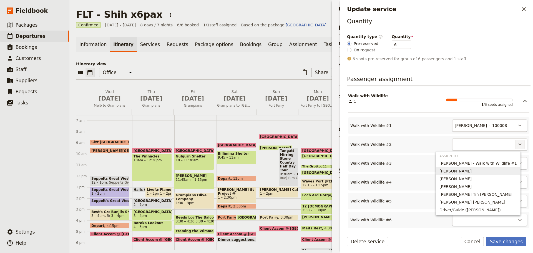
click at [498, 172] on span "Nora Shih" at bounding box center [478, 171] width 77 height 6
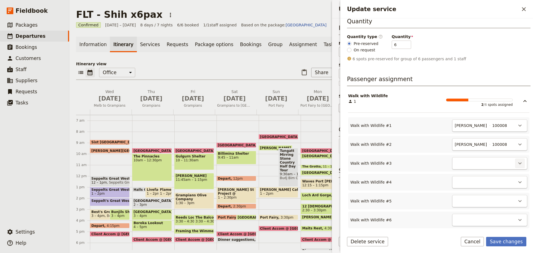
click at [520, 163] on button "​" at bounding box center [519, 163] width 9 height 9
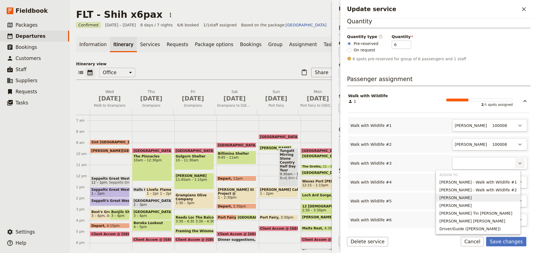
click at [483, 198] on span "Stella Liang" at bounding box center [478, 198] width 77 height 6
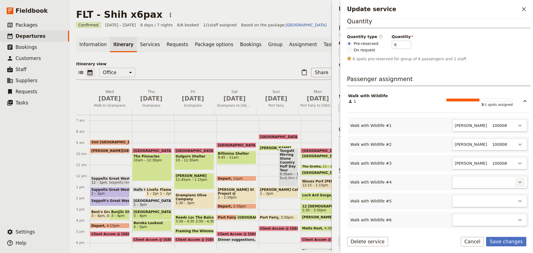
click at [515, 182] on button "​" at bounding box center [519, 181] width 9 height 9
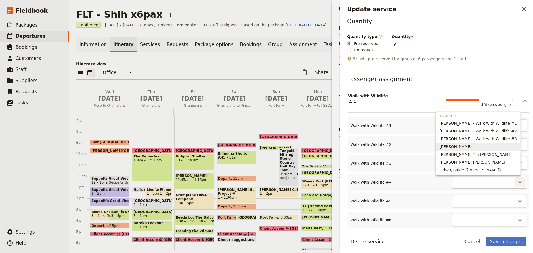
click at [464, 145] on span "Victor Liang" at bounding box center [456, 147] width 32 height 6
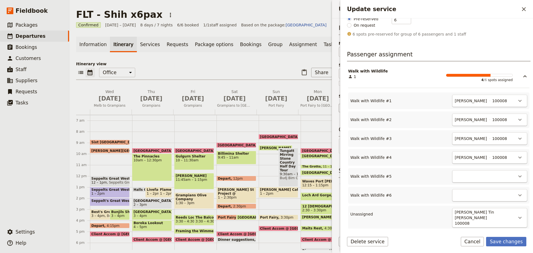
scroll to position [134, 0]
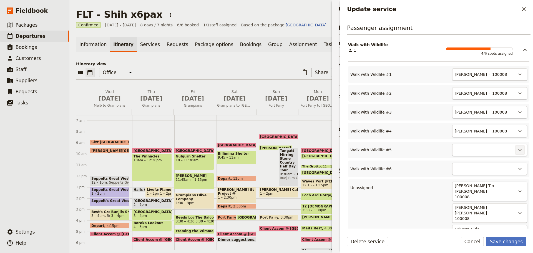
click at [518, 150] on icon "Actions" at bounding box center [519, 150] width 3 height 2
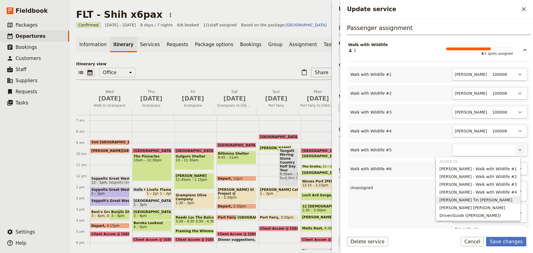
click at [483, 200] on span "Patrick Tin Choi Wong" at bounding box center [476, 200] width 73 height 6
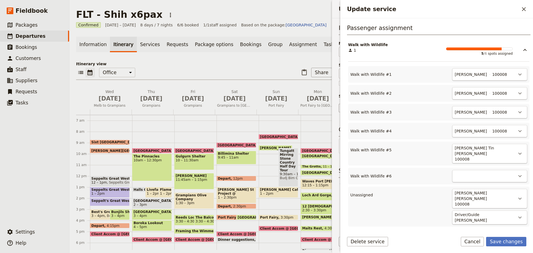
scroll to position [120, 0]
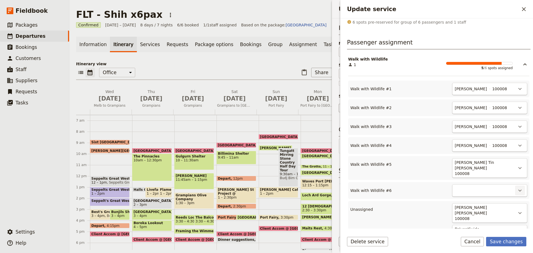
click at [517, 187] on icon "Actions" at bounding box center [520, 190] width 7 height 7
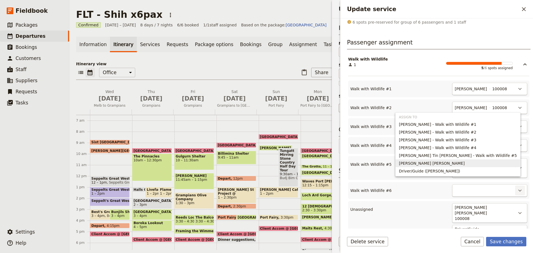
click at [497, 166] on span "Vivian Wei Ling Wong" at bounding box center [458, 163] width 118 height 6
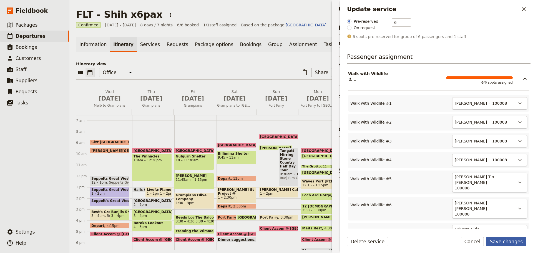
click at [503, 242] on button "Save changes" at bounding box center [506, 241] width 40 height 9
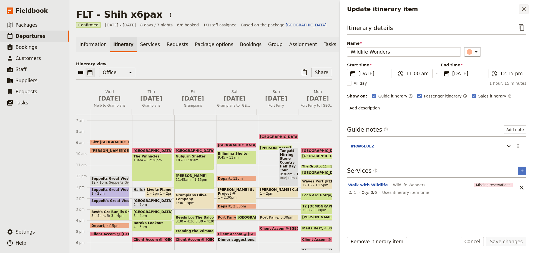
click at [526, 6] on icon "Close drawer" at bounding box center [524, 9] width 7 height 7
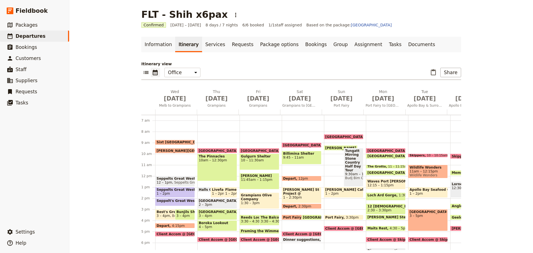
click at [345, 159] on span "Tungatt Mirring Stone Country Half Day Tour" at bounding box center [353, 160] width 17 height 23
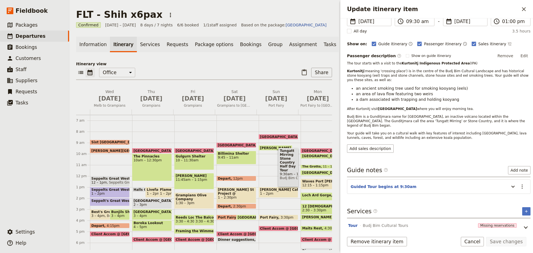
scroll to position [53, 0]
click at [352, 222] on button "Tour" at bounding box center [352, 225] width 9 height 6
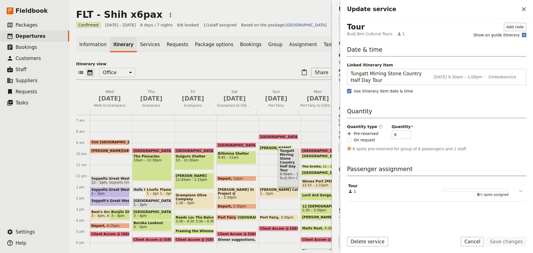
click at [520, 192] on icon "Update service" at bounding box center [521, 191] width 7 height 7
click at [518, 215] on icon "Actions" at bounding box center [519, 216] width 3 height 2
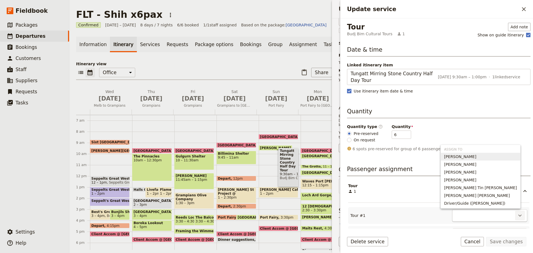
click at [497, 153] on button "Christopher Shih" at bounding box center [480, 157] width 79 height 8
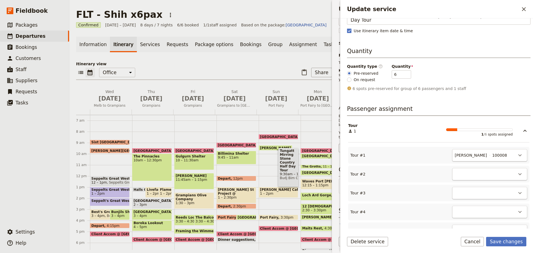
scroll to position [139, 0]
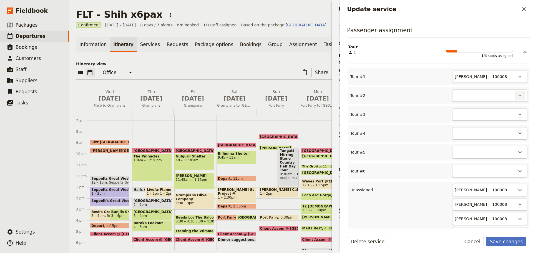
click at [518, 93] on icon "Actions" at bounding box center [520, 95] width 7 height 7
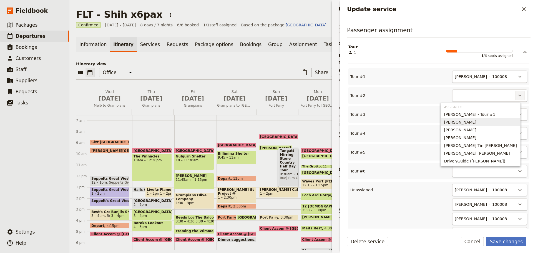
click at [497, 124] on span "Nora Shih" at bounding box center [480, 122] width 73 height 6
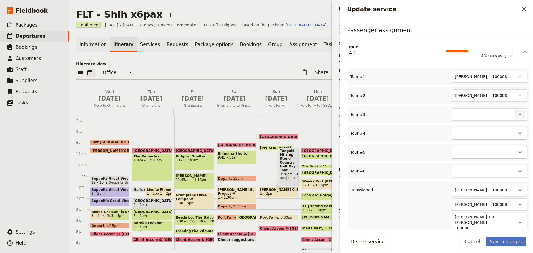
click at [517, 113] on icon "Actions" at bounding box center [520, 114] width 7 height 7
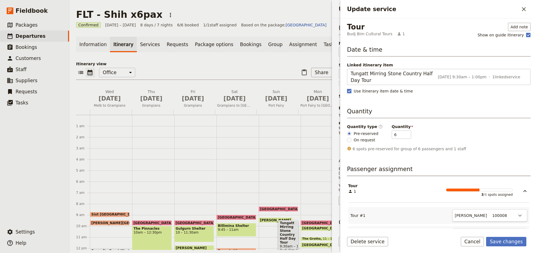
scroll to position [139, 0]
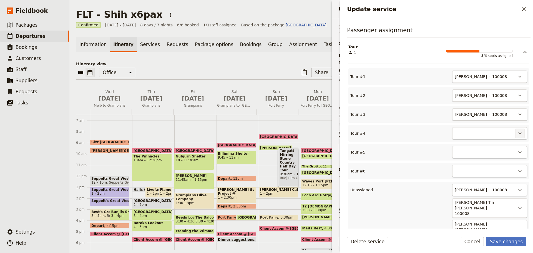
click at [517, 135] on icon "Actions" at bounding box center [520, 133] width 7 height 7
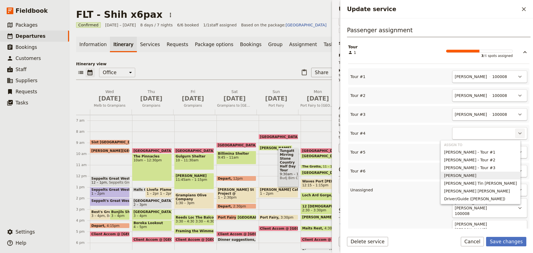
click at [484, 172] on button "Victor Liang" at bounding box center [480, 176] width 79 height 8
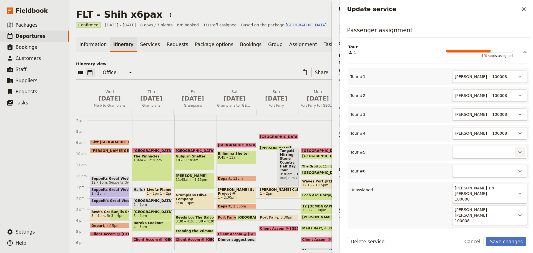
drag, startPoint x: 484, startPoint y: 172, endPoint x: 514, endPoint y: 149, distance: 37.7
click at [517, 149] on icon "Actions" at bounding box center [520, 152] width 7 height 7
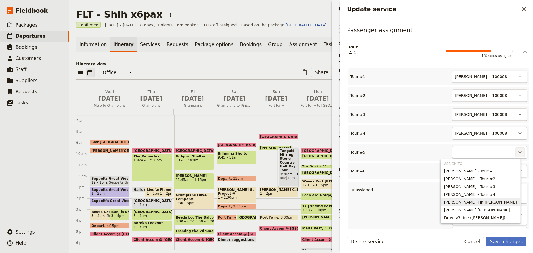
click at [486, 204] on span "Patrick Tin Choi Wong" at bounding box center [480, 202] width 73 height 6
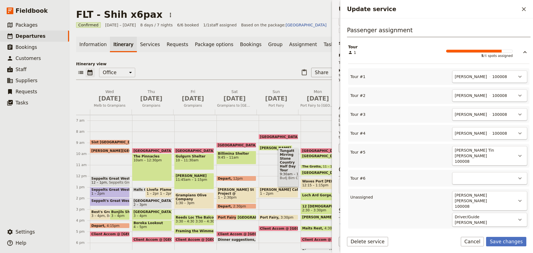
scroll to position [127, 0]
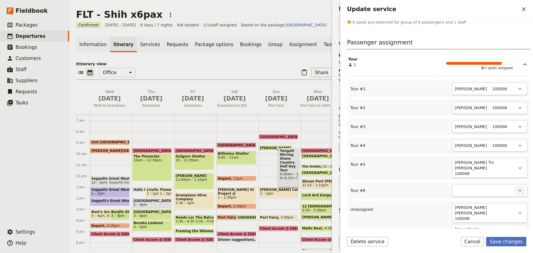
click at [518, 187] on icon "Actions" at bounding box center [520, 190] width 7 height 7
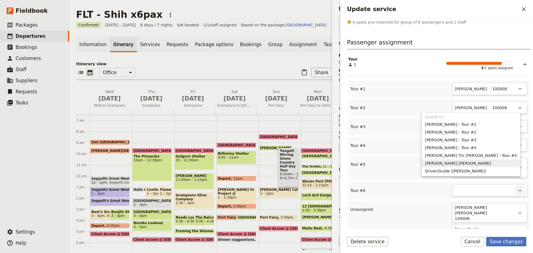
click at [507, 165] on span "Vivian Wei Ling Wong" at bounding box center [471, 163] width 92 height 6
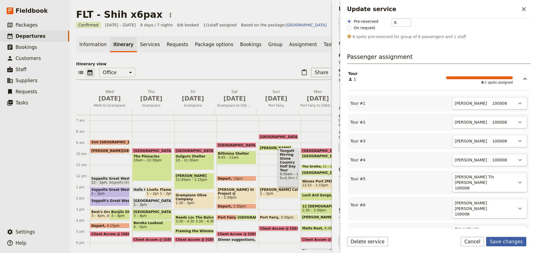
click at [511, 240] on button "Save changes" at bounding box center [506, 241] width 40 height 9
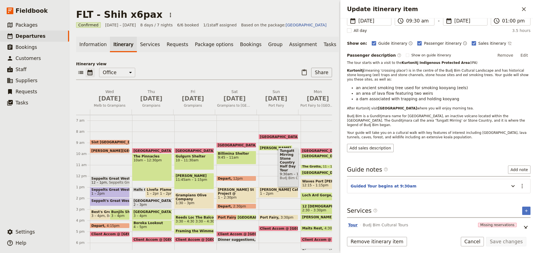
click at [350, 222] on button "Tour" at bounding box center [352, 225] width 9 height 6
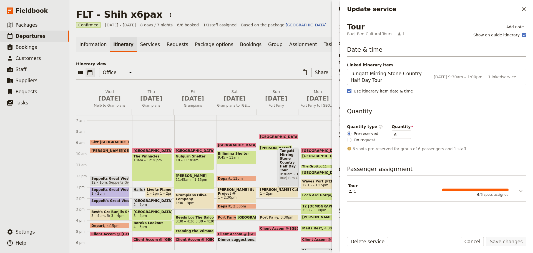
click at [520, 193] on icon "Update service" at bounding box center [521, 191] width 7 height 7
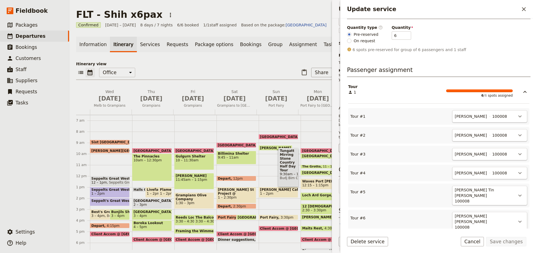
scroll to position [111, 0]
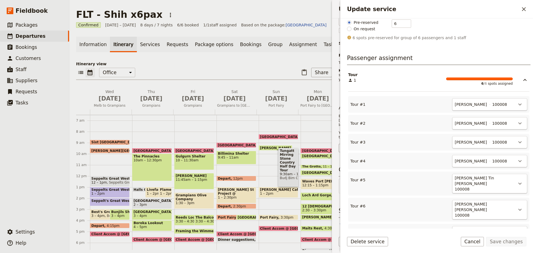
click at [523, 4] on div "Update service ​" at bounding box center [436, 9] width 193 height 18
click at [520, 12] on button "​" at bounding box center [523, 8] width 9 height 9
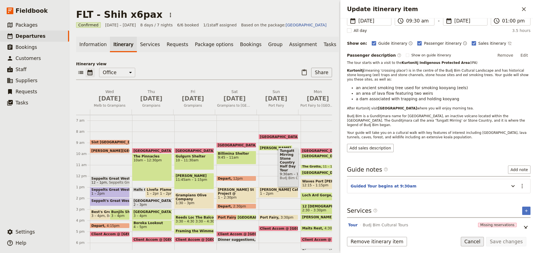
click at [481, 244] on button "Cancel" at bounding box center [472, 241] width 23 height 9
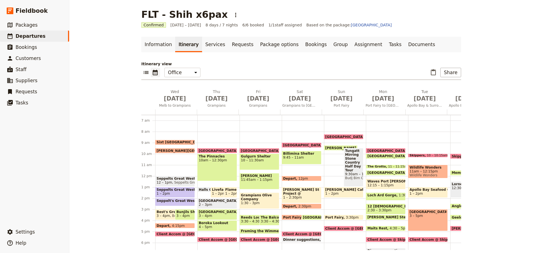
click at [164, 192] on span "1 – 2pm" at bounding box center [163, 194] width 13 height 4
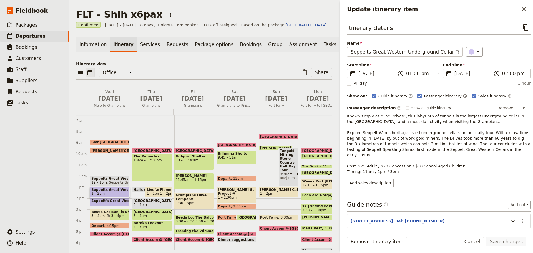
click at [111, 184] on span "Seppelts Great Western" at bounding box center [128, 182] width 42 height 4
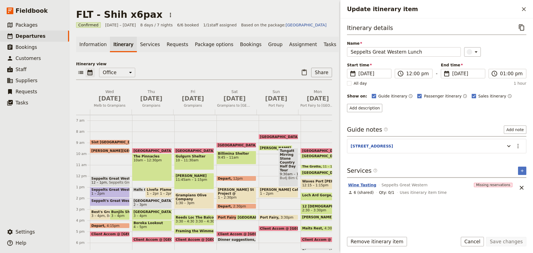
click at [356, 184] on button "Wine Tasting" at bounding box center [362, 185] width 28 height 6
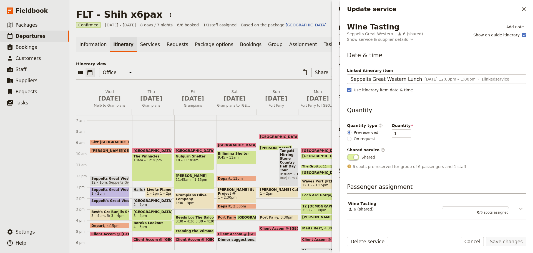
click at [518, 210] on icon "Update service" at bounding box center [521, 208] width 7 height 7
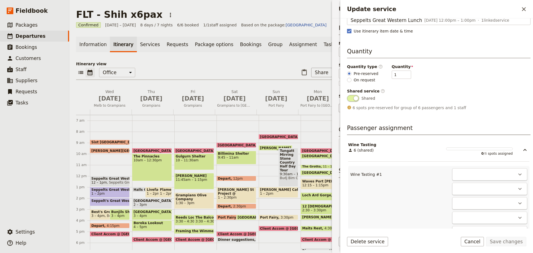
scroll to position [167, 0]
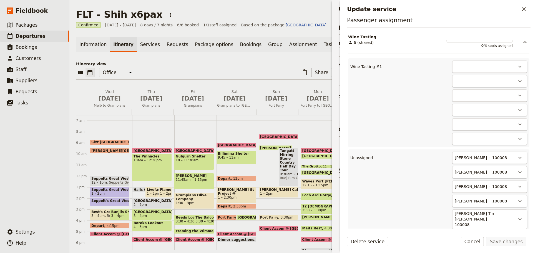
click at [458, 67] on div "​" at bounding box center [489, 67] width 75 height 12
click at [517, 68] on icon "Actions" at bounding box center [520, 66] width 7 height 7
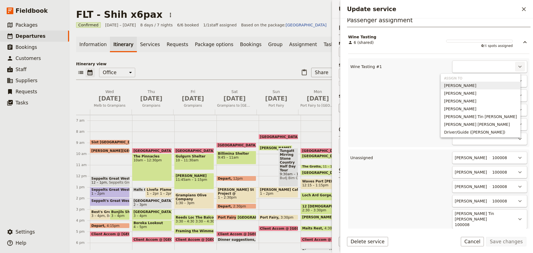
click at [509, 86] on span "Christopher Shih" at bounding box center [480, 86] width 73 height 6
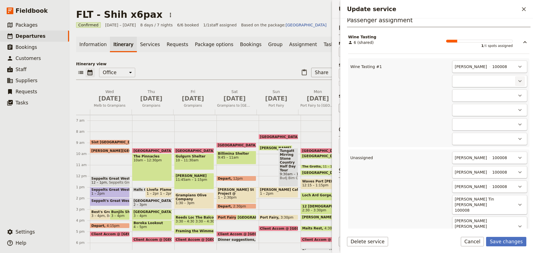
click at [517, 79] on icon "Actions" at bounding box center [520, 81] width 7 height 7
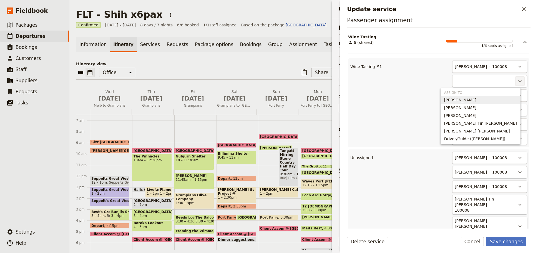
click at [498, 103] on button "Nora Shih" at bounding box center [480, 100] width 79 height 8
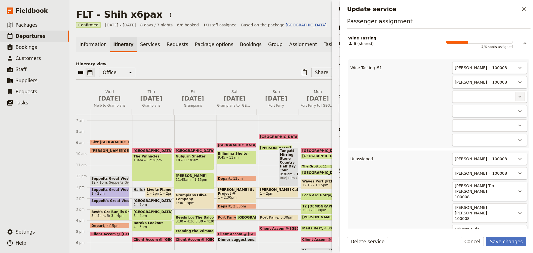
click at [517, 96] on icon "Actions" at bounding box center [520, 96] width 7 height 7
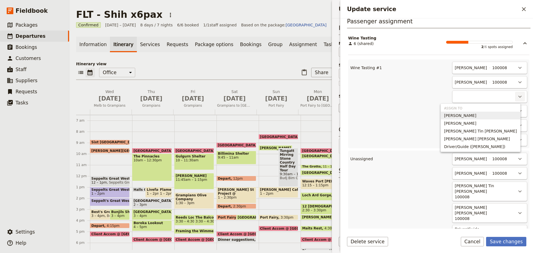
click at [476, 114] on span "Stella Liang" at bounding box center [460, 116] width 32 height 6
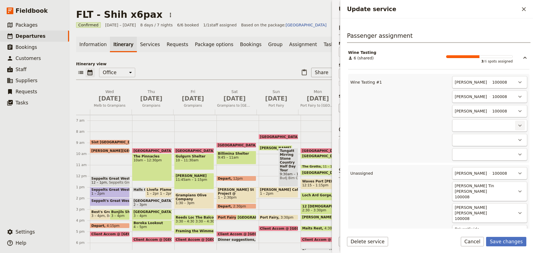
click at [518, 125] on icon "Actions" at bounding box center [519, 126] width 3 height 2
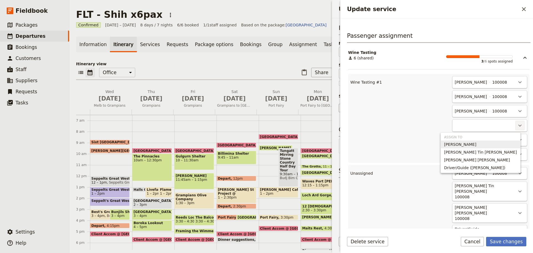
click at [505, 145] on span "Victor Liang" at bounding box center [480, 145] width 73 height 6
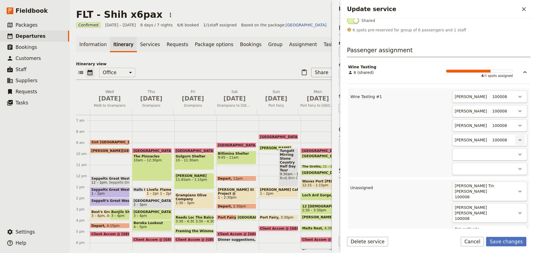
click at [518, 142] on icon "Actions" at bounding box center [520, 140] width 7 height 7
click at [462, 151] on div "​" at bounding box center [489, 154] width 75 height 12
click at [518, 154] on icon "Actions" at bounding box center [520, 154] width 7 height 7
click at [500, 181] on span "Vivian Wei Ling Wong" at bounding box center [477, 181] width 66 height 6
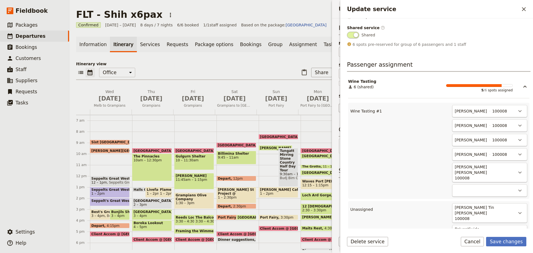
click at [518, 189] on div "Wine Tasting #1 Christopher Shih 100008 ​ Nora Shih 100008 ​ Stella Liang 10000…" at bounding box center [438, 151] width 181 height 96
click at [518, 187] on icon "Actions" at bounding box center [520, 190] width 7 height 7
click at [505, 203] on span "Patrick Tin Choi Wong" at bounding box center [480, 202] width 73 height 6
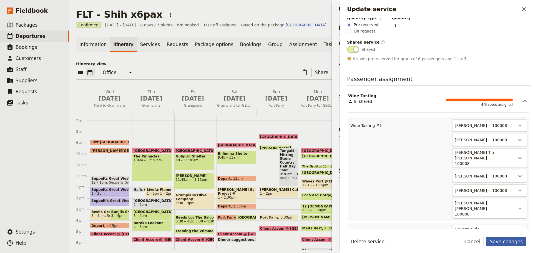
click at [505, 241] on button "Save changes" at bounding box center [506, 241] width 40 height 9
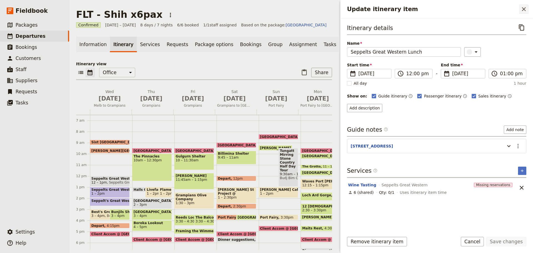
click at [524, 11] on icon "Close drawer" at bounding box center [524, 9] width 7 height 7
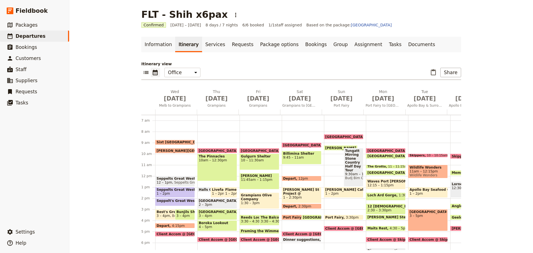
click at [170, 201] on span "Seppelt's Great Western" at bounding box center [181, 201] width 48 height 4
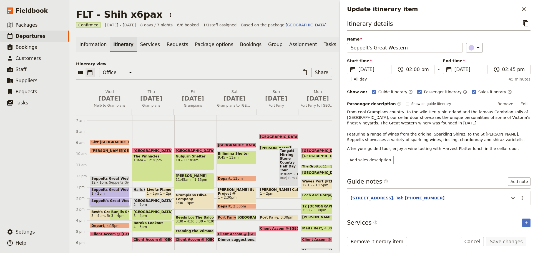
scroll to position [5, 0]
click at [119, 195] on span "1 – 2pm" at bounding box center [109, 194] width 37 height 4
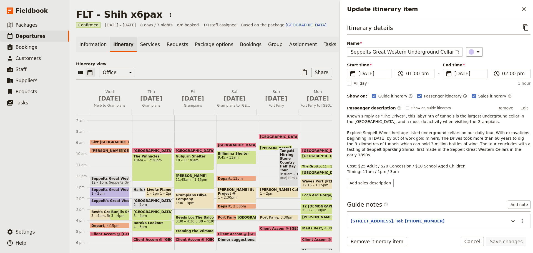
scroll to position [19, 0]
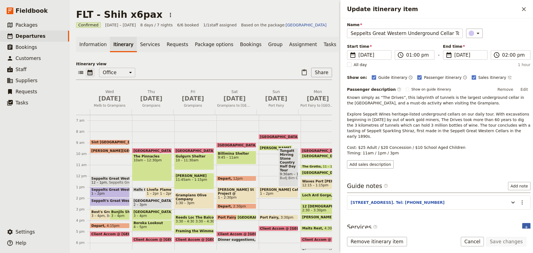
click at [524, 225] on icon "Add service inclusion" at bounding box center [526, 227] width 4 height 4
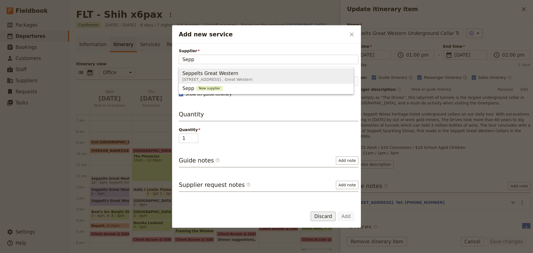
type input "Sepp"
click at [321, 217] on button "Discard" at bounding box center [323, 216] width 25 height 9
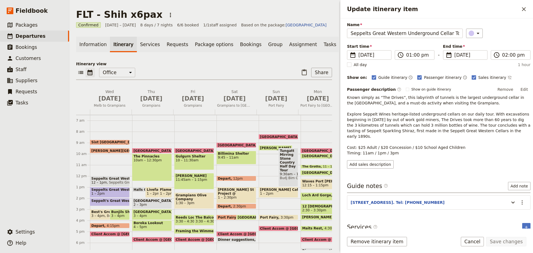
click at [97, 214] on span "Best's Great Western Winery" at bounding box center [106, 212] width 31 height 4
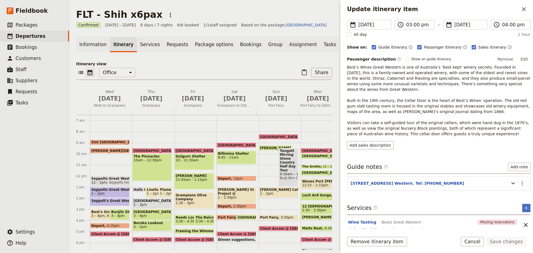
scroll to position [49, 0]
click at [353, 219] on button "Wine Tasting" at bounding box center [362, 222] width 28 height 6
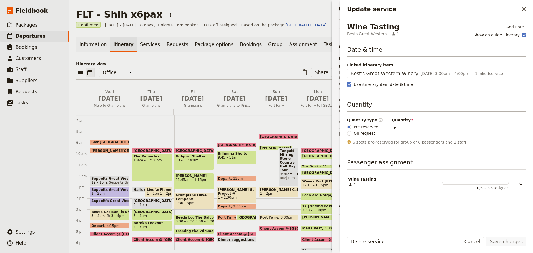
click at [522, 186] on icon "Update service" at bounding box center [521, 184] width 7 height 7
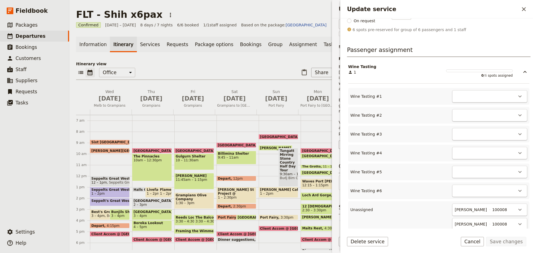
scroll to position [111, 0]
click at [510, 97] on div "​" at bounding box center [489, 98] width 75 height 12
click at [517, 96] on icon "Actions" at bounding box center [520, 97] width 7 height 7
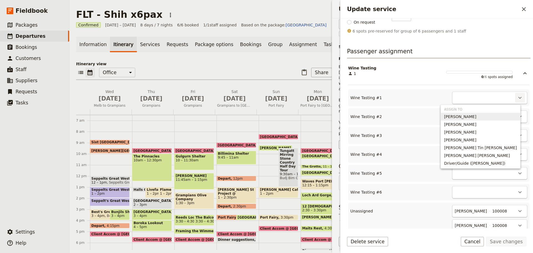
click at [499, 114] on span "Christopher Shih" at bounding box center [480, 117] width 73 height 6
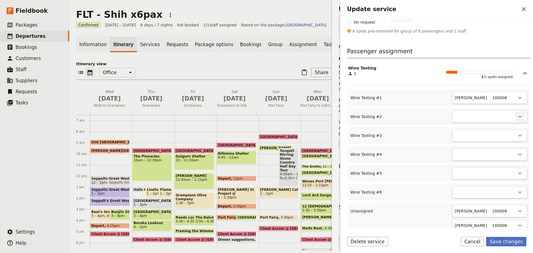
click at [515, 114] on button "​" at bounding box center [519, 116] width 9 height 9
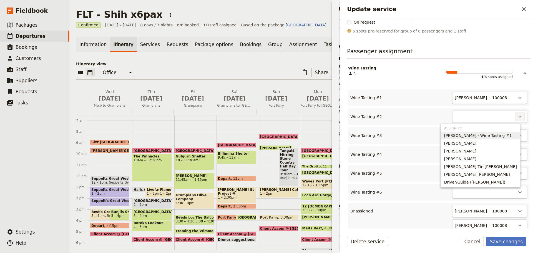
click at [490, 139] on button "Christopher Shih - Wine Tasting #1" at bounding box center [480, 136] width 79 height 8
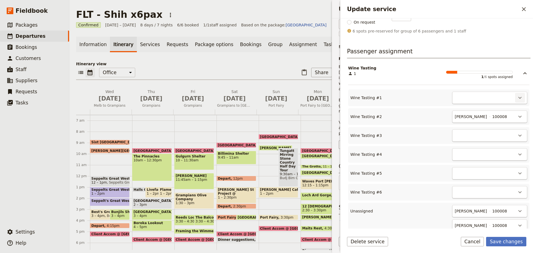
click at [519, 99] on icon "Actions" at bounding box center [520, 97] width 7 height 7
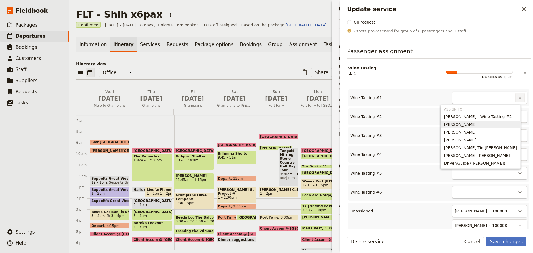
click at [496, 125] on span "Nora Shih" at bounding box center [480, 125] width 73 height 6
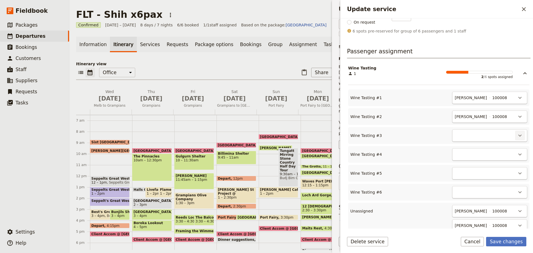
click at [517, 138] on icon "Actions" at bounding box center [520, 135] width 7 height 7
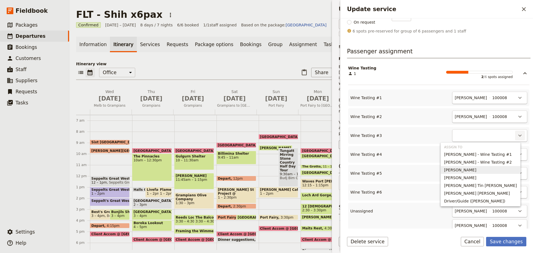
click at [488, 169] on span "Stella Liang" at bounding box center [480, 170] width 73 height 6
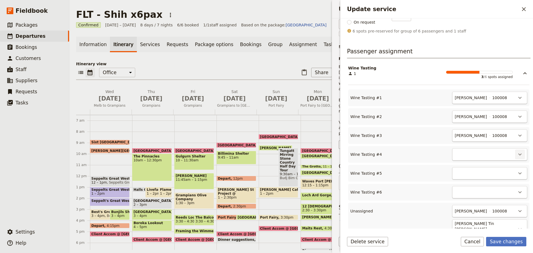
click at [517, 156] on icon "Actions" at bounding box center [520, 154] width 7 height 7
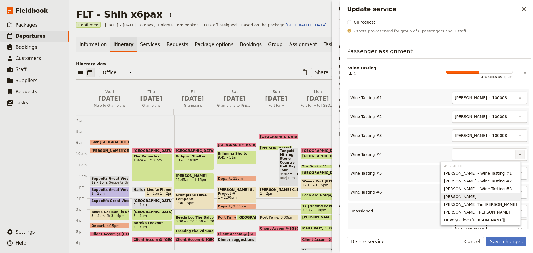
click at [487, 199] on span "Victor Liang" at bounding box center [480, 197] width 73 height 6
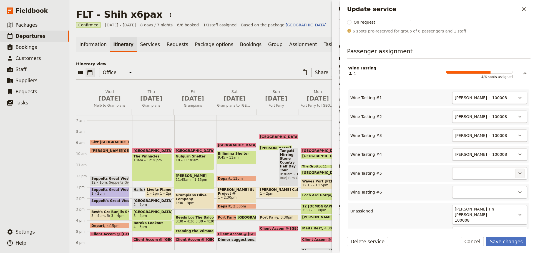
click at [518, 176] on icon "Actions" at bounding box center [520, 173] width 7 height 7
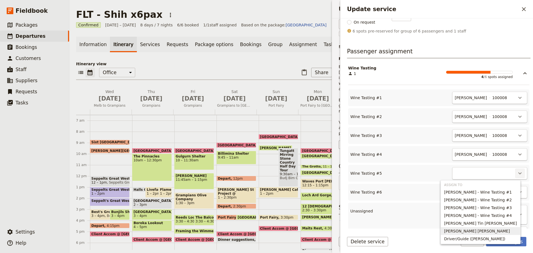
click at [486, 229] on span "Vivian Wei Ling Wong" at bounding box center [477, 231] width 66 height 6
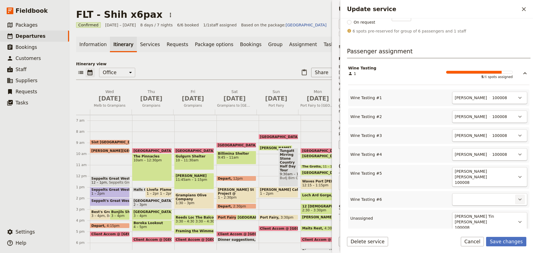
click at [516, 196] on button "​" at bounding box center [519, 199] width 9 height 9
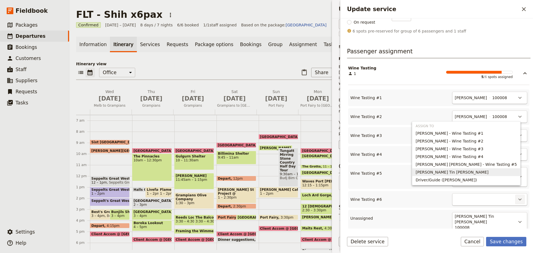
click at [472, 169] on span "Patrick Tin Choi Wong" at bounding box center [452, 172] width 73 height 6
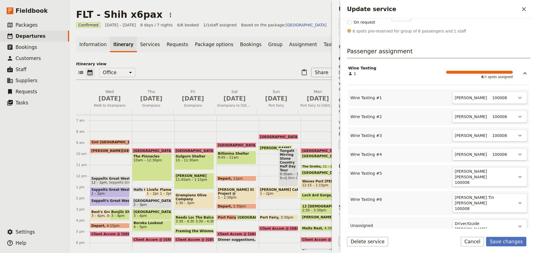
scroll to position [106, 0]
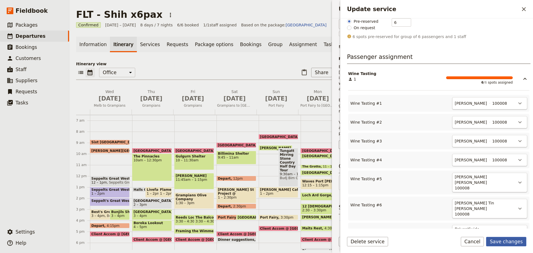
click at [507, 243] on button "Save changes" at bounding box center [506, 241] width 40 height 9
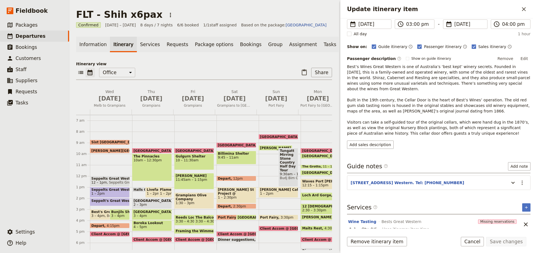
click at [480, 245] on button "Cancel" at bounding box center [472, 241] width 23 height 9
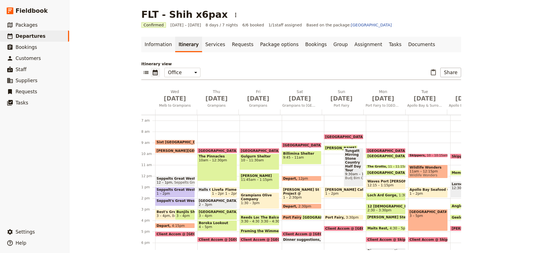
click at [165, 181] on span "12 – 1pm" at bounding box center [165, 182] width 16 height 4
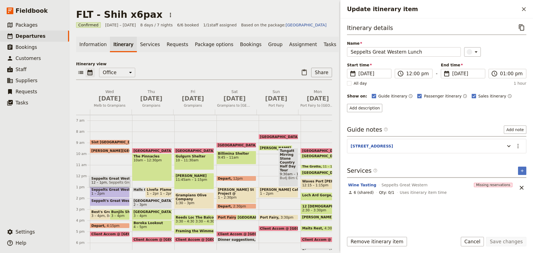
click at [109, 192] on span "Seppelts Great Western Underground Cellar Tour" at bounding box center [109, 190] width 37 height 4
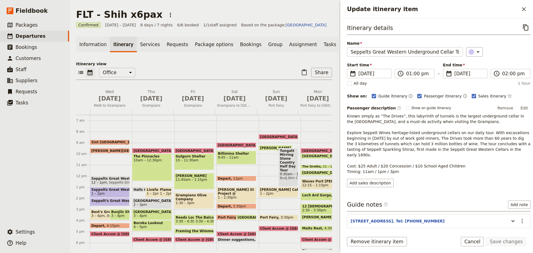
click at [108, 184] on span "Seppelts Great Western" at bounding box center [128, 182] width 42 height 4
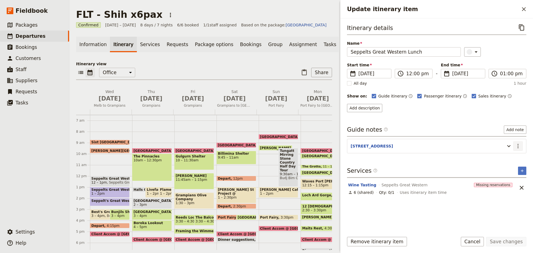
click at [516, 147] on icon "Actions" at bounding box center [518, 146] width 7 height 7
click at [509, 161] on button "Edit note" at bounding box center [506, 158] width 32 height 8
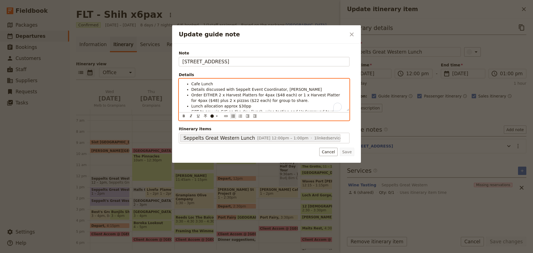
click at [213, 82] on li "Cafe Lunch" at bounding box center [268, 84] width 155 height 6
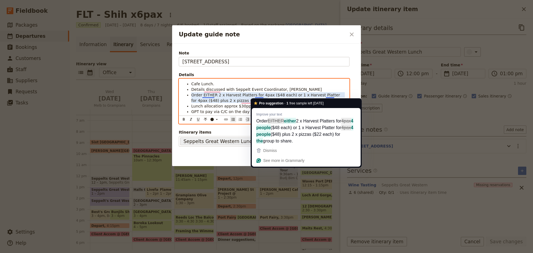
click at [205, 98] on span "Order EITHER 2 x Harvest Platters for 4pax ($48 each) or 1 x Harvest Platter fo…" at bounding box center [266, 98] width 150 height 10
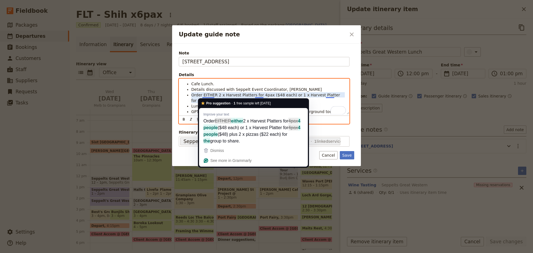
click at [306, 90] on li "Details discussed with Seppelt Event Coordinator, Tamika Popp" at bounding box center [268, 90] width 155 height 6
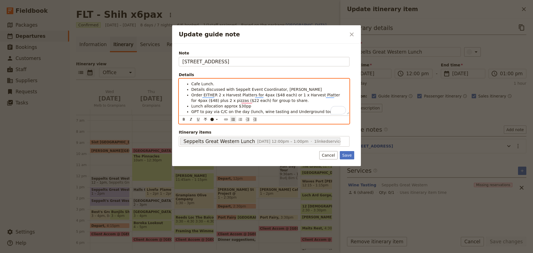
click at [278, 101] on li "Order EITHER 2 x Harvest Platters for 4pax ($48 each) or 1 x Harvest Platter fo…" at bounding box center [268, 97] width 155 height 11
click at [201, 101] on span "Order EITHER 2 x Harvest Platters for 4pax ($48 each) or 1 x Harvest Platter fo…" at bounding box center [266, 98] width 150 height 10
click at [284, 101] on li "Order EITHER 2 x Harvest Platters for 4pax ($48 each) or 1 x Harvest Platter fo…" at bounding box center [268, 97] width 155 height 11
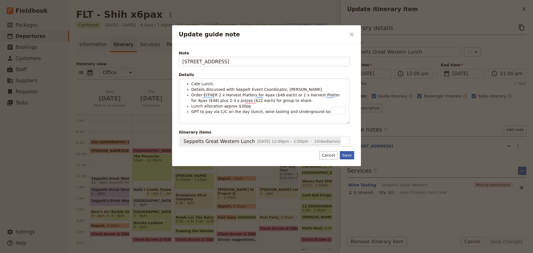
click at [345, 155] on button "Save" at bounding box center [347, 155] width 14 height 8
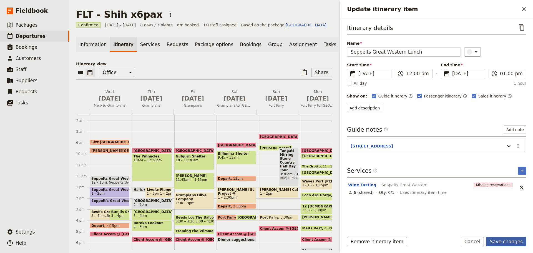
click at [510, 241] on button "Save changes" at bounding box center [506, 241] width 40 height 9
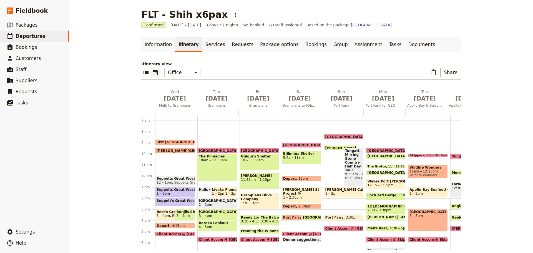
click at [169, 199] on span "Seppelt's Great Western" at bounding box center [181, 201] width 48 height 4
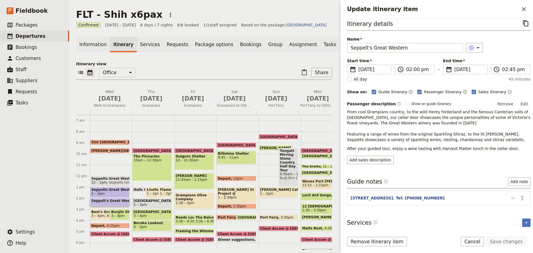
scroll to position [5, 0]
click at [524, 222] on icon "Add service inclusion" at bounding box center [526, 221] width 4 height 4
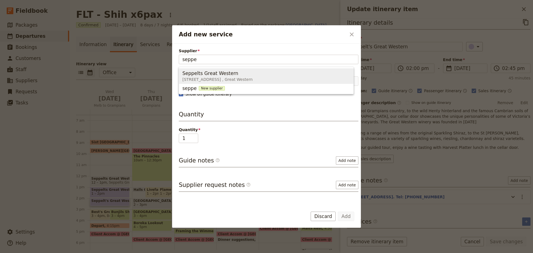
click at [209, 74] on span "Seppelts Great Western" at bounding box center [210, 73] width 56 height 7
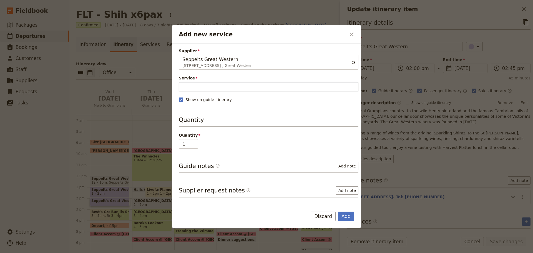
type input "Seppelts Great Western"
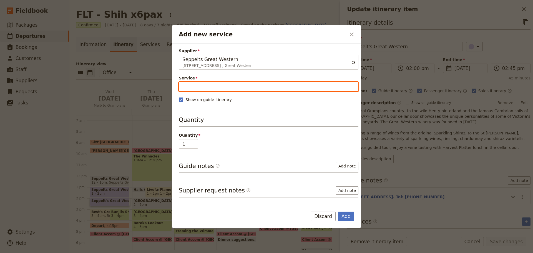
click at [211, 88] on input "Service" at bounding box center [269, 86] width 180 height 9
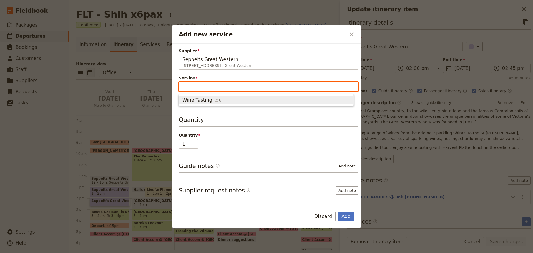
click at [205, 102] on span "Wine Tasting" at bounding box center [197, 100] width 30 height 7
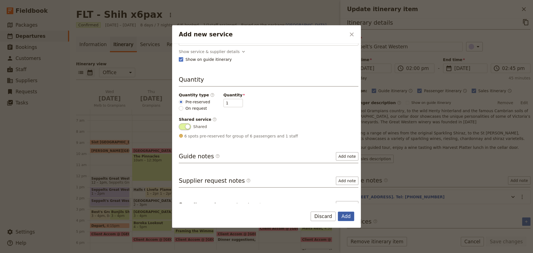
scroll to position [55, 0]
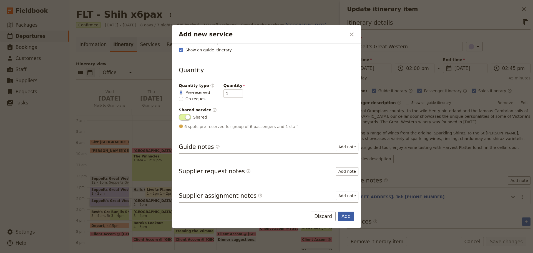
click at [347, 213] on button "Add" at bounding box center [346, 216] width 16 height 9
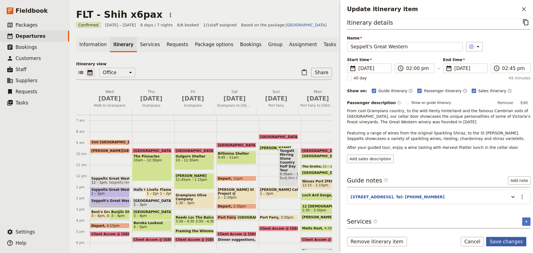
click at [508, 240] on button "Save changes" at bounding box center [506, 241] width 40 height 9
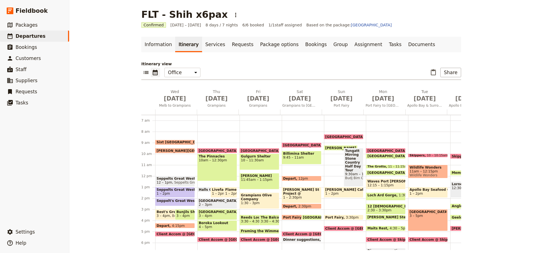
click at [170, 177] on span "Seppelts Great Western Lunch" at bounding box center [175, 179] width 37 height 4
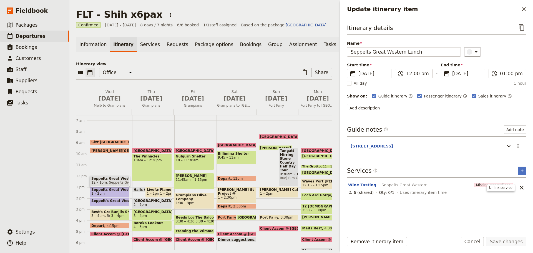
click at [524, 187] on icon "Unlink service" at bounding box center [521, 187] width 7 height 7
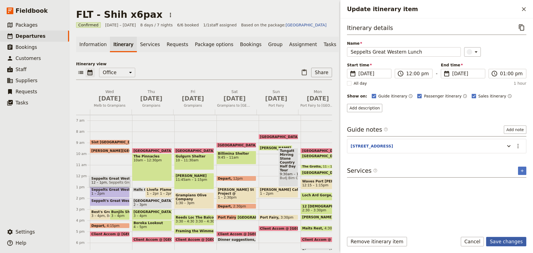
click at [508, 240] on button "Save changes" at bounding box center [506, 241] width 40 height 9
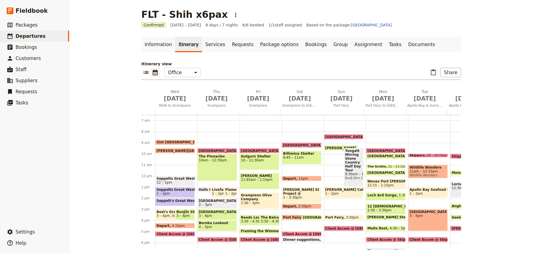
click at [163, 202] on span "Seppelt's Great Western" at bounding box center [181, 201] width 48 height 4
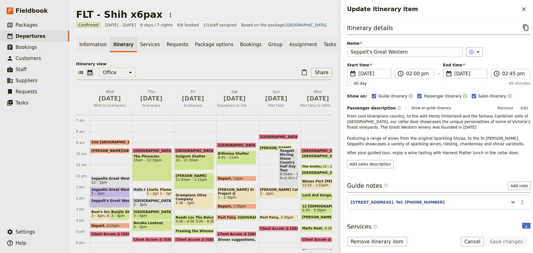
scroll to position [25, 0]
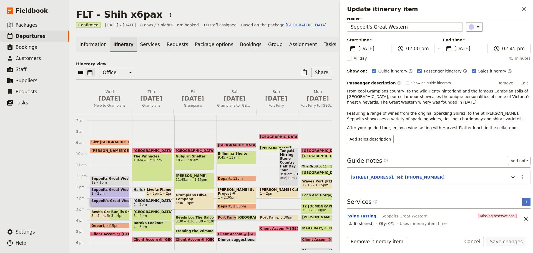
click at [357, 214] on button "Wine Tasting" at bounding box center [362, 216] width 28 height 6
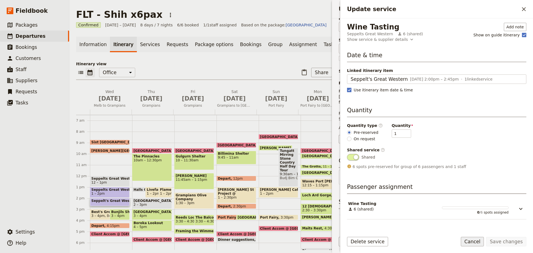
click at [482, 242] on button "Cancel" at bounding box center [472, 241] width 23 height 9
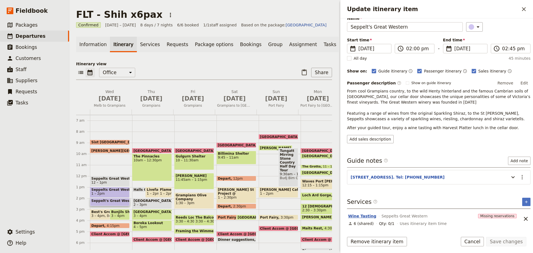
click at [357, 215] on button "Wine Tasting" at bounding box center [362, 216] width 28 height 6
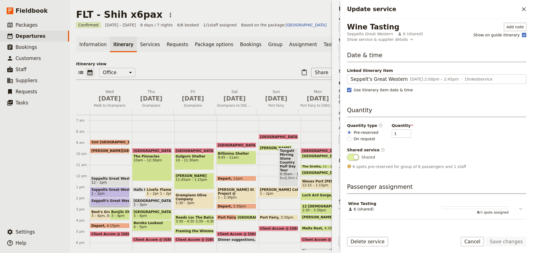
click at [522, 211] on icon "Update service" at bounding box center [521, 208] width 7 height 7
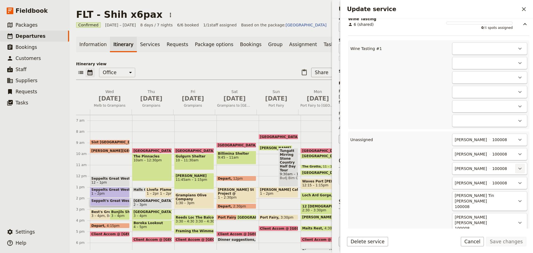
scroll to position [194, 0]
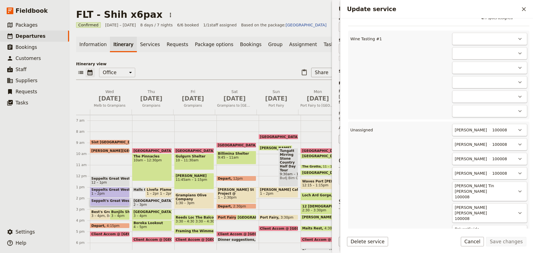
click at [481, 131] on div "Christopher Shih 100008" at bounding box center [484, 130] width 61 height 7
click at [523, 131] on div "Christopher Shih 100008 ​" at bounding box center [489, 130] width 75 height 12
click at [518, 131] on icon "Actions" at bounding box center [519, 130] width 3 height 2
click at [505, 151] on span "Wine Tasting #1 - empty" at bounding box center [493, 149] width 48 height 6
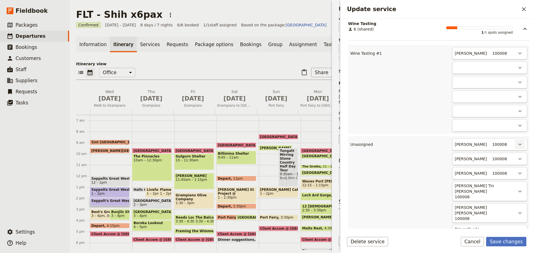
click at [518, 141] on icon "Actions" at bounding box center [520, 144] width 7 height 7
click at [509, 162] on span "Wine Tasting #1 - 1/6" at bounding box center [494, 163] width 45 height 6
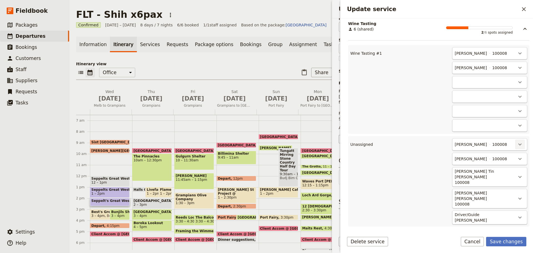
scroll to position [165, 0]
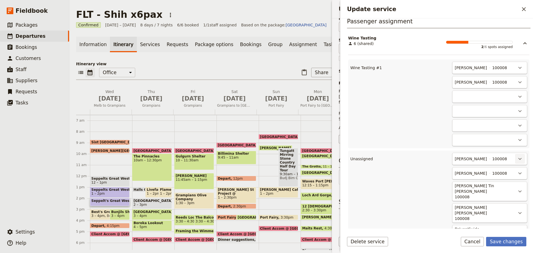
click at [517, 159] on icon "Actions" at bounding box center [520, 158] width 7 height 7
click at [509, 179] on span "Wine Tasting #1 - 2/6" at bounding box center [493, 178] width 42 height 6
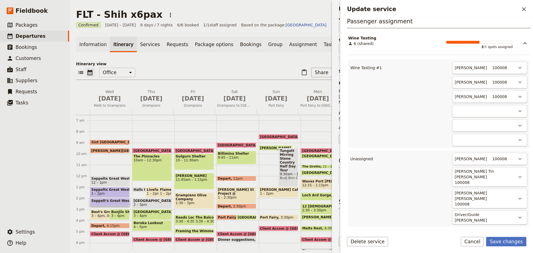
scroll to position [151, 0]
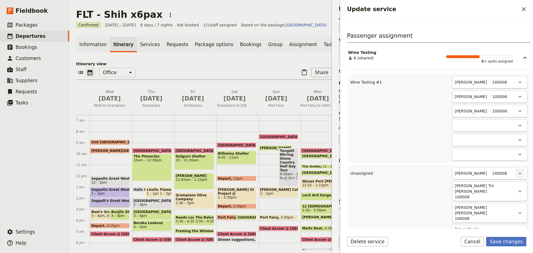
click at [517, 175] on icon "Actions" at bounding box center [520, 173] width 7 height 7
click at [508, 192] on span "Wine Tasting #1 - 3/6" at bounding box center [493, 192] width 42 height 6
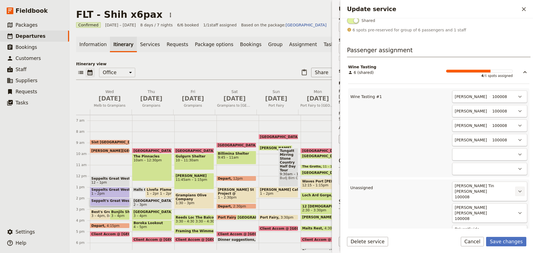
click at [515, 192] on button "​" at bounding box center [519, 191] width 9 height 9
click at [510, 205] on span "Wine Tasting #1 - 4/6" at bounding box center [494, 207] width 45 height 6
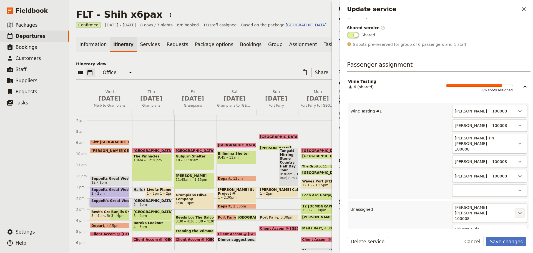
click at [518, 212] on icon "Actions" at bounding box center [519, 213] width 3 height 2
click at [508, 223] on span "Wine Tasting #1 - 5/6" at bounding box center [493, 221] width 42 height 6
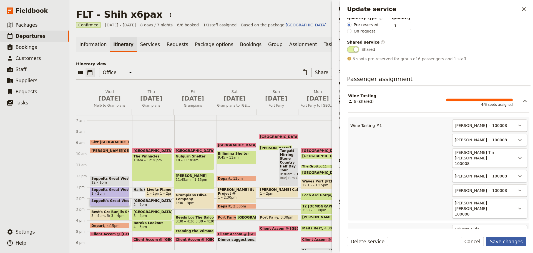
click at [507, 243] on button "Save changes" at bounding box center [506, 241] width 40 height 9
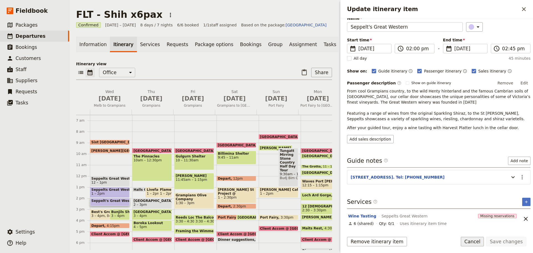
click at [483, 245] on button "Cancel" at bounding box center [472, 241] width 23 height 9
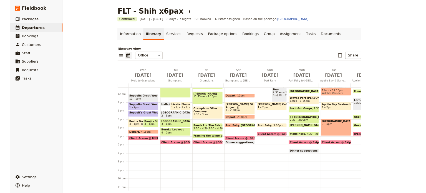
scroll to position [128, 0]
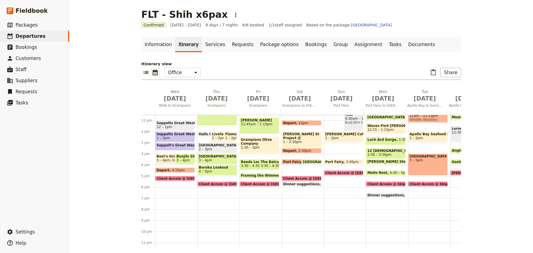
click at [162, 179] on span at bounding box center [174, 180] width 39 height 2
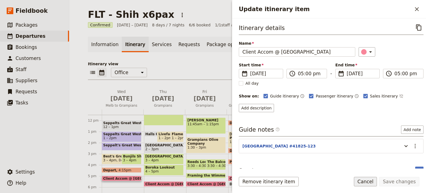
click at [367, 183] on button "Cancel" at bounding box center [365, 181] width 23 height 9
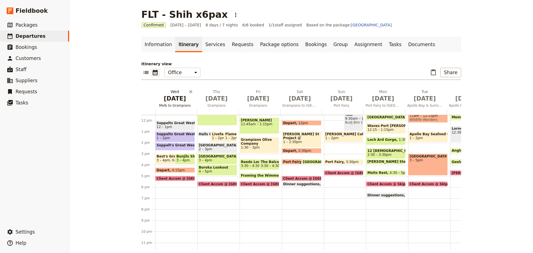
click at [174, 99] on span "Oct 15" at bounding box center [174, 98] width 35 height 8
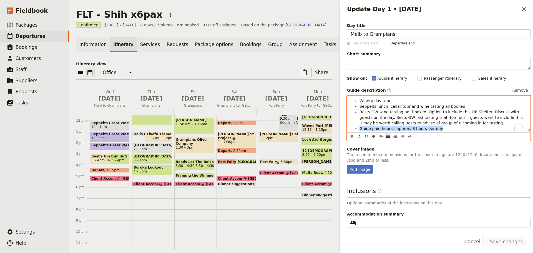
drag, startPoint x: 440, startPoint y: 131, endPoint x: 348, endPoint y: 131, distance: 91.4
click at [348, 131] on div "Winery day tour Seppelts lunch, cellar tour and wine tasting all booked Bests G…" at bounding box center [438, 114] width 183 height 36
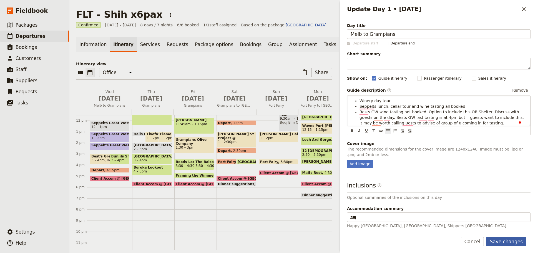
click at [511, 237] on button "Save changes" at bounding box center [506, 241] width 40 height 9
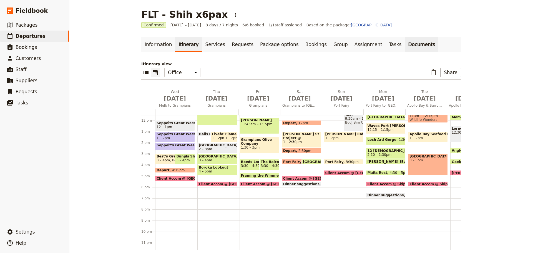
click at [405, 46] on link "Documents" at bounding box center [422, 45] width 34 height 16
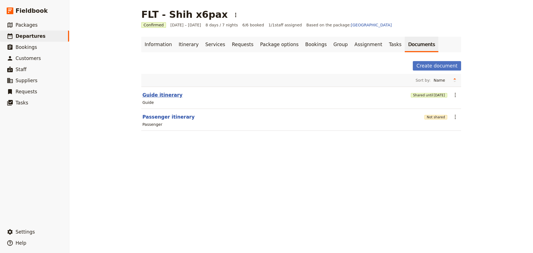
click at [162, 92] on button "Guide itinerary" at bounding box center [162, 95] width 40 height 7
select select "STAFF"
select select "RUN_SHEET"
select select "DEFAULT"
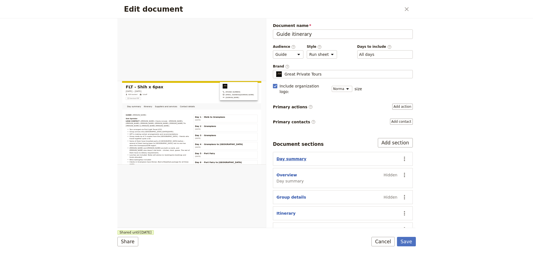
click at [285, 156] on button "Day summary" at bounding box center [292, 159] width 30 height 6
select select "DAY_SUMMARY"
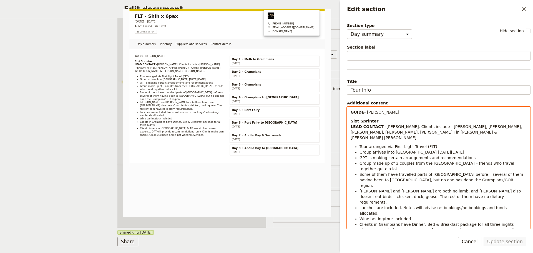
click at [468, 172] on li "Some of them have travelled parts of Australia before – several of them having …" at bounding box center [443, 180] width 167 height 17
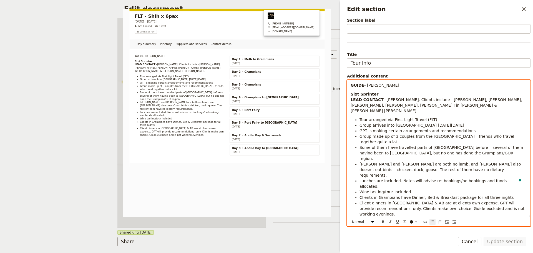
scroll to position [30, 0]
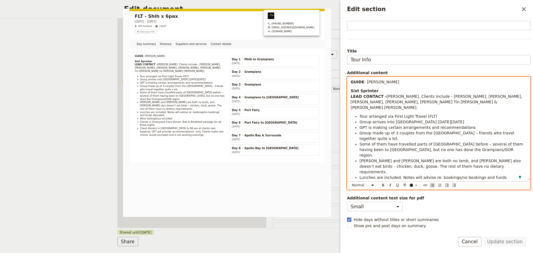
click at [492, 197] on li "Client dinners in Port Fairy & AB are at clients own expense. GPT will provide …" at bounding box center [443, 205] width 167 height 17
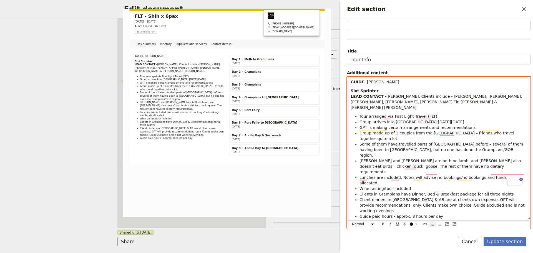
click at [397, 214] on span "Guide paid hours - approx. 8 hours per day" at bounding box center [402, 216] width 84 height 4
click at [465, 125] on li "GPT is making certain arrangements and recommendations" at bounding box center [443, 128] width 167 height 6
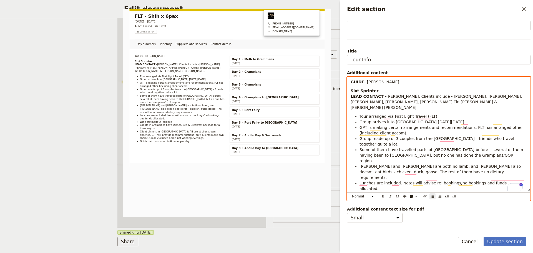
click at [358, 151] on ul "Tour arranged via First Light Travel (FLT) Group arrives into Melbourne on Tues…" at bounding box center [439, 169] width 176 height 111
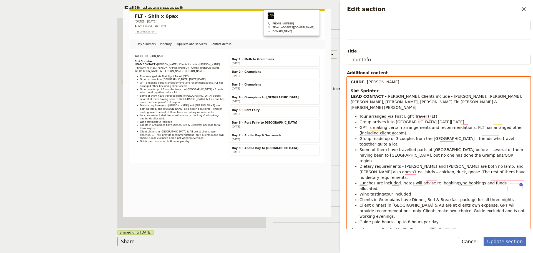
click at [416, 191] on li "Wine tasting/tour included" at bounding box center [443, 194] width 167 height 6
click at [462, 203] on span "Client dinners in Port Fairy & AB are at clients own expense. GPT will provide …" at bounding box center [442, 211] width 165 height 16
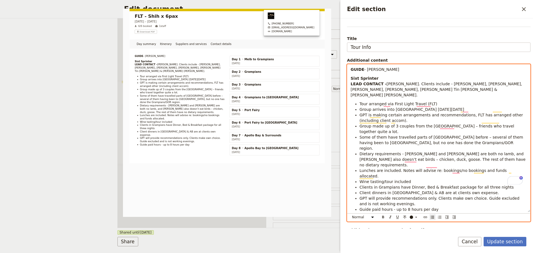
scroll to position [51, 0]
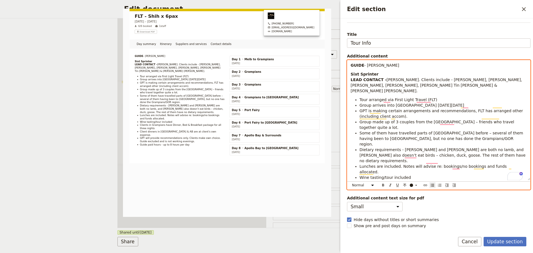
click at [388, 192] on span "GPT will provide recommendations only. Clients make own choice. Guide excluded …" at bounding box center [440, 197] width 161 height 10
click at [439, 192] on span "GPT will provide dinner recommendations only. Clients make own choice. Guide ex…" at bounding box center [438, 197] width 156 height 10
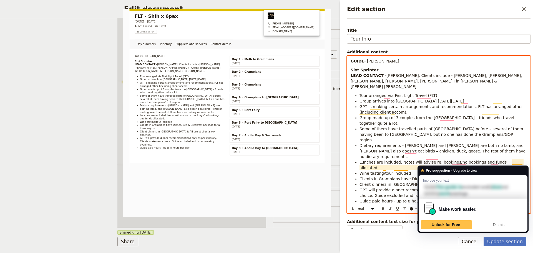
click at [513, 188] on span "GPT will provide dinner recommendations only as per itinerary. Clients make own…" at bounding box center [439, 193] width 159 height 10
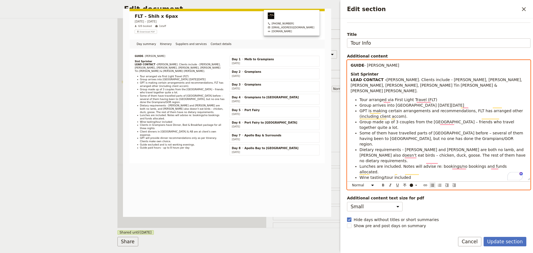
click at [387, 203] on span "Guide excluded and is not working evenings." at bounding box center [403, 205] width 87 height 4
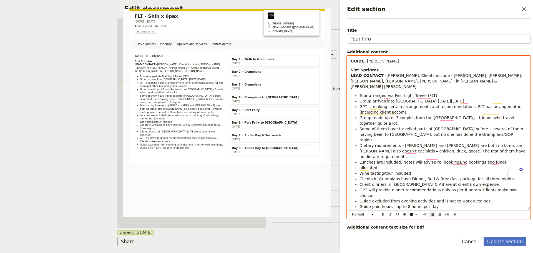
click at [479, 198] on li "Guide excluded from evening activities and is not to work evenings." at bounding box center [443, 201] width 167 height 6
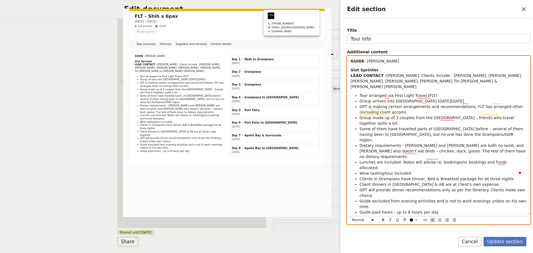
click at [518, 198] on li "Guide excluded from evening activities and is not to work evenings unless on hi…" at bounding box center [443, 203] width 167 height 11
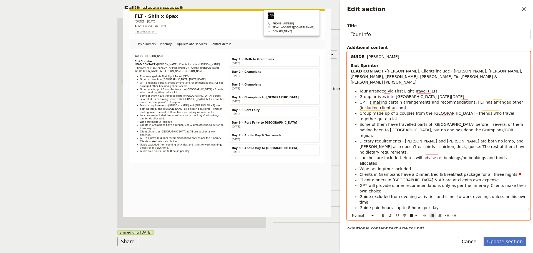
scroll to position [57, 0]
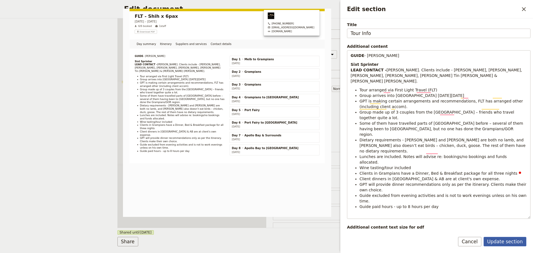
click at [508, 237] on button "Update section" at bounding box center [505, 241] width 43 height 9
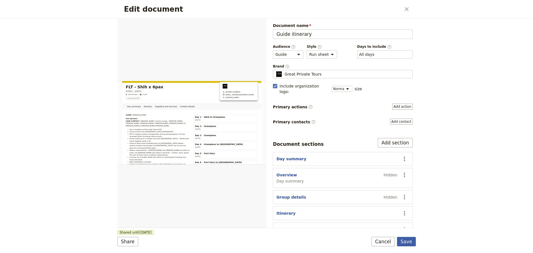
click at [410, 240] on button "Save" at bounding box center [406, 241] width 19 height 9
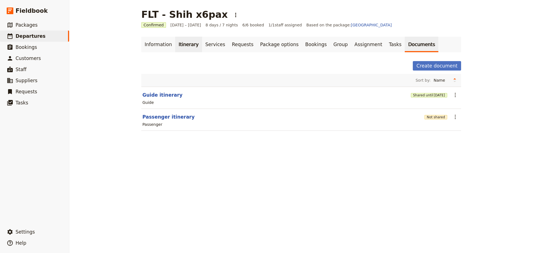
click at [185, 42] on link "Itinerary" at bounding box center [188, 45] width 27 height 16
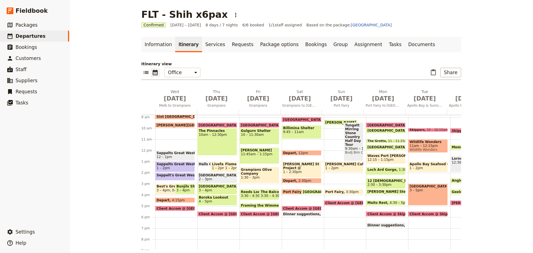
scroll to position [128, 0]
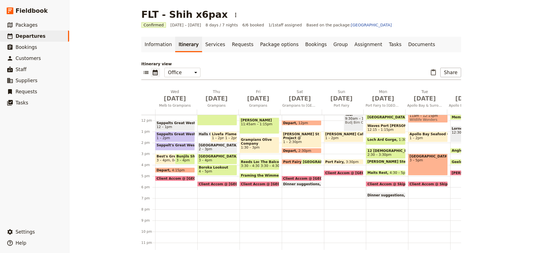
click at [381, 161] on span "Gibson Steps" at bounding box center [389, 162] width 45 height 4
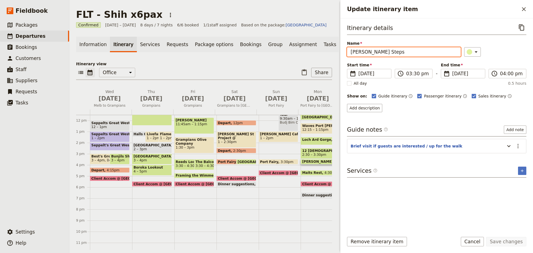
click at [382, 52] on input "Gibson Steps" at bounding box center [404, 51] width 114 height 9
type input "Gibson Steps (from top only)"
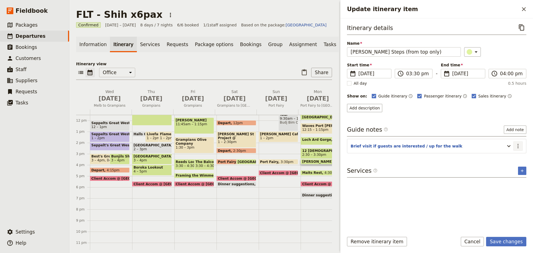
click at [517, 145] on icon "Actions" at bounding box center [518, 146] width 7 height 7
click at [511, 161] on button "Edit note" at bounding box center [506, 158] width 32 height 8
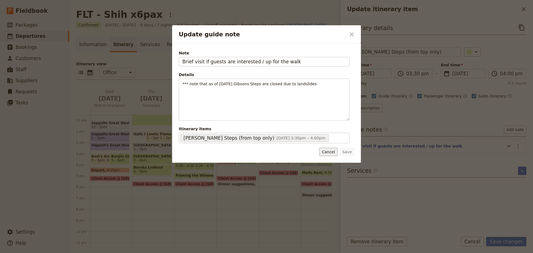
click at [324, 155] on button "Cancel" at bounding box center [328, 152] width 18 height 8
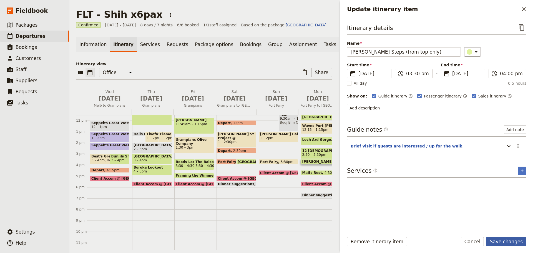
click at [506, 242] on button "Save changes" at bounding box center [506, 241] width 40 height 9
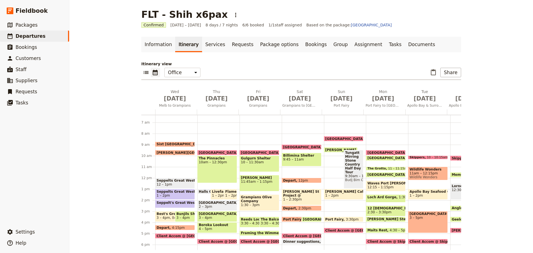
scroll to position [72, 0]
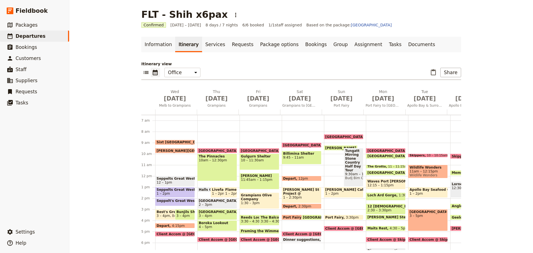
click at [412, 154] on span "Skippers" at bounding box center [418, 155] width 17 height 3
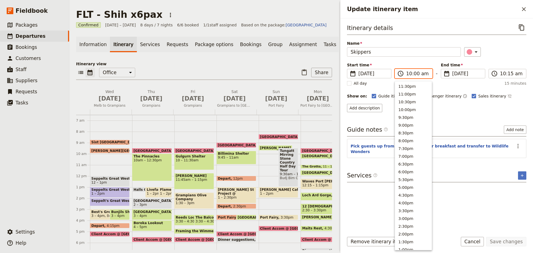
click at [412, 76] on input "10:00 am" at bounding box center [417, 73] width 23 height 7
click at [414, 75] on input "10:00 am" at bounding box center [417, 73] width 23 height 7
type input "10:15 am"
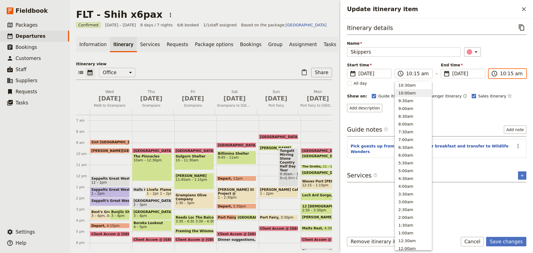
click at [508, 73] on input "10:15 am" at bounding box center [511, 73] width 23 height 7
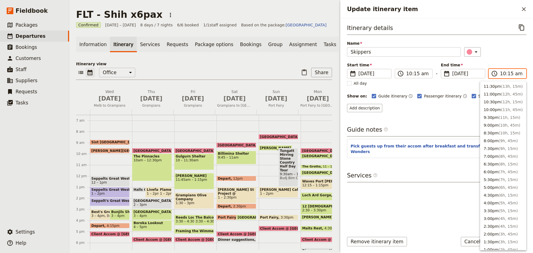
scroll to position [207, 0]
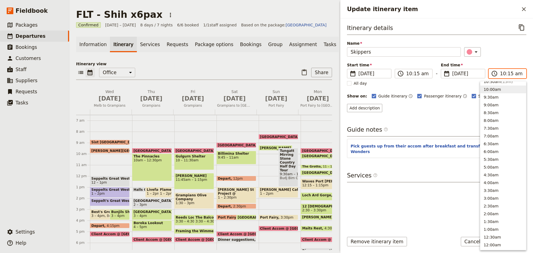
click at [509, 74] on input "10:15 am" at bounding box center [511, 73] width 23 height 7
type input "10:30 am"
click at [509, 64] on div "Start time ​ 21 Oct 2025 21/10/2025 2025-10-21 10:15 ​ 10:15 am - End time ​ 21…" at bounding box center [436, 70] width 179 height 16
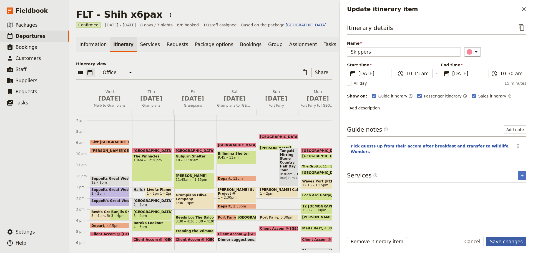
click at [507, 240] on button "Save changes" at bounding box center [506, 241] width 40 height 9
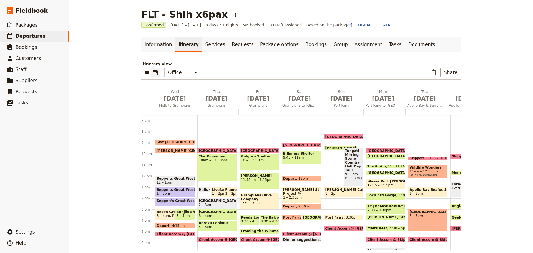
click at [427, 157] on span "10:15 – 10:30am" at bounding box center [440, 158] width 26 height 3
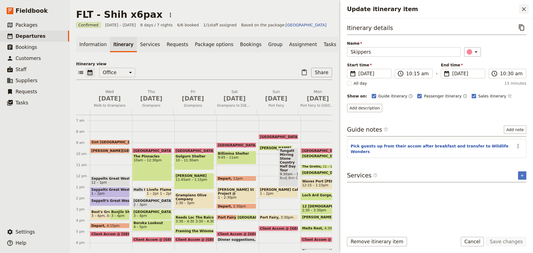
click at [524, 12] on icon "Close drawer" at bounding box center [524, 9] width 7 height 7
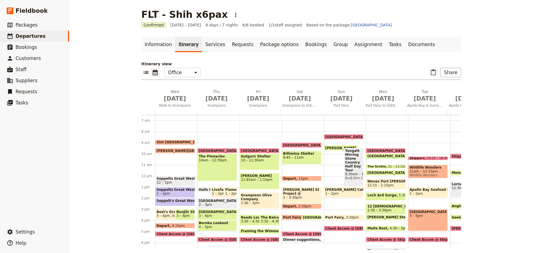
click at [412, 157] on span "Skippers" at bounding box center [418, 158] width 17 height 3
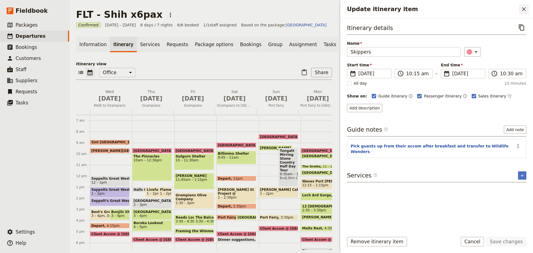
click at [526, 9] on icon "Close drawer" at bounding box center [524, 9] width 7 height 7
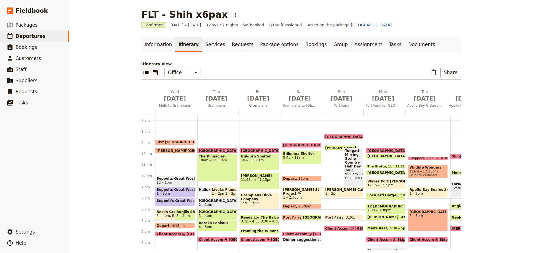
click at [145, 72] on icon "List view" at bounding box center [146, 72] width 5 height 3
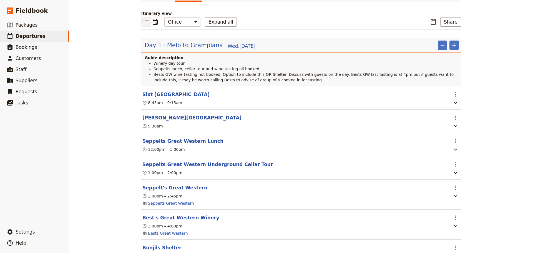
scroll to position [0, 0]
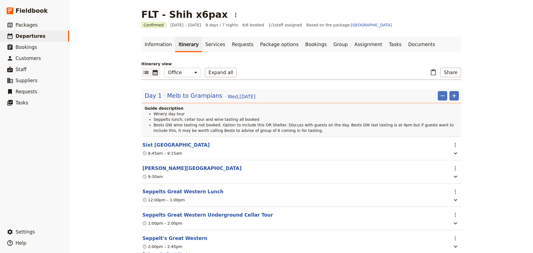
click at [155, 71] on icon "Calendar view" at bounding box center [155, 73] width 5 height 6
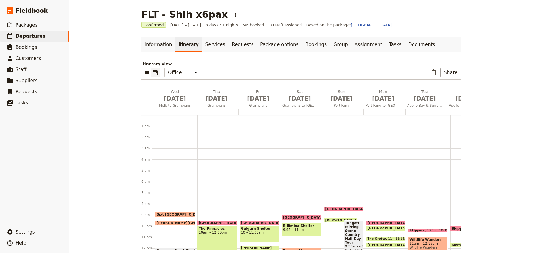
scroll to position [72, 0]
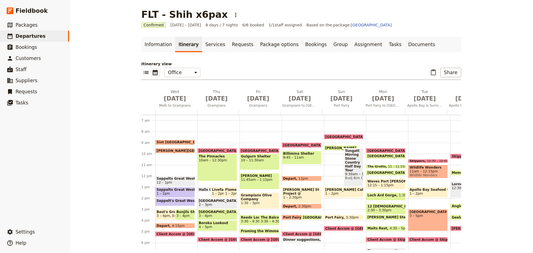
click at [423, 159] on div "Skippers 10:30 – 10:45am" at bounding box center [428, 161] width 40 height 4
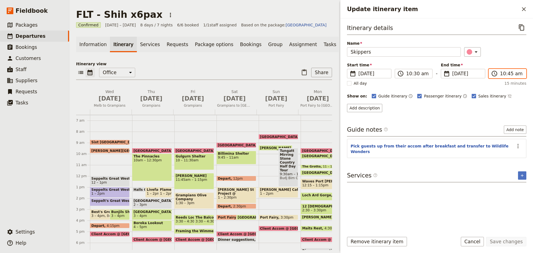
click at [508, 75] on input "10:45 am" at bounding box center [511, 73] width 23 height 7
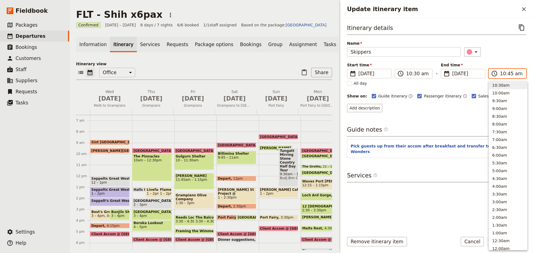
click at [508, 75] on input "10:45 am" at bounding box center [511, 73] width 23 height 7
click at [509, 75] on input "10:45 am" at bounding box center [511, 73] width 23 height 7
type input "10:40 am"
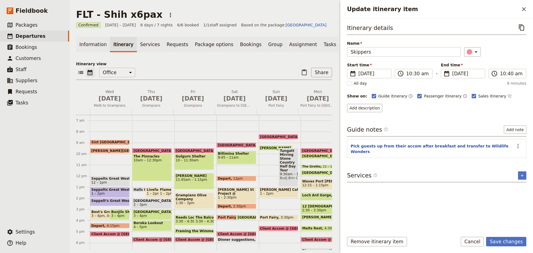
click at [528, 42] on div "Itinerary details ​ Name Skippers ​ Start time ​ 21 Oct 2025 21/10/2025 2025-10…" at bounding box center [436, 123] width 193 height 210
click at [510, 242] on button "Save changes" at bounding box center [506, 241] width 40 height 9
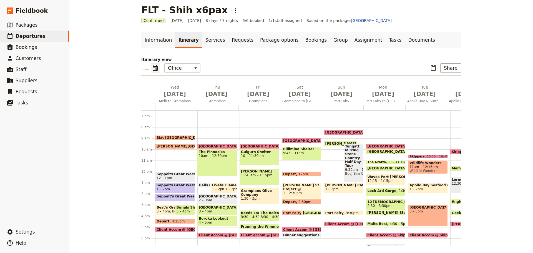
scroll to position [6, 0]
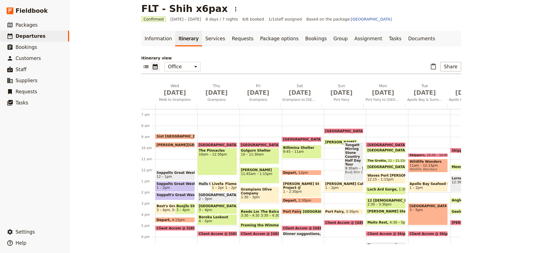
click at [423, 161] on span "Wildlife Wonders" at bounding box center [428, 162] width 37 height 4
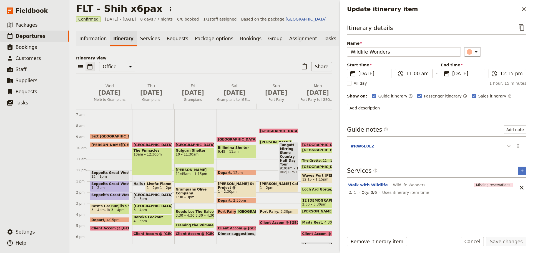
click at [509, 145] on icon "Update itinerary item" at bounding box center [509, 146] width 7 height 7
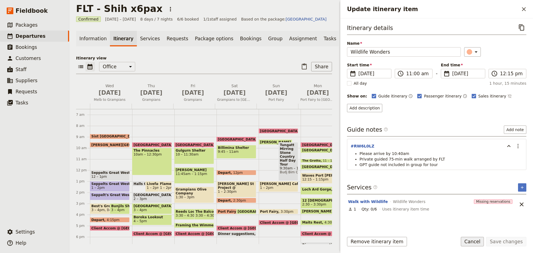
click at [474, 241] on button "Cancel" at bounding box center [472, 241] width 23 height 9
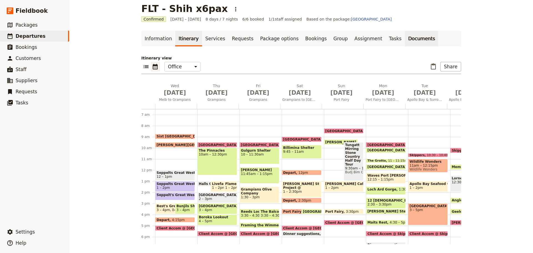
click at [405, 37] on link "Documents" at bounding box center [422, 39] width 34 height 16
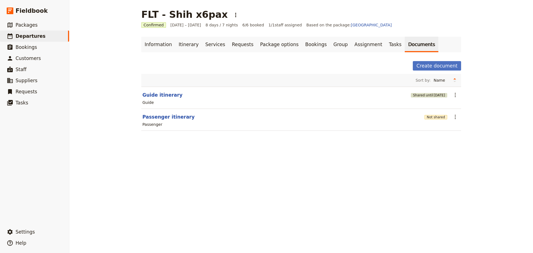
click at [434, 95] on span "22 Nov 2025" at bounding box center [439, 95] width 11 height 4
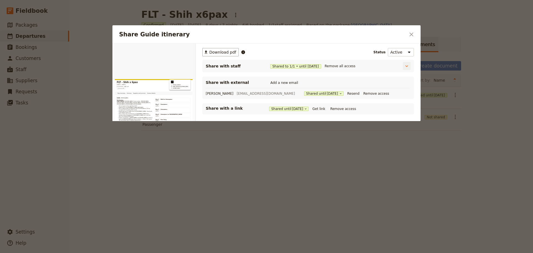
click at [286, 65] on span "Shared to 1 / 1 • until 22 Nov 2025" at bounding box center [295, 66] width 51 height 4
click at [314, 67] on span "22 Nov 2025" at bounding box center [313, 66] width 11 height 4
click at [407, 65] on icon "Share Guide itinerary" at bounding box center [407, 66] width 6 height 6
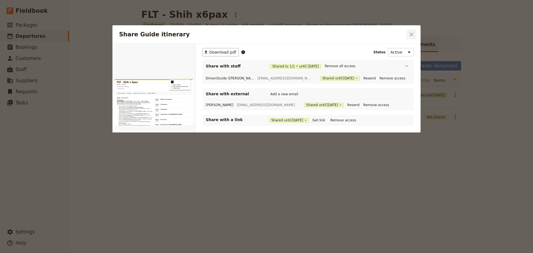
click at [413, 33] on icon "Close dialog" at bounding box center [411, 34] width 7 height 7
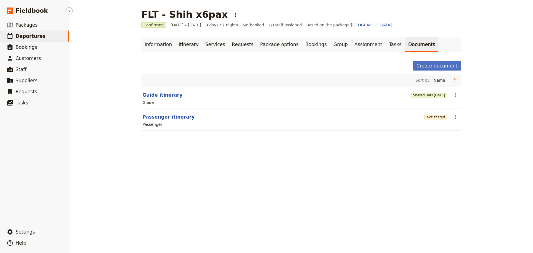
click at [34, 33] on span "Departures" at bounding box center [31, 36] width 30 height 6
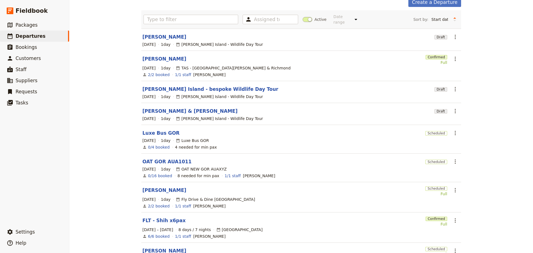
scroll to position [28, 0]
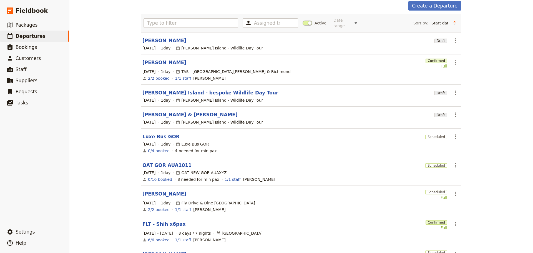
click at [146, 111] on link "[PERSON_NAME] & [PERSON_NAME]" at bounding box center [189, 114] width 95 height 7
